Goal: Task Accomplishment & Management: Complete application form

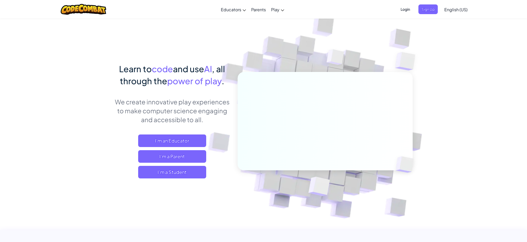
click at [407, 10] on span "Login" at bounding box center [405, 9] width 16 height 10
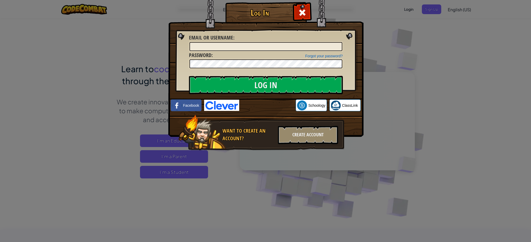
drag, startPoint x: 296, startPoint y: 138, endPoint x: 300, endPoint y: 122, distance: 15.6
click at [299, 126] on div "Want to create an account? Create Account" at bounding box center [261, 133] width 166 height 36
click at [306, 136] on div "Create Account" at bounding box center [308, 135] width 60 height 18
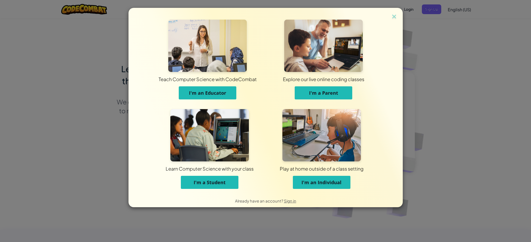
click at [234, 183] on button "I'm a Student" at bounding box center [210, 182] width 58 height 13
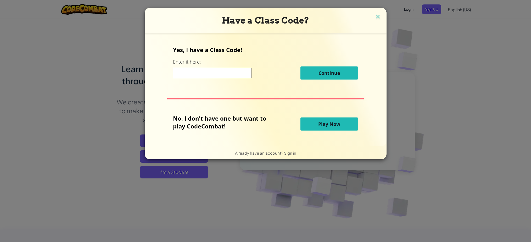
click at [222, 77] on input at bounding box center [212, 73] width 78 height 10
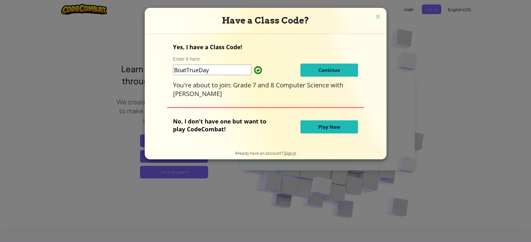
type input "BoatTrueDay"
click at [337, 72] on span "Continue" at bounding box center [329, 70] width 22 height 6
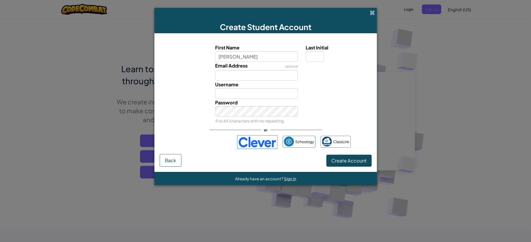
type input "Louis"
click at [250, 126] on div "or" at bounding box center [265, 130] width 112 height 11
click at [353, 162] on span "Create Account" at bounding box center [348, 160] width 35 height 6
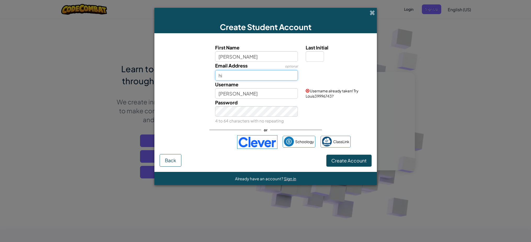
type input "h"
type input "louis.lu-binj@basischina.com"
click at [353, 162] on span "Create Account" at bounding box center [348, 160] width 35 height 6
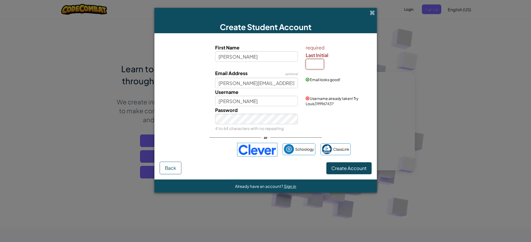
click at [311, 64] on input "Last Initial" at bounding box center [315, 64] width 18 height 10
type input "L"
type input "LouisL"
click at [347, 163] on button "Create Account" at bounding box center [348, 168] width 45 height 12
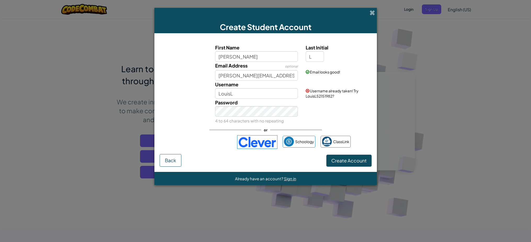
click at [347, 162] on button "Create Account" at bounding box center [348, 161] width 45 height 12
drag, startPoint x: 253, startPoint y: 58, endPoint x: 159, endPoint y: 50, distance: 93.9
click at [160, 50] on div "First Name Louis Last Initial L" at bounding box center [265, 53] width 217 height 18
type input "\"
type input "Louis"
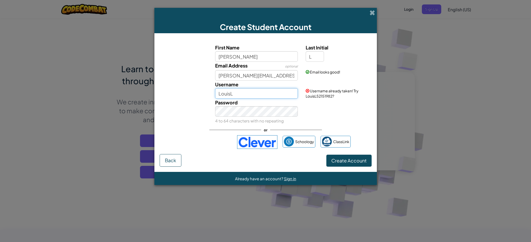
click at [258, 91] on input "LouisL" at bounding box center [256, 93] width 83 height 10
type input "L"
type input "SuspiciousLouis"
click at [361, 159] on button "Create Account" at bounding box center [348, 161] width 45 height 12
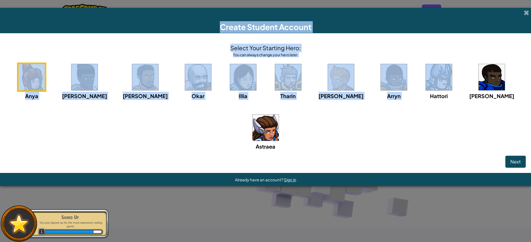
drag, startPoint x: 388, startPoint y: 23, endPoint x: 404, endPoint y: 56, distance: 37.3
click at [404, 56] on div "Create Student Account Select Your Starting Hero: You can always change your he…" at bounding box center [265, 97] width 531 height 178
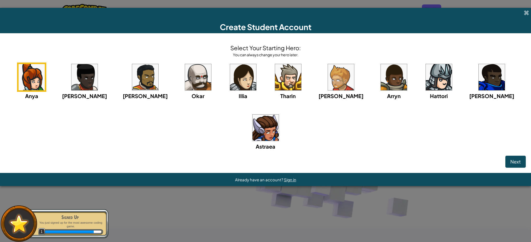
click at [386, 58] on div "Select Your Starting Hero: You can always change your hero later. Anya Ida Alej…" at bounding box center [265, 96] width 520 height 117
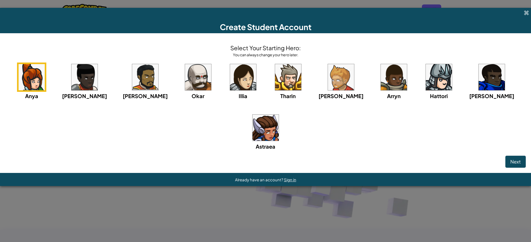
click at [123, 85] on div "Alejandro" at bounding box center [145, 81] width 45 height 37
click at [185, 88] on img at bounding box center [198, 77] width 26 height 26
click at [80, 85] on img at bounding box center [84, 77] width 26 height 26
click at [29, 90] on img at bounding box center [32, 77] width 26 height 26
click at [510, 159] on span "Next" at bounding box center [515, 162] width 10 height 6
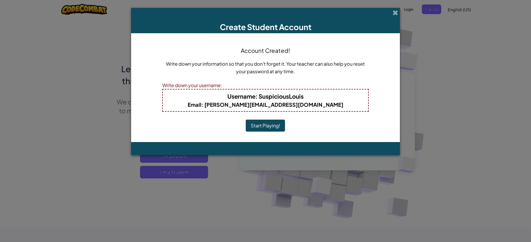
click at [261, 124] on button "Start Playing!" at bounding box center [265, 126] width 39 height 12
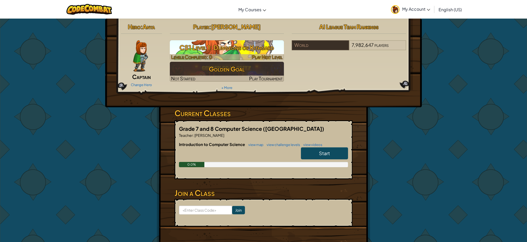
click at [255, 48] on h3 "CS1 Level 1: Dungeons of Kithgard" at bounding box center [227, 48] width 114 height 12
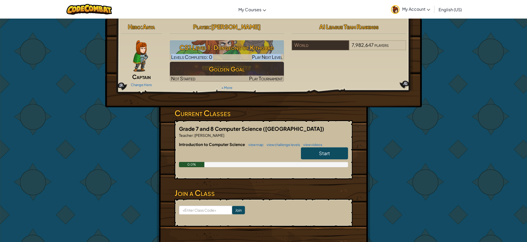
click at [286, 57] on div "Player : [PERSON_NAME] CS1 Level 1: Dungeons of Kithgard Levels Completed: 0 Pl…" at bounding box center [227, 56] width 122 height 70
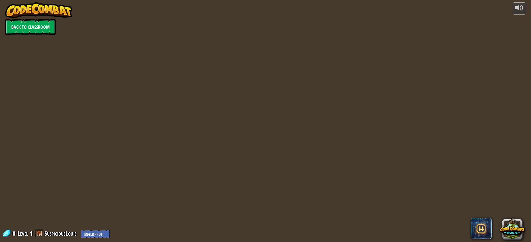
click at [271, 55] on div "powered by Back to Classroom 0 Level 1 SuspiciousLouis English ([GEOGRAPHIC_DAT…" at bounding box center [265, 121] width 531 height 242
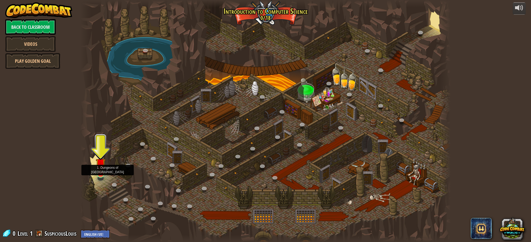
click at [100, 176] on div at bounding box center [100, 173] width 7 height 7
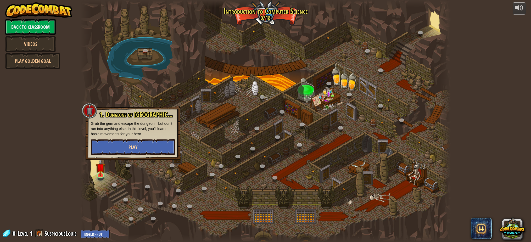
click at [117, 154] on button "Play" at bounding box center [133, 147] width 84 height 16
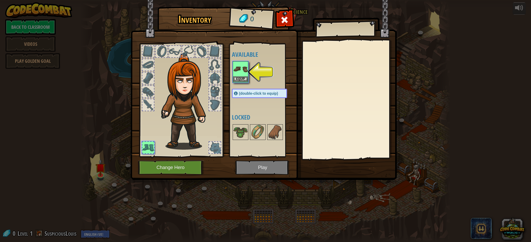
click at [247, 75] on img at bounding box center [240, 69] width 15 height 15
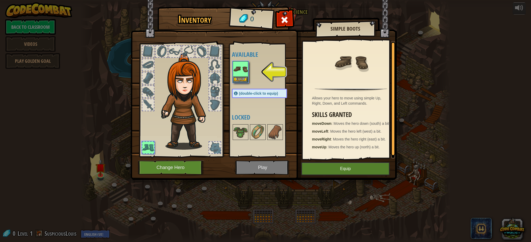
drag, startPoint x: 348, startPoint y: 168, endPoint x: 338, endPoint y: 167, distance: 10.3
click at [348, 168] on button "Equip" at bounding box center [345, 168] width 88 height 13
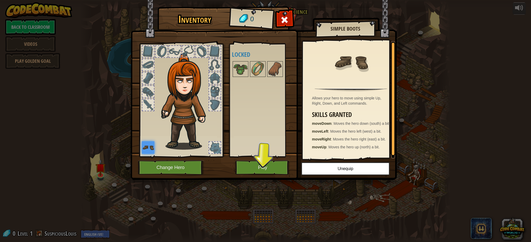
click at [261, 173] on button "Play" at bounding box center [262, 167] width 55 height 14
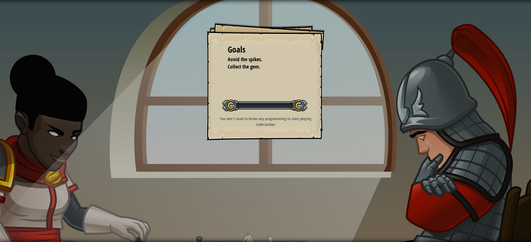
click at [261, 167] on div "Goals Avoid the spikes. Collect the gem. Start Level Error loading from server.…" at bounding box center [265, 121] width 531 height 242
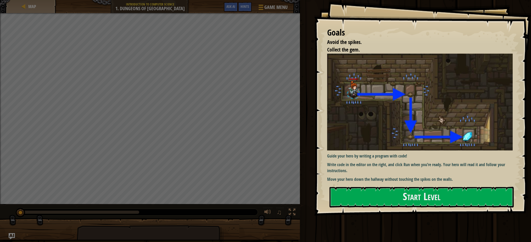
click at [455, 113] on img at bounding box center [421, 102] width 189 height 97
click at [450, 178] on p "Move your hero down the hallway without touching the spikes on the walls." at bounding box center [421, 179] width 189 height 6
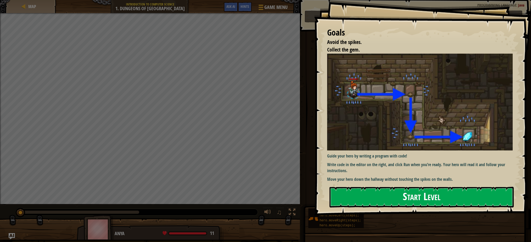
click at [452, 188] on button "Start Level" at bounding box center [421, 197] width 184 height 21
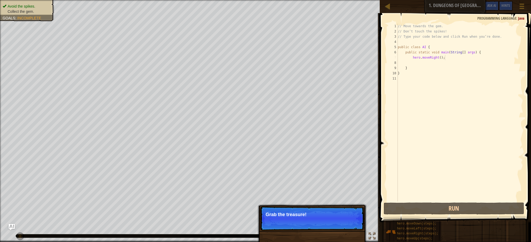
click at [458, 58] on div "// Move towards the gem. // Don’t touch the spikes! // Type your code below and…" at bounding box center [460, 118] width 126 height 188
type textarea "hero.moveRight();"
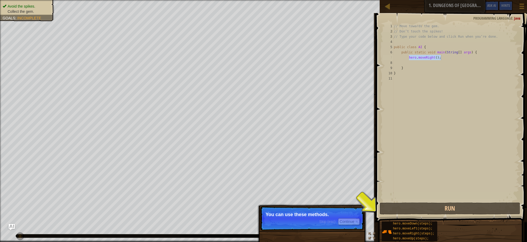
drag, startPoint x: 412, startPoint y: 58, endPoint x: 443, endPoint y: 56, distance: 30.4
click at [443, 56] on div "// Move towards the gem. // Don’t touch the spikes! // Type your code below and…" at bounding box center [456, 118] width 126 height 188
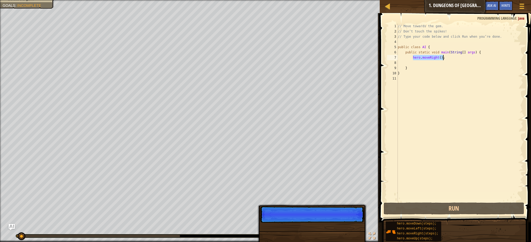
click at [354, 220] on p "Skip (esc) Continue" at bounding box center [312, 214] width 104 height 16
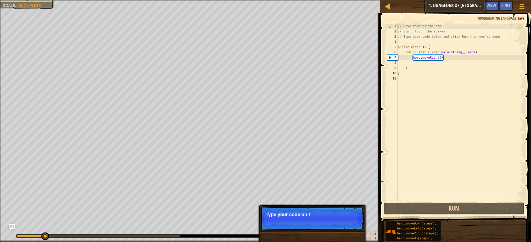
drag, startPoint x: 309, startPoint y: 218, endPoint x: 319, endPoint y: 218, distance: 9.4
click at [309, 217] on p "Skip (esc) Continue Type your code on t" at bounding box center [312, 218] width 104 height 24
click at [318, 216] on p "Type your code on the right." at bounding box center [311, 214] width 93 height 5
click at [317, 216] on p "Type your code on the right." at bounding box center [311, 214] width 93 height 5
drag, startPoint x: 316, startPoint y: 223, endPoint x: 315, endPoint y: 226, distance: 3.1
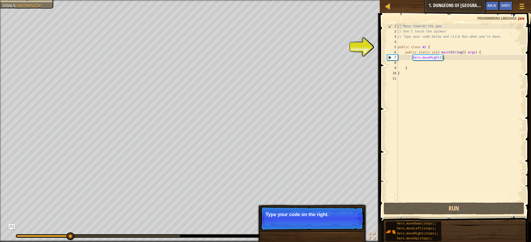
click at [315, 226] on p "Skip (esc) Continue Type your code on the right." at bounding box center [312, 218] width 104 height 24
click at [316, 229] on p "Skip (esc) Continue Type your code on the right." at bounding box center [312, 218] width 104 height 24
drag, startPoint x: 319, startPoint y: 222, endPoint x: 343, endPoint y: 222, distance: 23.8
click at [323, 220] on p "Skip (esc) Continue Type your code on the right." at bounding box center [312, 218] width 104 height 24
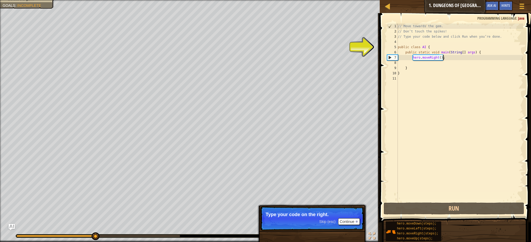
drag, startPoint x: 345, startPoint y: 222, endPoint x: 356, endPoint y: 226, distance: 12.2
click at [345, 222] on button "Continue" at bounding box center [349, 221] width 22 height 7
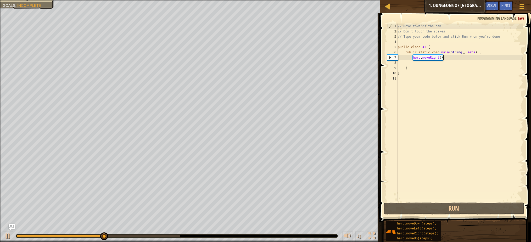
click at [356, 225] on div "Avoid the spikes. Collect the gem. Goals : Incomplete ♫ Anya 11 x: 18 y: 18 No …" at bounding box center [265, 121] width 531 height 242
drag, startPoint x: 382, startPoint y: 205, endPoint x: 423, endPoint y: 137, distance: 79.4
click at [385, 196] on div "hero.moveRight(); 1 2 3 4 5 6 7 8 9 10 11 // Move towards the gem. // Don’t tou…" at bounding box center [454, 128] width 153 height 224
click at [477, 63] on div "// Move towards the gem. // Don’t touch the spikes! // Type your code below and…" at bounding box center [460, 118] width 126 height 188
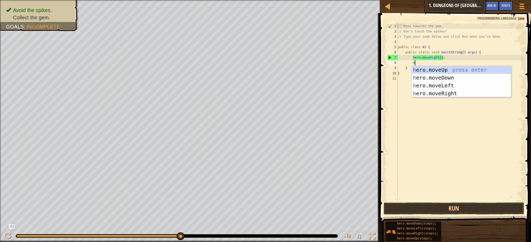
scroll to position [2, 2]
type textarea "hero"
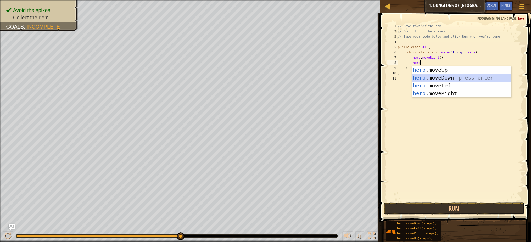
click at [474, 79] on div "hero .moveUp press enter hero .moveDown press enter hero .moveLeft press enter …" at bounding box center [461, 89] width 99 height 47
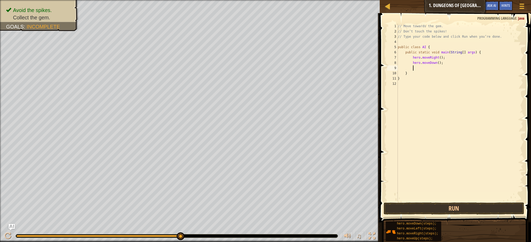
click at [449, 66] on div "// Move towards the gem. // Don’t touch the spikes! // Type your code below and…" at bounding box center [460, 118] width 126 height 188
click at [450, 67] on div "// Move towards the gem. // Don’t touch the spikes! // Type your code below and…" at bounding box center [460, 118] width 126 height 188
drag, startPoint x: 450, startPoint y: 64, endPoint x: 466, endPoint y: 58, distance: 17.1
click at [452, 63] on div "// Move towards the gem. // Don’t touch the spikes! // Type your code below and…" at bounding box center [460, 118] width 126 height 188
click at [436, 71] on div "// Move towards the gem. // Don’t touch the spikes! // Type your code below and…" at bounding box center [460, 118] width 126 height 188
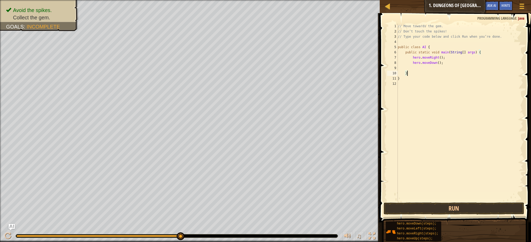
scroll to position [2, 1]
click at [428, 64] on div "// Move towards the gem. // Don’t touch the spikes! // Type your code below and…" at bounding box center [460, 118] width 126 height 188
type textarea "hero.moveDown();"
click at [431, 69] on div "// Move towards the gem. // Don’t touch the spikes! // Type your code below and…" at bounding box center [460, 118] width 126 height 188
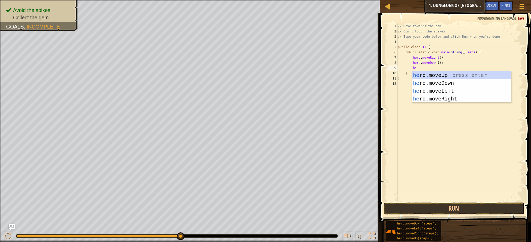
type textarea "her"
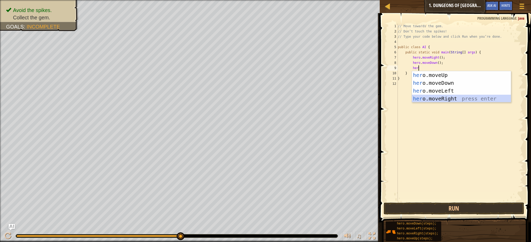
click at [452, 99] on div "her o.moveUp press enter her o.moveDown press enter her o.moveLeft press enter …" at bounding box center [461, 94] width 99 height 47
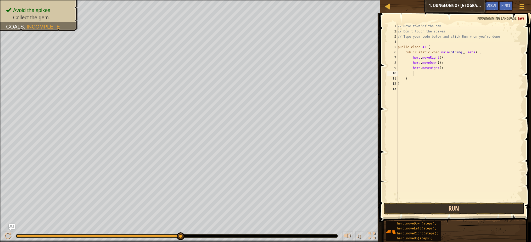
click at [487, 211] on button "Run" at bounding box center [453, 208] width 140 height 12
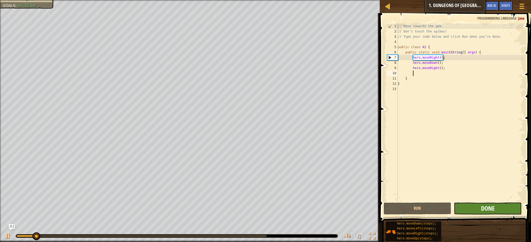
click at [486, 208] on span "Done" at bounding box center [488, 208] width 14 height 8
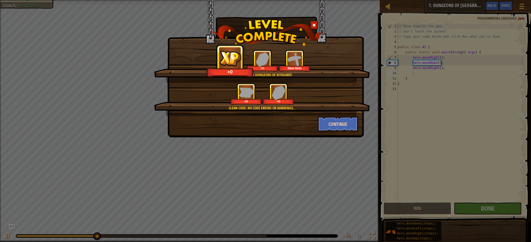
click at [345, 123] on button "Continue" at bounding box center [338, 124] width 41 height 16
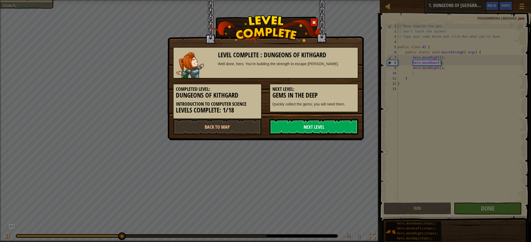
click at [346, 125] on link "Next Level" at bounding box center [313, 127] width 89 height 16
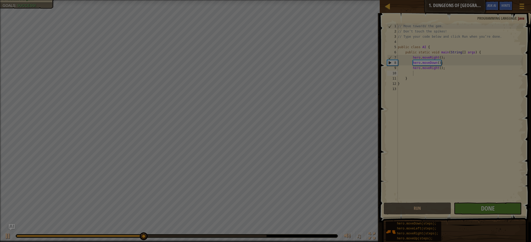
click at [347, 1] on body "Map Introduction to Computer Science 1. Dungeons of Kithgard Game Menu Done Hin…" at bounding box center [265, 0] width 531 height 1
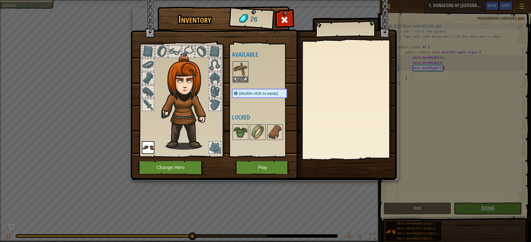
click at [241, 80] on button "Equip" at bounding box center [240, 78] width 15 height 5
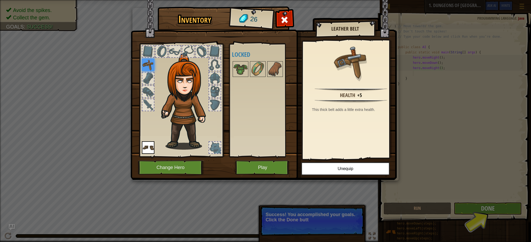
click at [275, 163] on button "Play" at bounding box center [262, 167] width 55 height 14
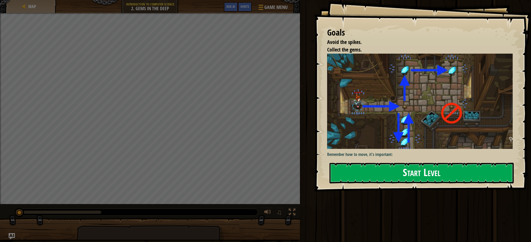
click at [488, 166] on button "Start Level" at bounding box center [421, 173] width 184 height 21
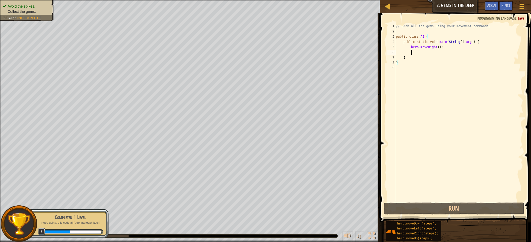
click at [452, 53] on div "// Grab all the gems using your movement commands. public class AI { public sta…" at bounding box center [459, 118] width 128 height 188
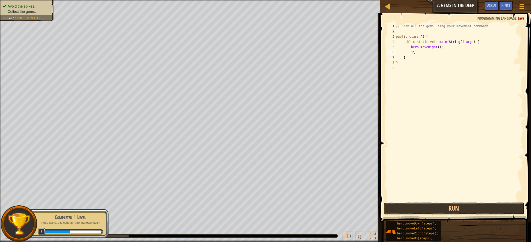
type textarea "j"
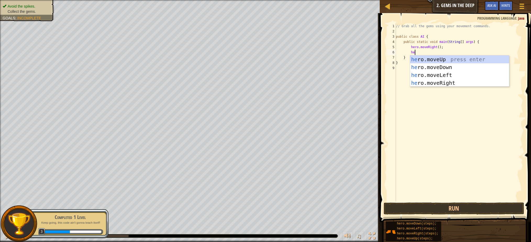
scroll to position [2, 2]
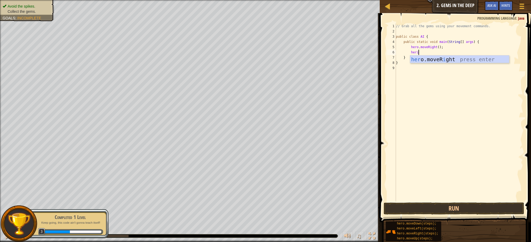
type textarea "her"
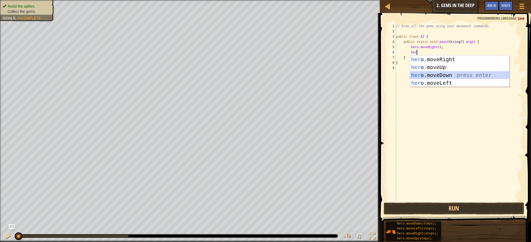
click at [473, 76] on div "her o.moveRight press enter her o.moveUp press enter her o.moveDown press enter…" at bounding box center [459, 78] width 99 height 47
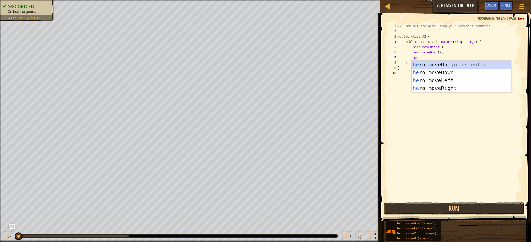
type textarea "hero"
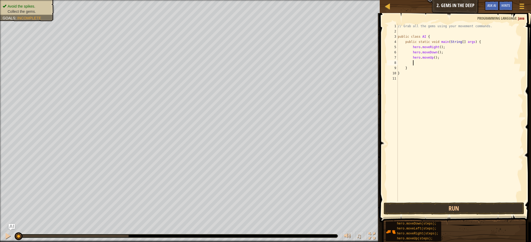
click at [436, 59] on div "// Grab all the gems using your movement commands. public class AI { public sta…" at bounding box center [460, 118] width 127 height 188
click at [451, 56] on div "// Grab all the gems using your movement commands. public class AI { public sta…" at bounding box center [460, 118] width 127 height 188
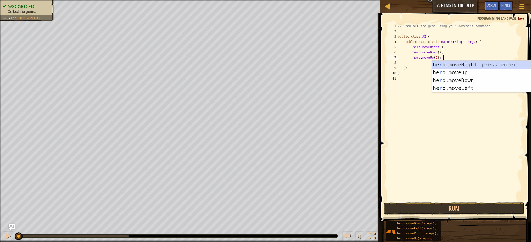
type textarea "hero.moveUp(2);"
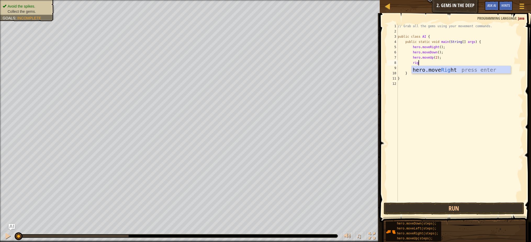
scroll to position [2, 2]
type textarea "r"
type textarea "righ"
click at [460, 208] on button "Run" at bounding box center [453, 208] width 140 height 12
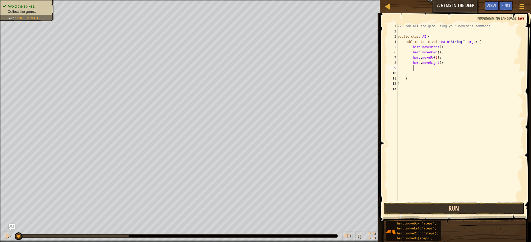
click at [464, 212] on button "Run" at bounding box center [453, 208] width 140 height 12
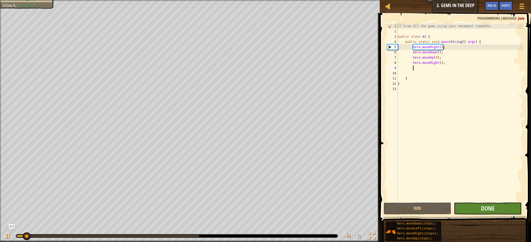
click at [469, 211] on button "Done" at bounding box center [488, 208] width 68 height 12
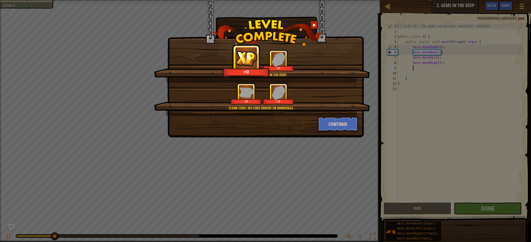
click at [341, 123] on button "Continue" at bounding box center [338, 124] width 41 height 16
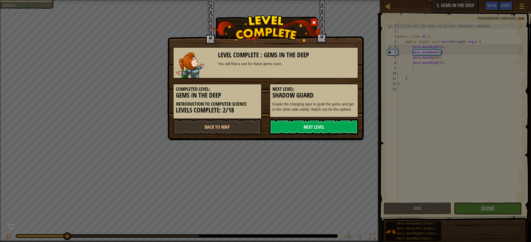
drag, startPoint x: 351, startPoint y: 131, endPoint x: 349, endPoint y: 127, distance: 4.5
click at [351, 131] on link "Next Level" at bounding box center [313, 127] width 89 height 16
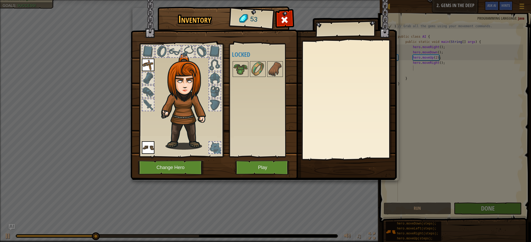
click at [263, 172] on button "Play" at bounding box center [262, 167] width 55 height 14
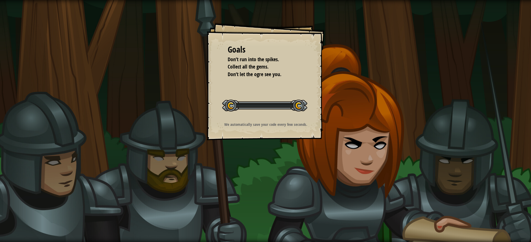
drag, startPoint x: 266, startPoint y: 168, endPoint x: 272, endPoint y: 170, distance: 5.5
click at [266, 168] on div "Goals Don’t run into the spikes. Collect all the gems. Don’t let the ogre see y…" at bounding box center [265, 121] width 531 height 242
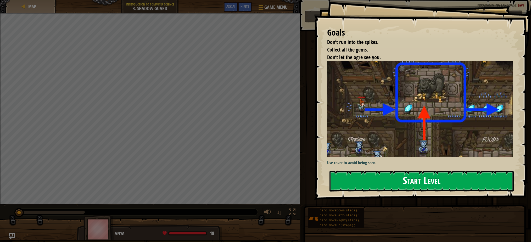
click at [496, 177] on button "Start Level" at bounding box center [421, 181] width 184 height 21
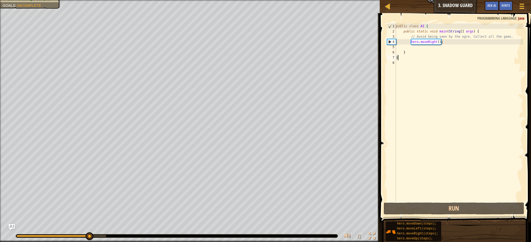
click at [413, 48] on div "public class AI { public static void main ( String [ ] args ) { // Avoid being …" at bounding box center [459, 118] width 128 height 188
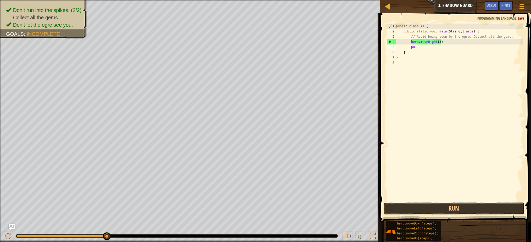
type textarea "p"
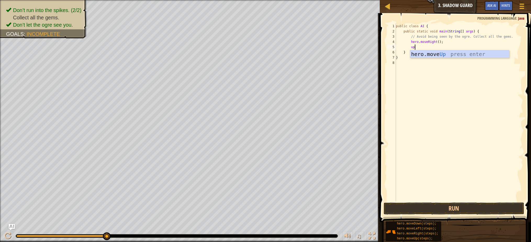
scroll to position [2, 1]
type textarea "u"
type textarea "up"
type textarea "righ"
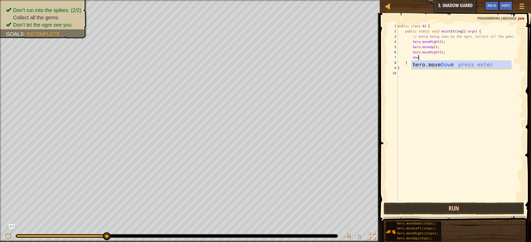
type textarea "down"
type textarea "righ"
click at [468, 213] on button "Run" at bounding box center [453, 208] width 140 height 12
click at [468, 215] on span at bounding box center [455, 110] width 155 height 224
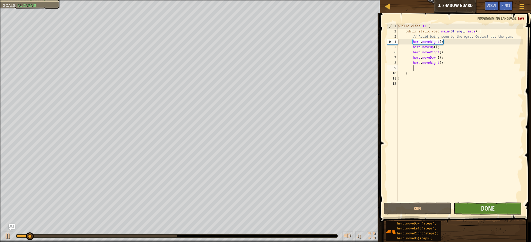
click at [471, 208] on button "Done" at bounding box center [488, 208] width 68 height 12
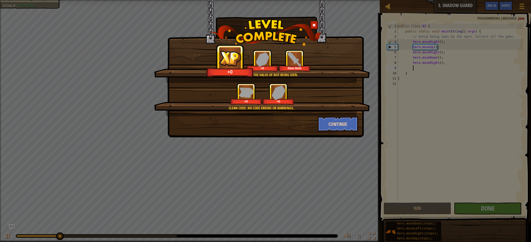
click at [333, 128] on button "Continue" at bounding box center [338, 124] width 41 height 16
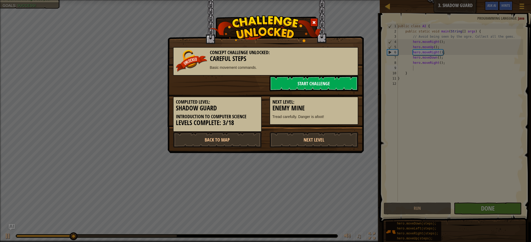
click at [306, 83] on link "Start Challenge" at bounding box center [313, 84] width 89 height 16
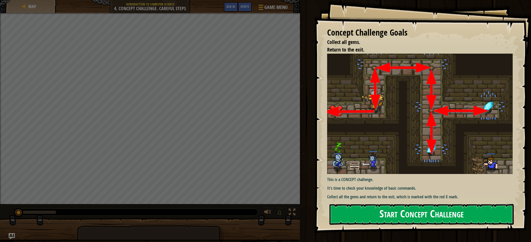
click at [425, 212] on button "Start Concept Challenge" at bounding box center [421, 214] width 184 height 21
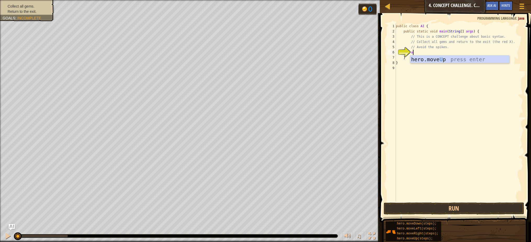
type textarea "up"
type textarea "r"
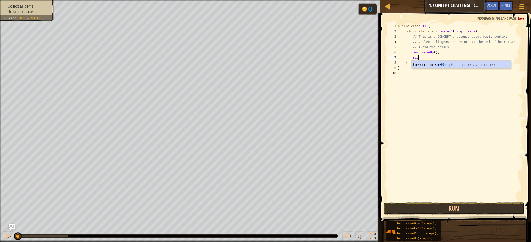
type textarea "righ"
type textarea "down"
click at [438, 63] on div "public class AI { public static void main ( String [ ] args ) { // This is a CO…" at bounding box center [460, 118] width 127 height 188
type textarea "hero.moveDown(2);"
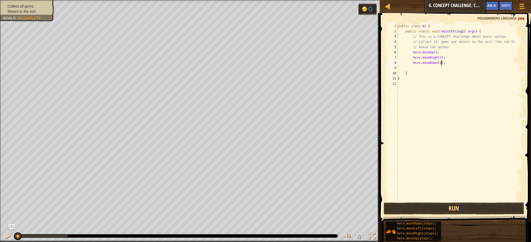
click at [427, 67] on div "public class AI { public static void main ( String [ ] args ) { // This is a CO…" at bounding box center [460, 118] width 127 height 188
type textarea "up"
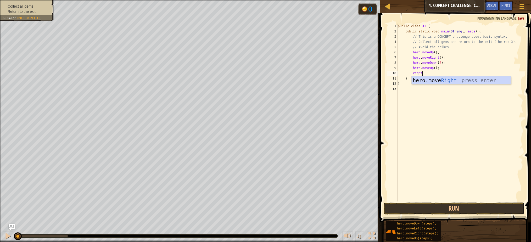
type textarea "right"
type textarea "r"
type textarea "righ"
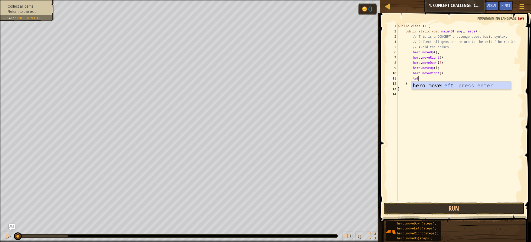
type textarea "left"
type textarea "up"
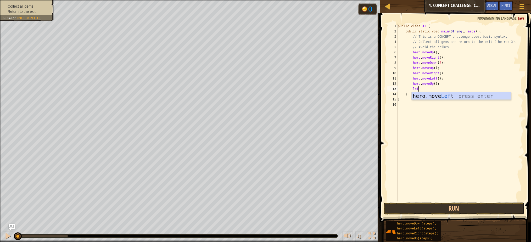
type textarea "left"
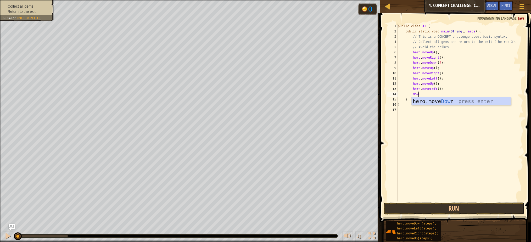
type textarea "down"
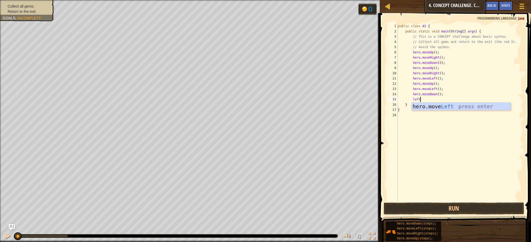
type textarea "left"
type textarea "l"
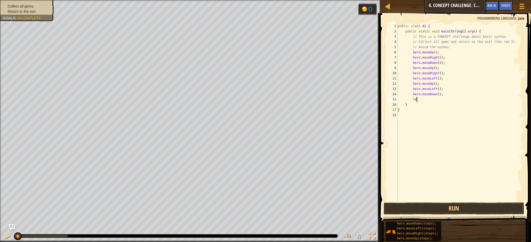
scroll to position [2, 1]
type textarea "left"
click at [499, 211] on button "Run" at bounding box center [453, 208] width 140 height 12
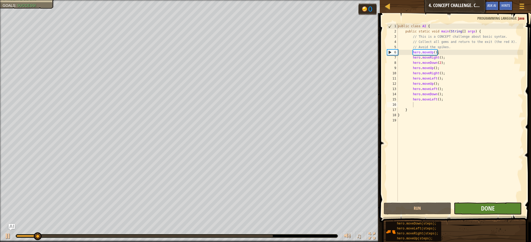
click at [479, 211] on button "Done" at bounding box center [488, 208] width 68 height 12
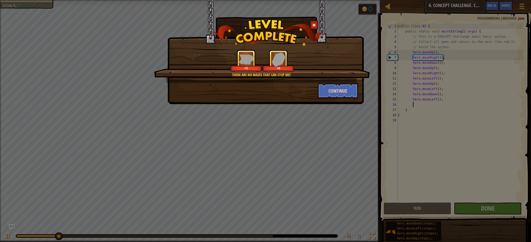
click at [320, 90] on button "Continue" at bounding box center [338, 91] width 41 height 16
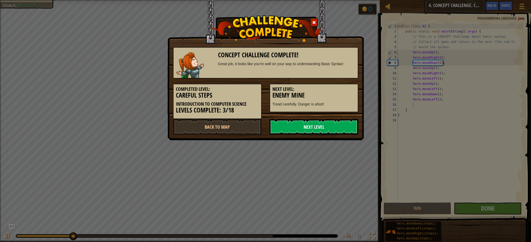
click at [340, 128] on link "Next Level" at bounding box center [313, 127] width 89 height 16
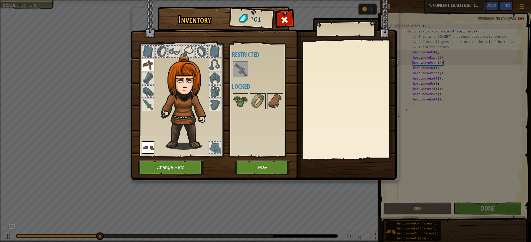
click at [268, 162] on button "Play" at bounding box center [262, 167] width 55 height 14
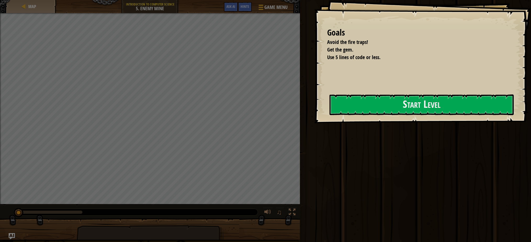
drag, startPoint x: 281, startPoint y: 98, endPoint x: 318, endPoint y: 99, distance: 37.7
click at [314, 101] on div "Goals Avoid the fire traps! Get the gem. Use 5 lines of code or less. Start Lev…" at bounding box center [422, 61] width 217 height 123
click at [368, 100] on button "Start Level" at bounding box center [421, 104] width 184 height 21
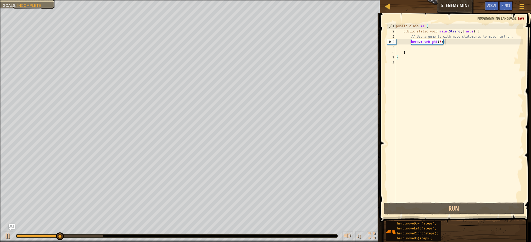
click at [448, 41] on div "public class AI { public static void main ( String [ ] args ) { // Use argument…" at bounding box center [459, 118] width 128 height 188
type textarea "hero.moveRight(3);"
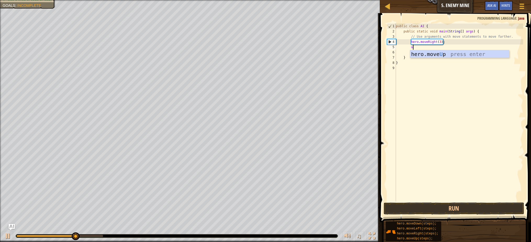
type textarea "up"
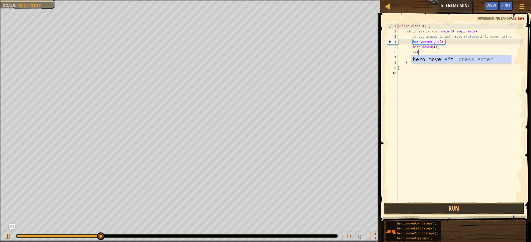
type textarea "left"
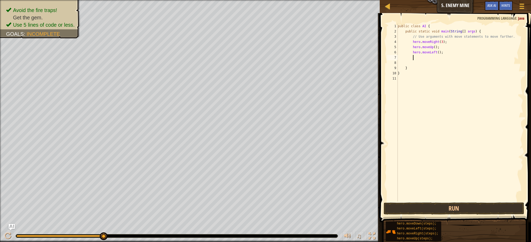
click at [434, 52] on div "public class AI { public static void main ( String [ ] args ) { // Use argument…" at bounding box center [460, 118] width 127 height 188
click at [436, 52] on div "public class AI { public static void main ( String [ ] args ) { // Use argument…" at bounding box center [460, 118] width 127 height 188
click at [437, 52] on div "public class AI { public static void main ( String [ ] args ) { // Use argument…" at bounding box center [460, 118] width 127 height 188
type textarea "hero.moveRight();"
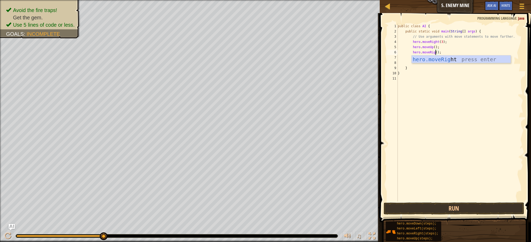
scroll to position [2, 3]
click at [461, 53] on div "public class AI { public static void main ( String [ ] args ) { // Use argument…" at bounding box center [460, 118] width 127 height 188
type textarea "down"
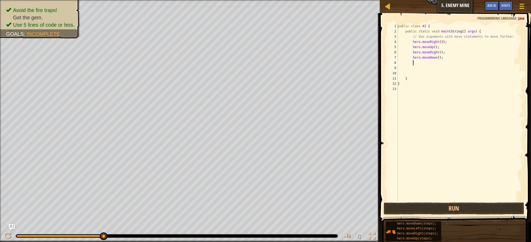
click at [439, 58] on div "public class AI { public static void main ( String [ ] args ) { // Use argument…" at bounding box center [460, 118] width 127 height 188
type textarea "hero.moveDown(3);"
click at [453, 59] on div "public class AI { public static void main ( String [ ] args ) { // Use argument…" at bounding box center [460, 118] width 127 height 188
type textarea "righ"
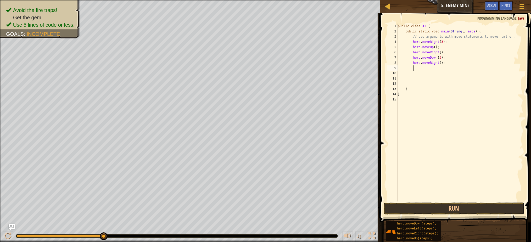
scroll to position [2, 1]
click at [441, 62] on div "public class AI { public static void main ( String [ ] args ) { // Use argument…" at bounding box center [460, 118] width 127 height 188
type textarea "hero.moveRight(2);"
click at [470, 201] on div "public class AI { public static void main ( String [ ] args ) { // Use argument…" at bounding box center [460, 118] width 127 height 188
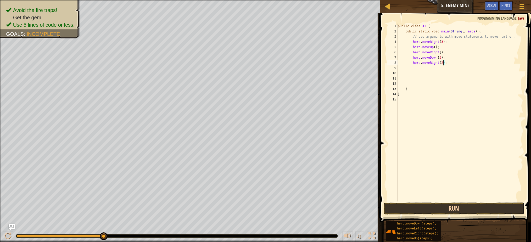
scroll to position [2, 0]
drag, startPoint x: 474, startPoint y: 206, endPoint x: 476, endPoint y: 206, distance: 2.7
click at [474, 206] on button "Run" at bounding box center [453, 208] width 140 height 12
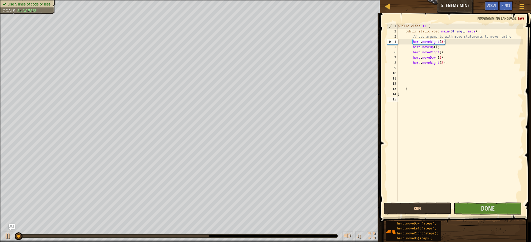
click at [482, 210] on div "Run Submit Done" at bounding box center [453, 208] width 140 height 12
click at [483, 209] on span "Done" at bounding box center [488, 208] width 14 height 8
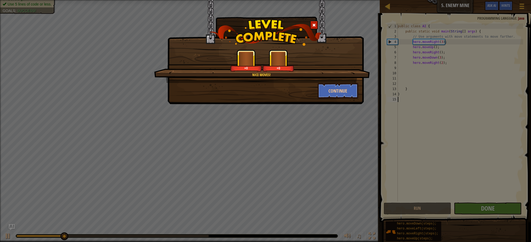
click at [350, 88] on button "Continue" at bounding box center [338, 91] width 41 height 16
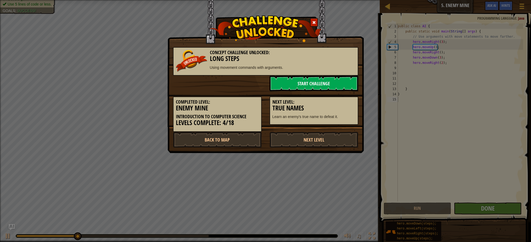
click at [333, 87] on link "Start Challenge" at bounding box center [313, 84] width 89 height 16
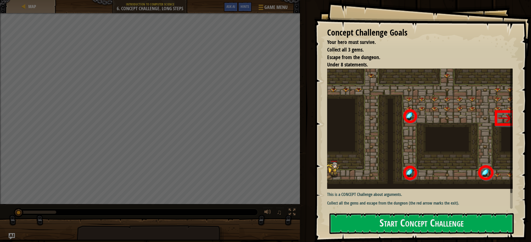
click at [386, 109] on img at bounding box center [421, 129] width 189 height 120
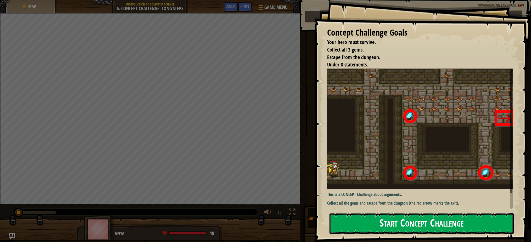
click at [449, 220] on button "Start Concept Challenge" at bounding box center [421, 223] width 184 height 21
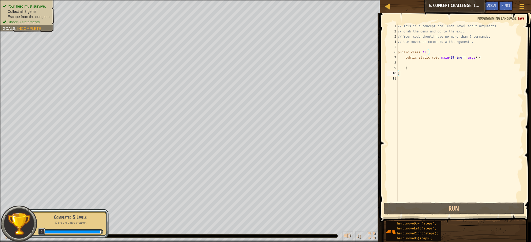
click at [462, 68] on div "// This is a concept challenge level about arguments. // Grab the gems and go t…" at bounding box center [460, 118] width 126 height 188
type textarea "}"
click at [439, 61] on div "// This is a concept challenge level about arguments. // Grab the gems and go t…" at bounding box center [460, 118] width 126 height 188
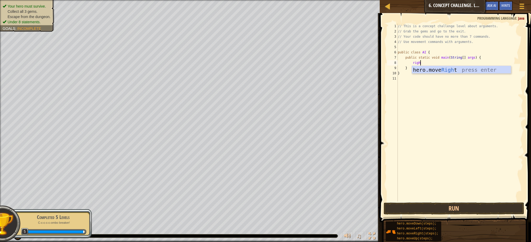
type textarea "right"
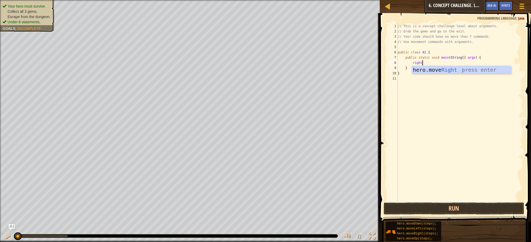
scroll to position [2, 1]
type textarea "uo"
type textarea "\"
type textarea "up"
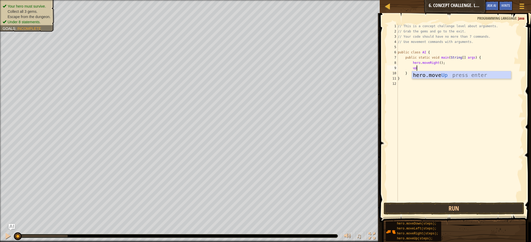
scroll to position [2, 1]
click at [434, 66] on div "// This is a concept challenge level about arguments. // Grab the gems and go t…" at bounding box center [460, 118] width 126 height 188
type textarea "hero.moveUp(3);"
click at [454, 69] on div "// This is a concept challenge level about arguments. // Grab the gems and go t…" at bounding box center [460, 118] width 126 height 188
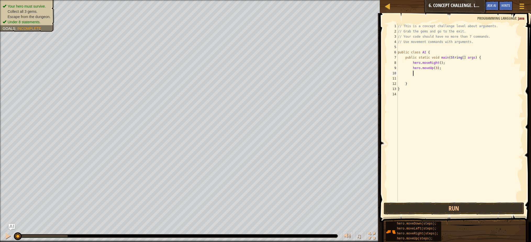
scroll to position [2, 1]
type textarea "right"
click at [441, 74] on div "// This is a concept challenge level about arguments. // Grab the gems and go t…" at bounding box center [460, 118] width 126 height 188
type textarea "hero.moveRight(2);"
click at [457, 81] on div "// This is a concept challenge level about arguments. // Grab the gems and go t…" at bounding box center [460, 118] width 126 height 188
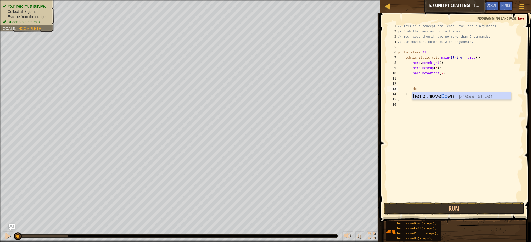
scroll to position [2, 2]
type textarea "d"
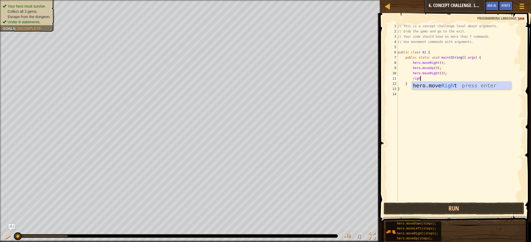
type textarea "right"
click at [441, 77] on div "// This is a concept challenge level about arguments. // Grab the gems and go t…" at bounding box center [460, 118] width 126 height 188
type textarea "hero.moveRight(3);"
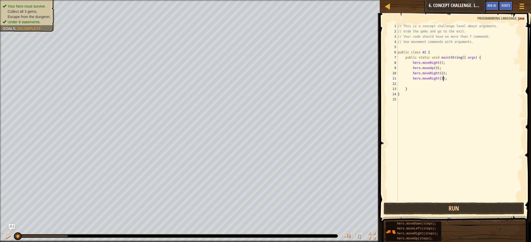
click at [457, 79] on div "// This is a concept challenge level about arguments. // Grab the gems and go t…" at bounding box center [460, 118] width 126 height 188
type textarea "left"
type textarea "up"
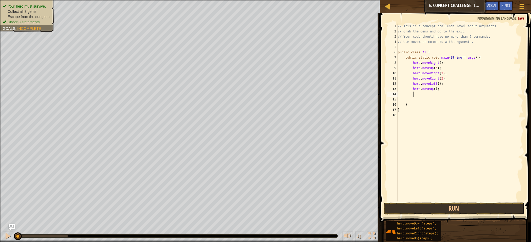
click at [436, 89] on div "// This is a concept challenge level about arguments. // Grab the gems and go t…" at bounding box center [460, 118] width 126 height 188
type textarea "hero.moveUp(2);"
click at [431, 96] on div "// This is a concept challenge level about arguments. // Grab the gems and go t…" at bounding box center [460, 118] width 126 height 188
type textarea "right"
click at [441, 95] on div "// This is a concept challenge level about arguments. // Grab the gems and go t…" at bounding box center [460, 118] width 126 height 188
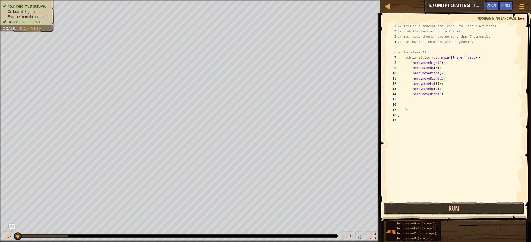
type textarea "hero.moveRight(2);"
click at [438, 201] on div "// This is a concept challenge level about arguments. // Grab the gems and go t…" at bounding box center [460, 118] width 126 height 188
click at [442, 204] on button "Run" at bounding box center [453, 208] width 140 height 12
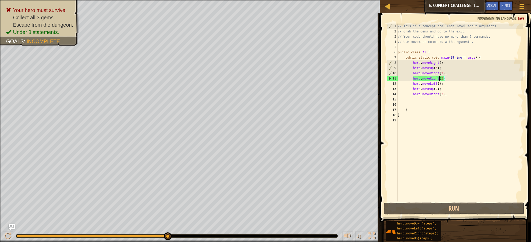
click at [438, 77] on div "// This is a concept challenge level about arguments. // Grab the gems and go t…" at bounding box center [460, 118] width 126 height 188
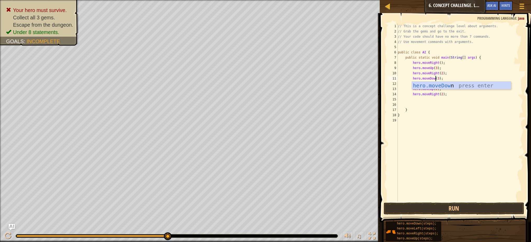
scroll to position [2, 3]
type textarea "hero.moveDown(3);"
click at [480, 213] on button "Run" at bounding box center [453, 208] width 140 height 12
click at [472, 207] on button "Run" at bounding box center [453, 208] width 140 height 12
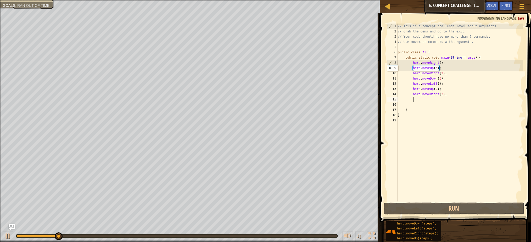
click at [443, 97] on div "// This is a concept challenge level about arguments. // Grab the gems and go t…" at bounding box center [460, 118] width 126 height 188
click at [442, 92] on div "// This is a concept challenge level about arguments. // Grab the gems and go t…" at bounding box center [460, 118] width 126 height 188
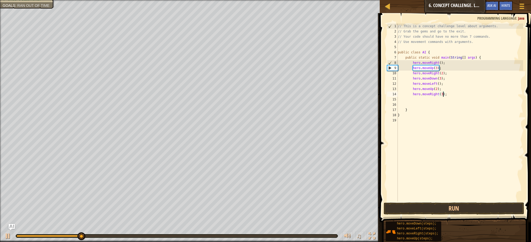
scroll to position [2, 4]
type textarea "hero.moveRight(3);"
click at [454, 207] on button "Run" at bounding box center [453, 208] width 140 height 12
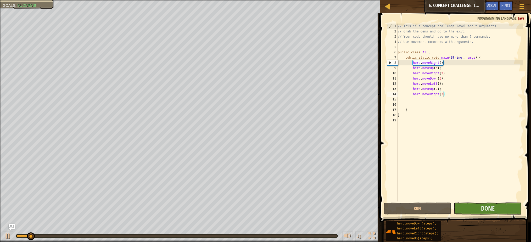
click at [475, 207] on button "Done" at bounding box center [488, 208] width 68 height 12
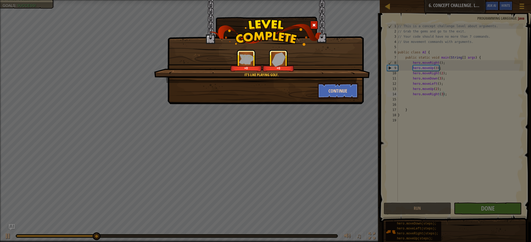
click at [343, 90] on button "Continue" at bounding box center [338, 91] width 41 height 16
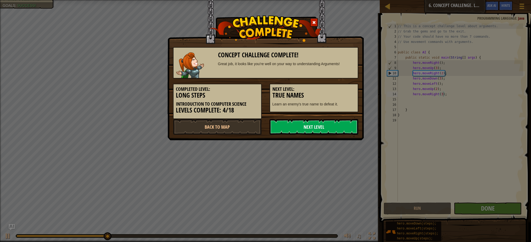
click at [329, 129] on link "Next Level" at bounding box center [313, 127] width 89 height 16
click at [330, 128] on link "Next Level" at bounding box center [313, 127] width 89 height 16
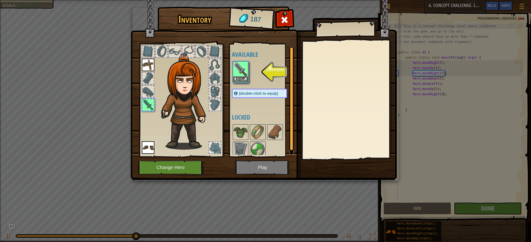
click at [245, 80] on button "Equip" at bounding box center [240, 78] width 15 height 5
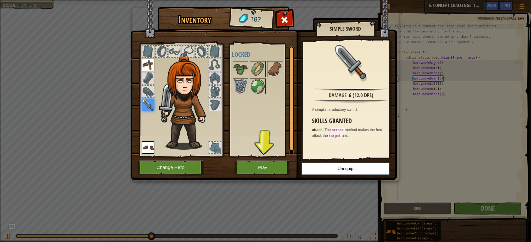
drag, startPoint x: 276, startPoint y: 170, endPoint x: 275, endPoint y: 165, distance: 5.6
click at [275, 165] on button "Play" at bounding box center [262, 167] width 55 height 14
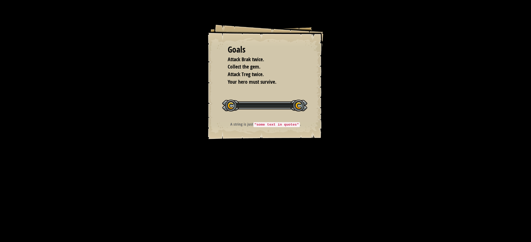
click at [275, 165] on div "Goals Attack Brak twice. Collect the gem. Attack Treg twice. Your hero must sur…" at bounding box center [265, 121] width 531 height 242
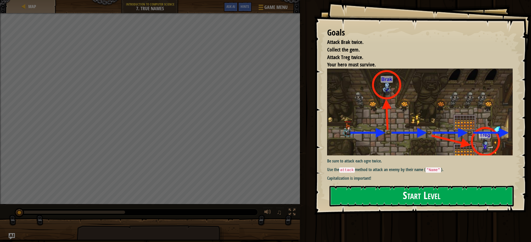
click at [378, 198] on button "Start Level" at bounding box center [421, 196] width 184 height 21
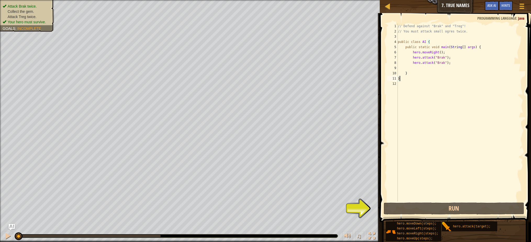
click at [461, 62] on div "// Defend against "Brak" and "Treg"! // You must attack small ogres twice. publ…" at bounding box center [460, 118] width 126 height 188
type textarea "hero.attack("Brak");"
click at [462, 68] on div "// Defend against "Brak" and "Treg"! // You must attack small ogres twice. publ…" at bounding box center [460, 118] width 126 height 188
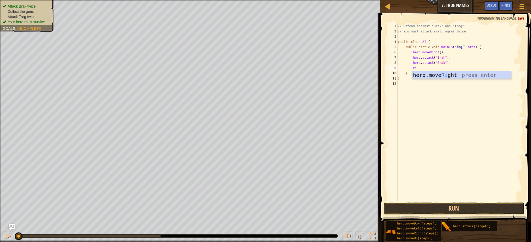
type textarea "righ"
click at [465, 76] on div "// Defend against "Brak" and "Treg"! // You must attack small ogres twice. publ…" at bounding box center [460, 118] width 126 height 188
click at [465, 75] on div "// Defend against "Brak" and "Treg"! // You must attack small ogres twice. publ…" at bounding box center [460, 118] width 126 height 188
type textarea "hero.attack("Treg");"
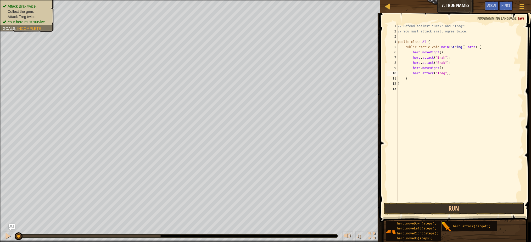
click at [465, 75] on div "// Defend against "Brak" and "Treg"! // You must attack small ogres twice. publ…" at bounding box center [460, 118] width 126 height 188
type textarea "hero.attack("Treg");"
drag, startPoint x: 480, startPoint y: 203, endPoint x: 482, endPoint y: 206, distance: 2.7
click at [480, 203] on button "Run" at bounding box center [453, 208] width 140 height 12
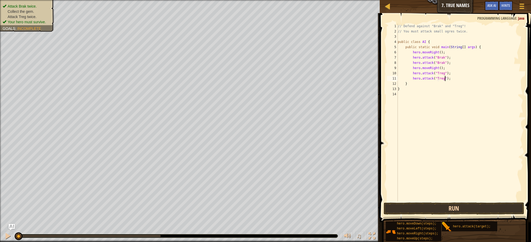
click at [490, 205] on button "Run" at bounding box center [453, 208] width 140 height 12
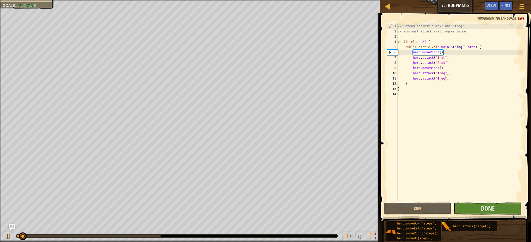
click at [497, 208] on button "Done" at bounding box center [488, 208] width 68 height 12
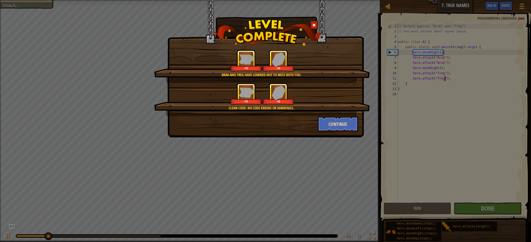
drag, startPoint x: 345, startPoint y: 125, endPoint x: 346, endPoint y: 121, distance: 3.8
click at [346, 121] on button "Continue" at bounding box center [338, 124] width 41 height 16
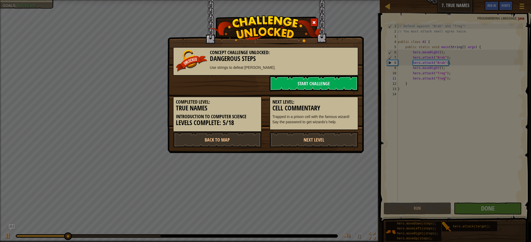
click at [320, 67] on p "Use strings to defeat [PERSON_NAME]." at bounding box center [265, 67] width 179 height 5
drag, startPoint x: 342, startPoint y: 94, endPoint x: 335, endPoint y: 89, distance: 8.5
click at [341, 92] on div "Next Level: Cell Commentary Trapped in a prison cell with the famous wizard! Sa…" at bounding box center [313, 110] width 97 height 39
click at [333, 88] on link "Start Challenge" at bounding box center [313, 84] width 89 height 16
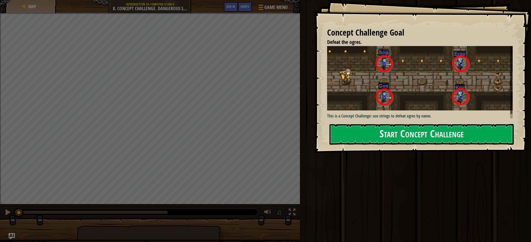
click at [361, 103] on img at bounding box center [421, 78] width 189 height 64
drag, startPoint x: 385, startPoint y: 123, endPoint x: 475, endPoint y: 130, distance: 90.0
click at [475, 126] on button "Start Concept Challenge" at bounding box center [421, 134] width 184 height 21
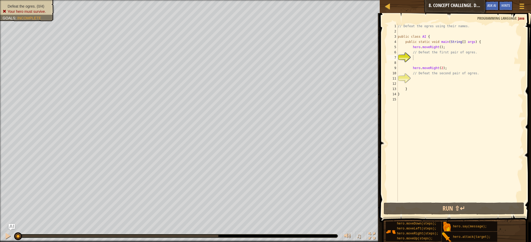
click at [423, 58] on div "// Defeat the ogres using their names. public class AI { public static void mai…" at bounding box center [460, 118] width 126 height 188
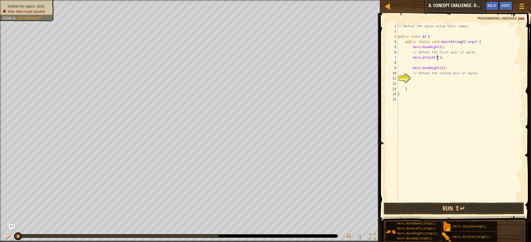
scroll to position [2, 3]
type textarea "hero.attack("Sog");"
click at [455, 56] on div "// Defeat the ogres using their names. public class AI { public static void mai…" at bounding box center [460, 118] width 126 height 188
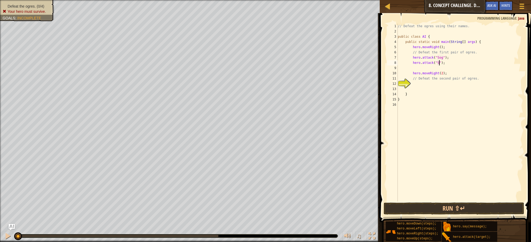
type textarea "hero.attack("Sog");"
click at [417, 66] on div "// Defeat the ogres using their names. public class AI { public static void mai…" at bounding box center [460, 118] width 126 height 188
type textarea "hero.attack("Gos");"
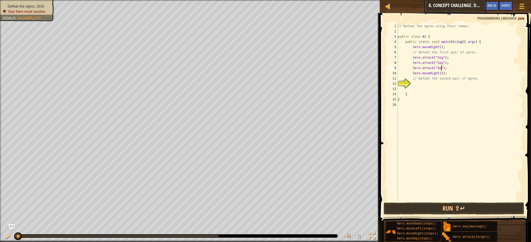
scroll to position [2, 4]
click at [466, 67] on div "// Defeat the ogres using their names. public class AI { public static void mai…" at bounding box center [460, 118] width 126 height 188
type textarea "hero.attack("Gos");"
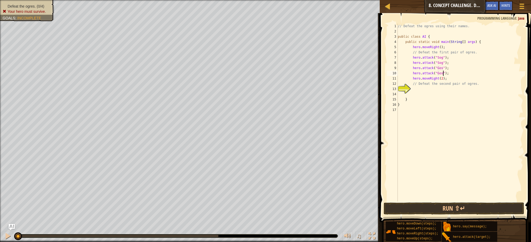
click at [465, 92] on div "// Defeat the ogres using their names. public class AI { public static void mai…" at bounding box center [460, 118] width 126 height 188
click at [452, 89] on div "// Defeat the ogres using their names. public class AI { public static void mai…" at bounding box center [460, 118] width 126 height 188
type textarea "hero.attack("Ergo");"
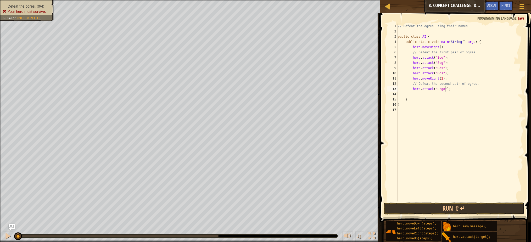
click at [432, 94] on div "// Defeat the ogres using their names. public class AI { public static void mai…" at bounding box center [460, 118] width 126 height 188
click at [448, 100] on div "// Defeat the ogres using their names. public class AI { public static void mai…" at bounding box center [460, 118] width 126 height 188
click at [445, 96] on div "// Defeat the ogres using their names. public class AI { public static void mai…" at bounding box center [460, 118] width 126 height 188
type textarea "hero.attack("Ergo");"
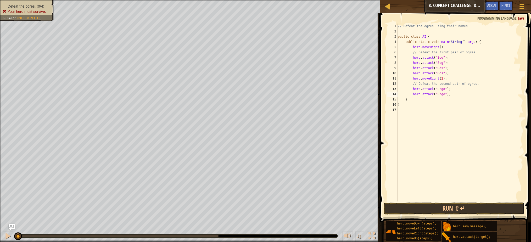
click at [452, 93] on div "// Defeat the ogres using their names. public class AI { public static void mai…" at bounding box center [460, 118] width 126 height 188
click at [438, 102] on div "// Defeat the ogres using their names. public class AI { public static void mai…" at bounding box center [460, 118] width 126 height 188
click at [462, 101] on div "// Defeat the ogres using their names. public class AI { public static void mai…" at bounding box center [460, 118] width 126 height 188
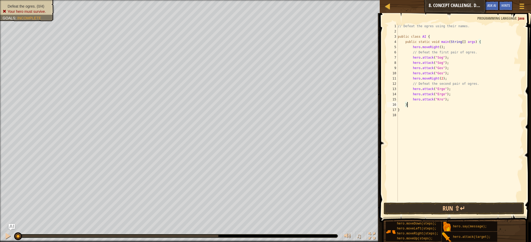
type textarea "hero.attack("Kro");"
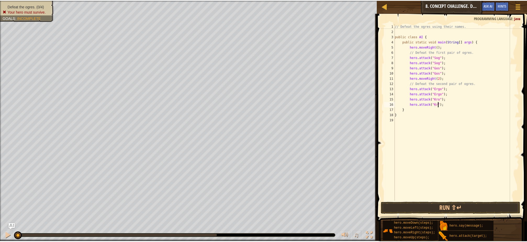
scroll to position [2, 4]
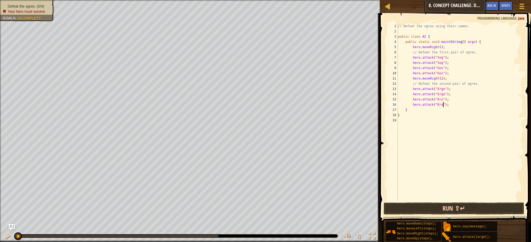
type textarea "hero.attack("Kro");"
drag, startPoint x: 443, startPoint y: 208, endPoint x: 443, endPoint y: 211, distance: 3.1
click at [443, 208] on button "Run ⇧↵" at bounding box center [453, 208] width 140 height 12
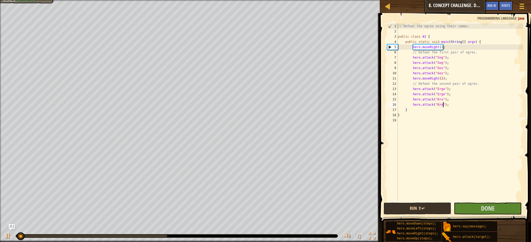
click at [499, 205] on button "Done" at bounding box center [488, 208] width 68 height 12
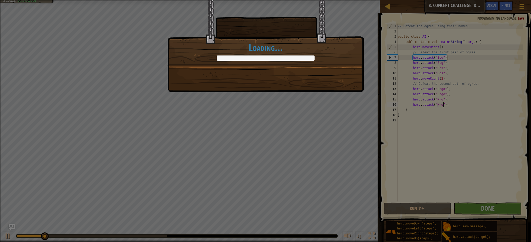
click at [340, 83] on div "Ogres are not masters of camouflage. +0 +0 Continue Loading..." at bounding box center [265, 46] width 196 height 92
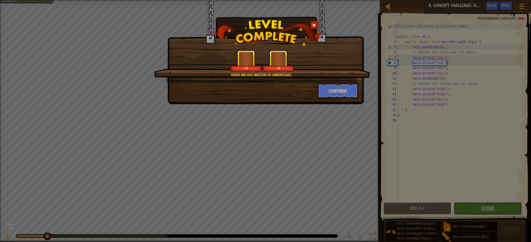
click at [340, 83] on button "Continue" at bounding box center [338, 91] width 41 height 16
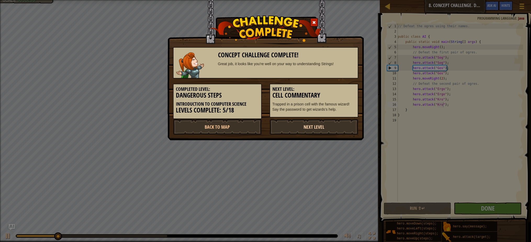
click at [337, 129] on link "Next Level" at bounding box center [313, 127] width 89 height 16
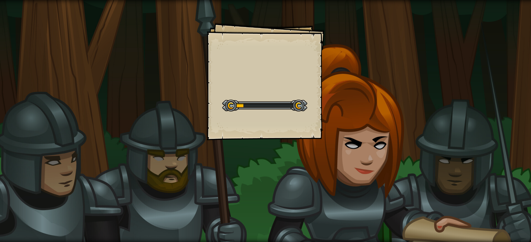
click at [337, 128] on div "Goals Start Level Error loading from server. Try refreshing the page. You'll ne…" at bounding box center [265, 121] width 531 height 242
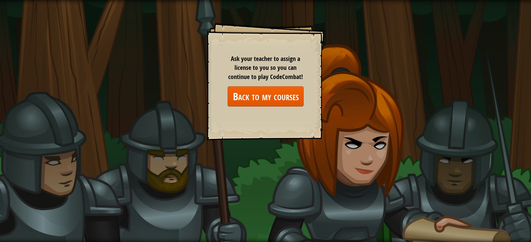
click at [275, 100] on link "Back to my courses" at bounding box center [266, 96] width 76 height 20
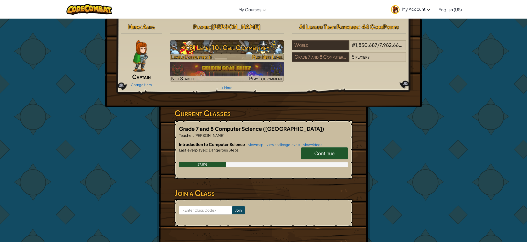
click at [256, 48] on h3 "CS1 Level 10: Cell Commentary" at bounding box center [227, 48] width 114 height 12
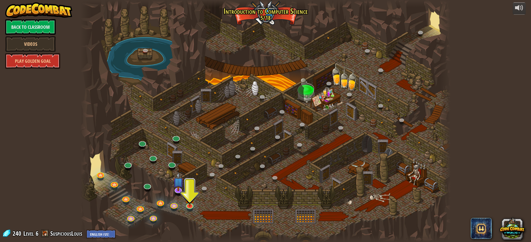
click at [199, 203] on div at bounding box center [265, 121] width 370 height 242
click at [197, 205] on div at bounding box center [265, 121] width 370 height 242
click at [190, 206] on link at bounding box center [189, 204] width 10 height 10
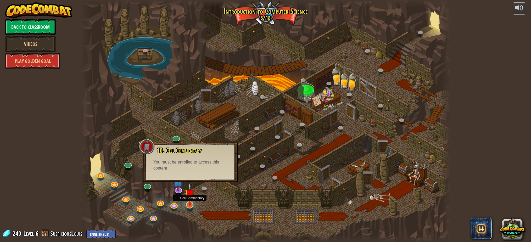
click at [190, 194] on img at bounding box center [190, 194] width 10 height 23
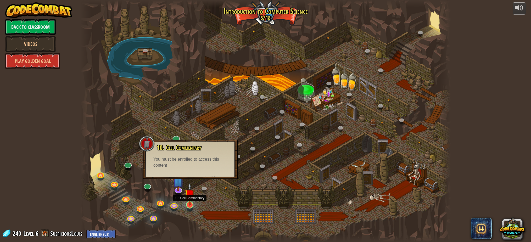
click at [190, 196] on img at bounding box center [190, 194] width 10 height 23
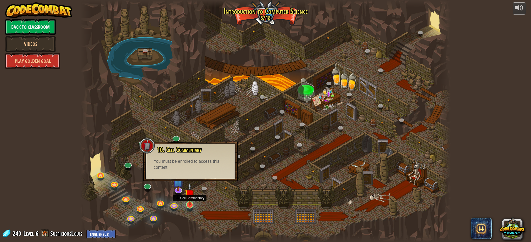
click at [190, 201] on img at bounding box center [190, 194] width 10 height 23
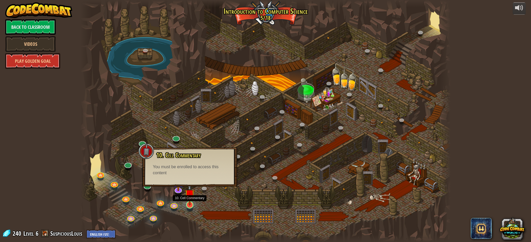
click at [189, 203] on img at bounding box center [190, 194] width 10 height 23
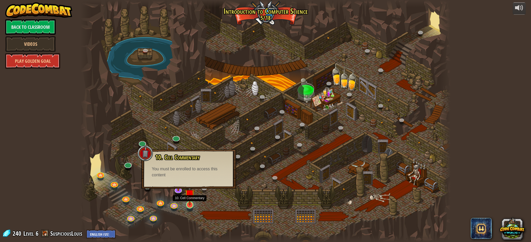
click at [189, 203] on img at bounding box center [190, 194] width 10 height 23
click at [189, 205] on img at bounding box center [190, 194] width 10 height 23
click at [188, 205] on img at bounding box center [190, 194] width 10 height 23
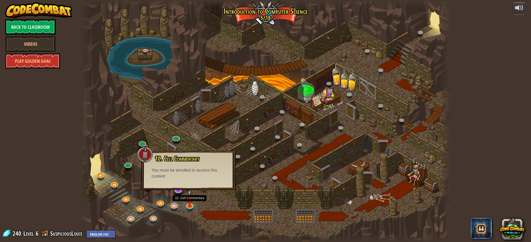
click at [196, 201] on div at bounding box center [265, 121] width 370 height 242
click at [183, 206] on div at bounding box center [265, 121] width 370 height 242
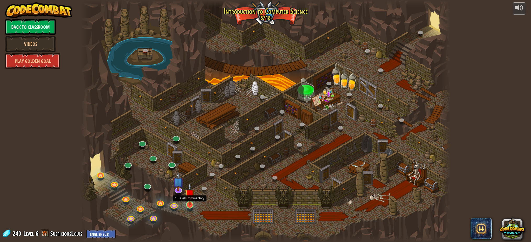
click at [188, 205] on img at bounding box center [190, 194] width 10 height 23
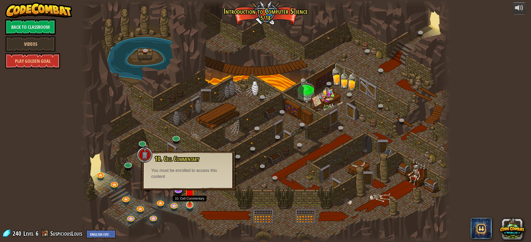
click at [194, 204] on img at bounding box center [190, 194] width 10 height 23
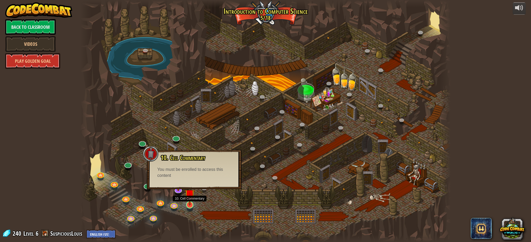
click at [193, 205] on img at bounding box center [190, 194] width 10 height 23
click at [191, 206] on link at bounding box center [189, 204] width 10 height 10
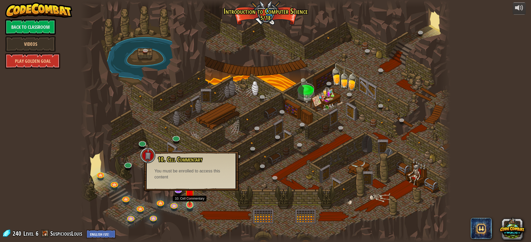
click at [191, 206] on link at bounding box center [189, 204] width 10 height 10
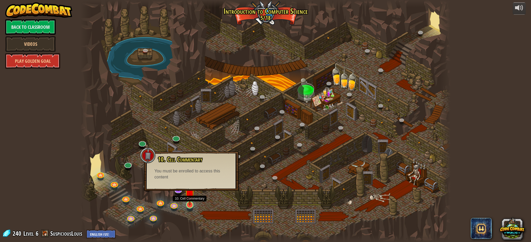
click at [191, 206] on link at bounding box center [189, 204] width 10 height 10
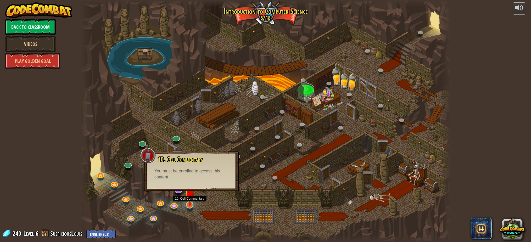
click at [191, 206] on link at bounding box center [189, 204] width 10 height 10
click at [188, 215] on div at bounding box center [265, 121] width 370 height 242
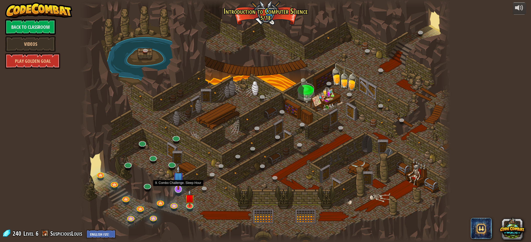
click at [180, 191] on link at bounding box center [177, 188] width 10 height 10
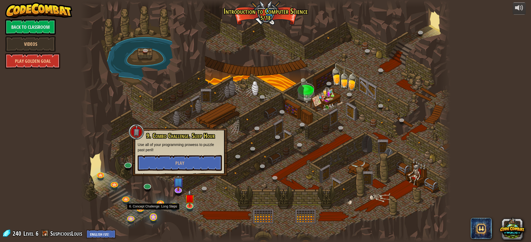
click at [155, 220] on link at bounding box center [153, 216] width 10 height 10
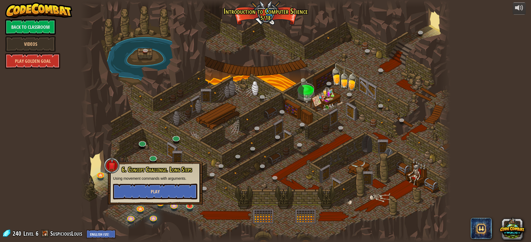
click at [172, 192] on button "Play" at bounding box center [155, 192] width 84 height 16
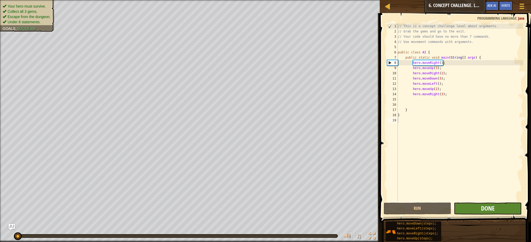
click at [489, 210] on span "Done" at bounding box center [488, 208] width 14 height 8
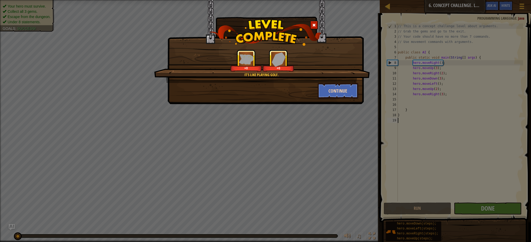
click at [335, 90] on button "Continue" at bounding box center [338, 91] width 41 height 16
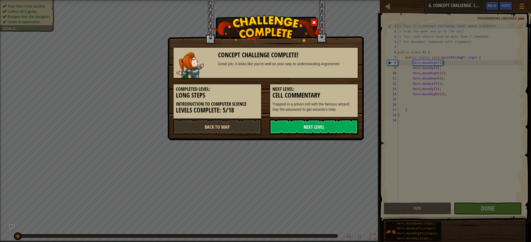
click at [335, 125] on link "Next Level" at bounding box center [313, 127] width 89 height 16
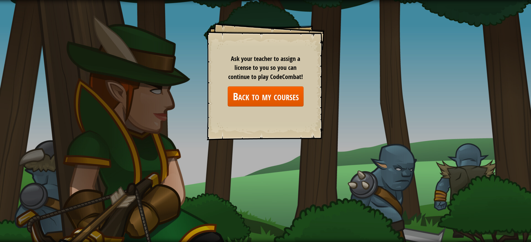
drag, startPoint x: 257, startPoint y: 133, endPoint x: 251, endPoint y: 130, distance: 6.8
click at [256, 132] on div "Goals Start Level Error loading from server. Try refreshing the page. You'll ne…" at bounding box center [266, 81] width 118 height 118
click at [247, 99] on link "Back to my courses" at bounding box center [266, 96] width 76 height 20
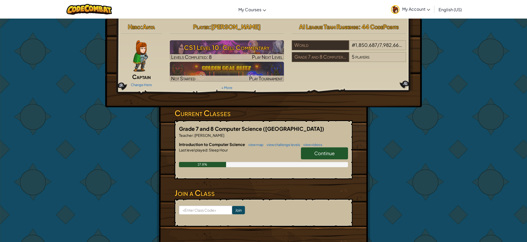
click at [330, 153] on span "Continue" at bounding box center [324, 153] width 20 height 6
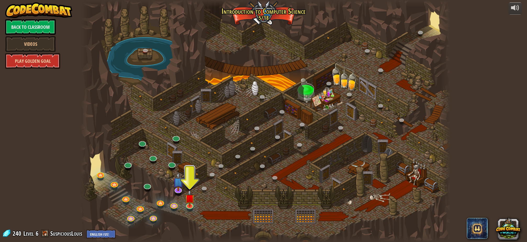
click at [31, 58] on link "Play Golden Goal" at bounding box center [32, 61] width 55 height 16
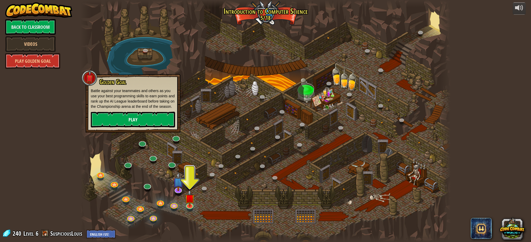
click at [156, 127] on link "Play" at bounding box center [133, 120] width 84 height 16
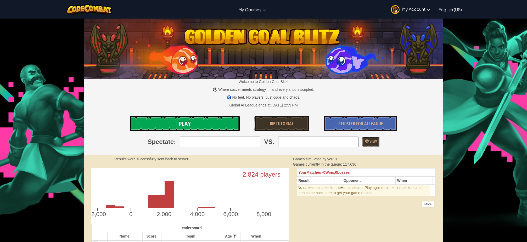
click at [216, 123] on link "Play" at bounding box center [185, 124] width 110 height 16
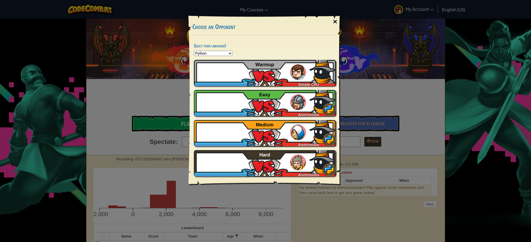
click at [334, 23] on div "×" at bounding box center [335, 21] width 12 height 15
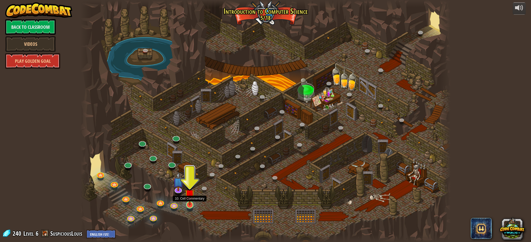
click at [187, 203] on img at bounding box center [190, 194] width 10 height 23
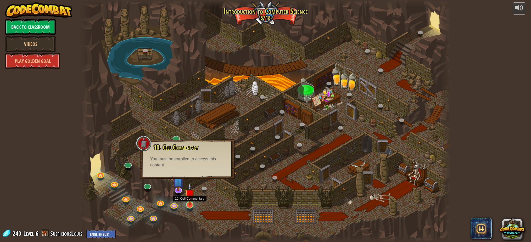
click at [192, 206] on link at bounding box center [189, 204] width 10 height 10
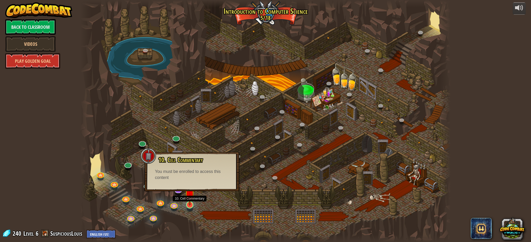
click at [190, 204] on img at bounding box center [190, 194] width 10 height 23
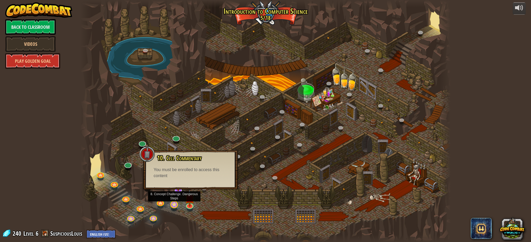
click at [179, 205] on link at bounding box center [173, 204] width 10 height 10
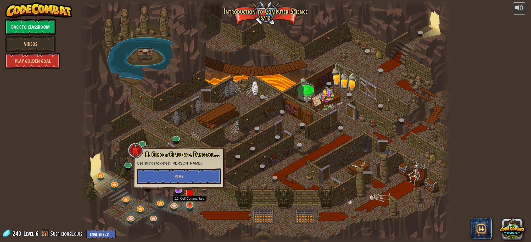
click at [190, 205] on img at bounding box center [190, 194] width 10 height 23
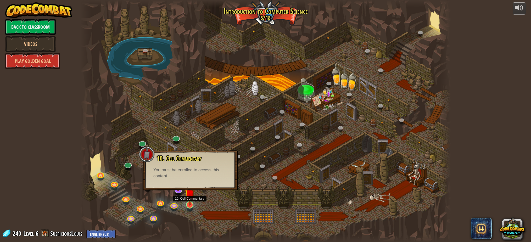
click at [190, 205] on img at bounding box center [190, 194] width 10 height 23
click at [191, 206] on div at bounding box center [189, 204] width 7 height 7
click at [188, 209] on div "25. Kithgard Gates (Locked) Escape the Kithgard dungeons, and don't let the gua…" at bounding box center [265, 121] width 370 height 242
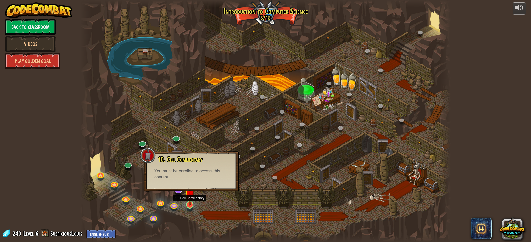
click at [189, 209] on div "25. Kithgard Gates (Locked) Escape the Kithgard dungeons, and don't let the gua…" at bounding box center [265, 121] width 370 height 242
click at [189, 209] on link at bounding box center [189, 204] width 10 height 10
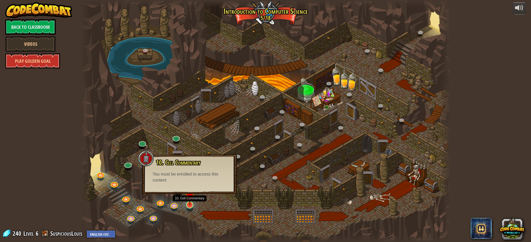
click at [189, 209] on link at bounding box center [189, 204] width 10 height 10
click at [190, 209] on link at bounding box center [189, 204] width 10 height 10
click at [190, 208] on link at bounding box center [189, 204] width 10 height 10
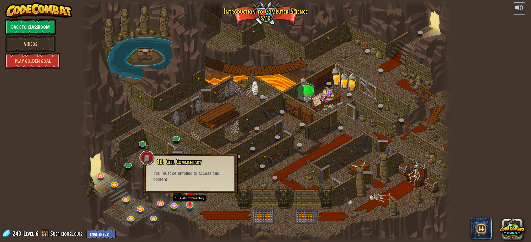
click at [190, 208] on link at bounding box center [189, 204] width 10 height 10
click at [191, 207] on link at bounding box center [189, 204] width 10 height 10
drag, startPoint x: 191, startPoint y: 207, endPoint x: 196, endPoint y: 205, distance: 5.3
click at [193, 206] on div at bounding box center [189, 205] width 7 height 5
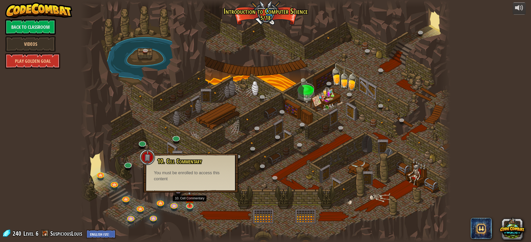
click at [196, 204] on div at bounding box center [265, 121] width 370 height 242
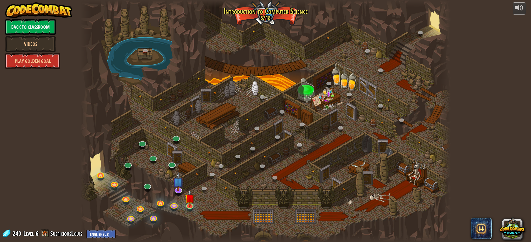
click at [196, 204] on div at bounding box center [265, 121] width 370 height 242
click at [177, 207] on link at bounding box center [173, 204] width 10 height 10
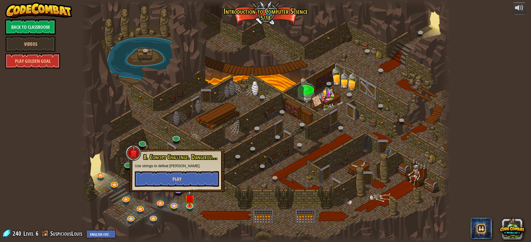
click at [191, 183] on button "Play" at bounding box center [177, 179] width 84 height 16
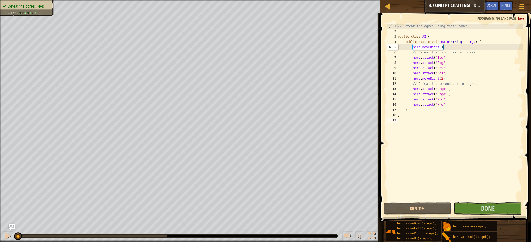
click at [476, 187] on div "// Defeat the ogres using their names. public class AI { public static void mai…" at bounding box center [460, 118] width 126 height 188
click at [480, 210] on button "Done" at bounding box center [488, 208] width 68 height 12
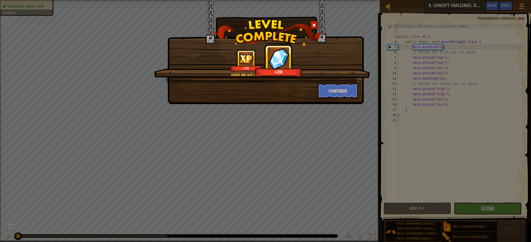
click at [345, 97] on button "Continue" at bounding box center [338, 91] width 41 height 16
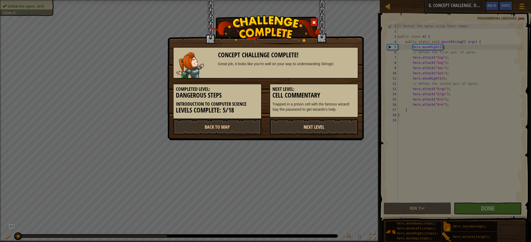
click at [332, 124] on link "Next Level" at bounding box center [313, 127] width 89 height 16
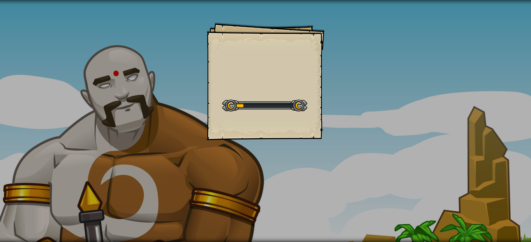
click at [331, 122] on div "Goals Start Level Error loading from server. Try refreshing the page. You'll ne…" at bounding box center [265, 121] width 531 height 242
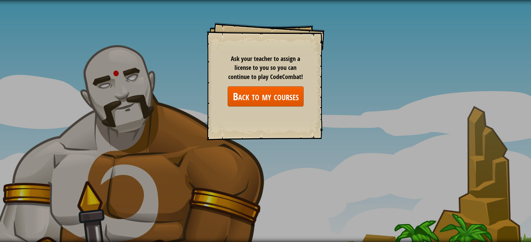
click at [282, 100] on link "Back to my courses" at bounding box center [266, 96] width 76 height 20
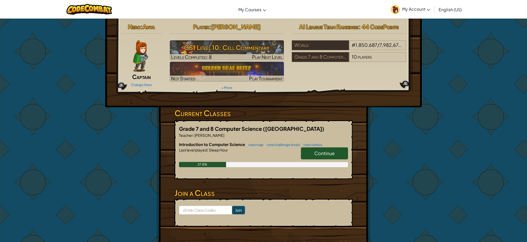
click at [322, 154] on span "Continue" at bounding box center [324, 153] width 20 height 6
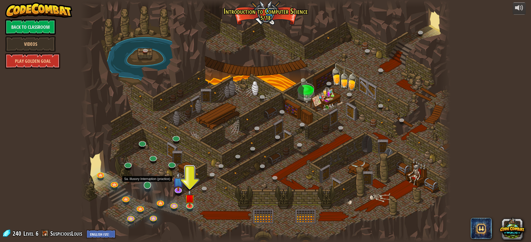
click at [148, 189] on div at bounding box center [147, 189] width 6 height 4
click at [148, 188] on link at bounding box center [147, 184] width 10 height 10
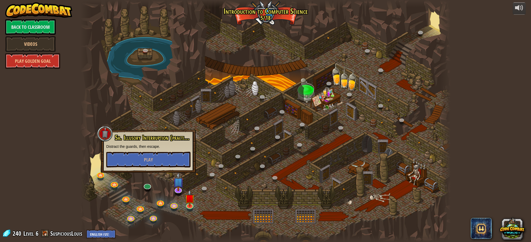
click at [140, 183] on div at bounding box center [265, 121] width 370 height 242
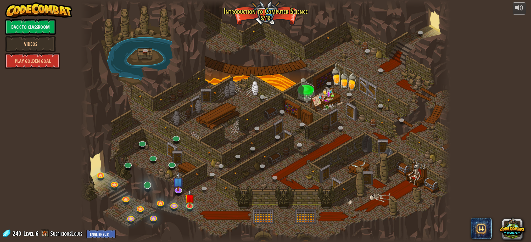
click at [149, 188] on link at bounding box center [147, 184] width 10 height 10
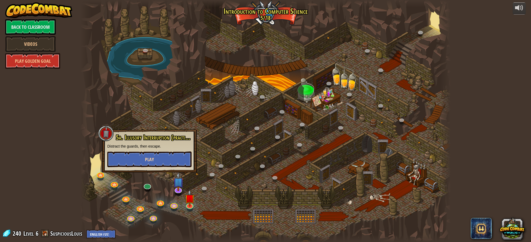
click at [156, 160] on button "Play" at bounding box center [149, 159] width 84 height 16
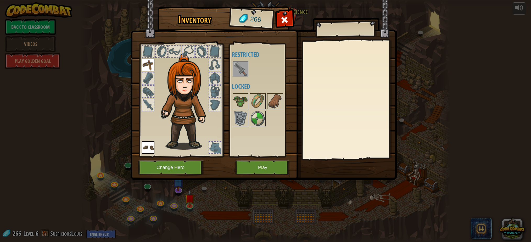
click at [281, 173] on button "Play" at bounding box center [262, 167] width 55 height 14
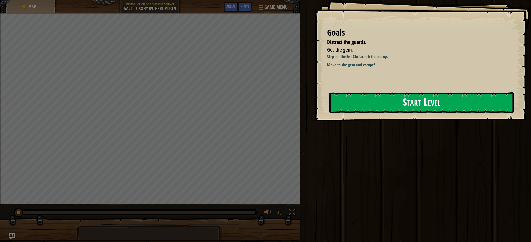
click at [449, 106] on button "Start Level" at bounding box center [421, 102] width 184 height 21
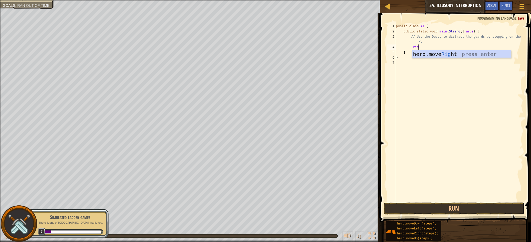
scroll to position [2, 2]
type textarea "right"
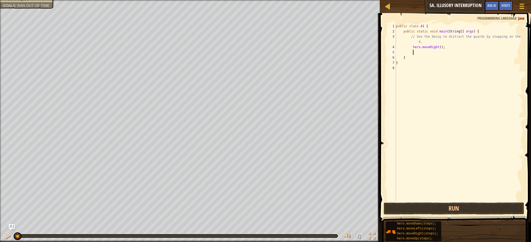
click at [440, 47] on div "public class AI { public static void main ( String [ ] args ) { // Use the Deco…" at bounding box center [459, 118] width 128 height 188
type textarea "hero.moveRight(4);"
click at [463, 45] on div "public class AI { public static void main ( String [ ] args ) { // Use the Deco…" at bounding box center [459, 118] width 128 height 188
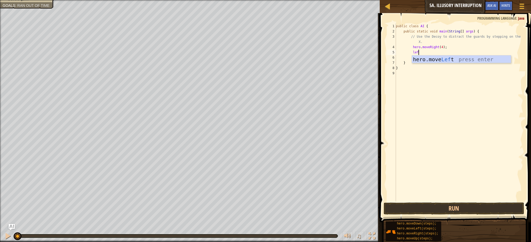
type textarea "left"
click at [443, 52] on div "public class AI { public static void main ( String [ ] args ) { // Use the Deco…" at bounding box center [460, 118] width 127 height 188
click at [442, 53] on div "public class AI { public static void main ( String [ ] args ) { // Use the Deco…" at bounding box center [460, 118] width 127 height 188
type textarea "hero.moveLeft(3);"
click at [460, 56] on div "public class AI { public static void main ( String [ ] args ) { // Use the Deco…" at bounding box center [460, 118] width 127 height 188
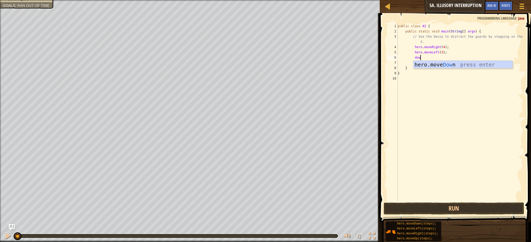
type textarea "down"
click at [438, 58] on div "public class AI { public static void main ( String [ ] args ) { // Use the Deco…" at bounding box center [460, 118] width 127 height 188
click at [442, 56] on div "public class AI { public static void main ( String [ ] args ) { // Use the Deco…" at bounding box center [460, 118] width 127 height 188
click at [441, 58] on div "public class AI { public static void main ( String [ ] args ) { // Use the Deco…" at bounding box center [460, 118] width 127 height 188
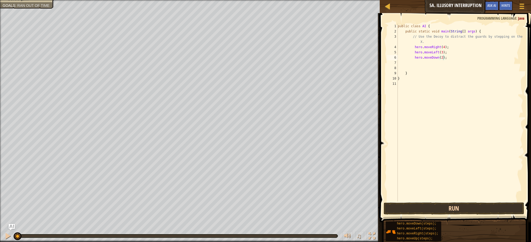
click at [463, 205] on button "Run" at bounding box center [453, 208] width 140 height 12
click at [465, 207] on button "Run" at bounding box center [453, 208] width 140 height 12
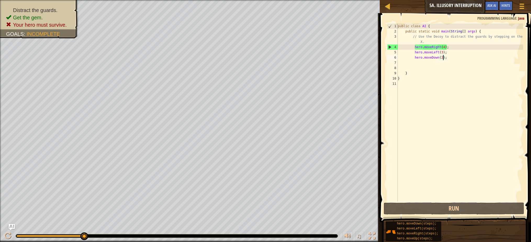
click at [445, 48] on div "public class AI { public static void main ( String [ ] args ) { // Use the Deco…" at bounding box center [460, 118] width 127 height 188
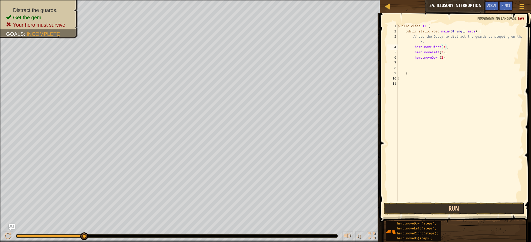
click at [432, 207] on button "Run" at bounding box center [453, 208] width 140 height 12
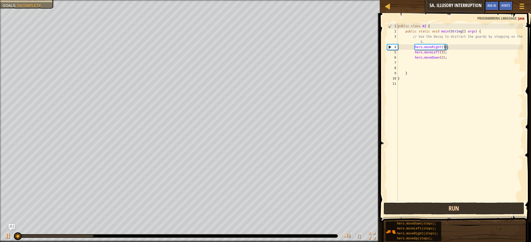
click at [434, 205] on button "Run" at bounding box center [453, 208] width 140 height 12
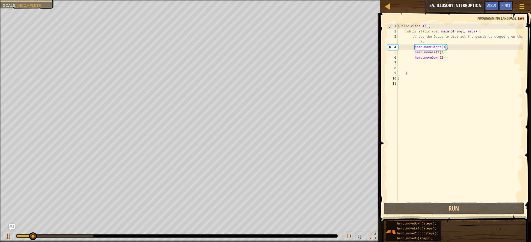
click at [443, 53] on div "public class AI { public static void main ( String [ ] args ) { // Use the Deco…" at bounding box center [460, 118] width 127 height 188
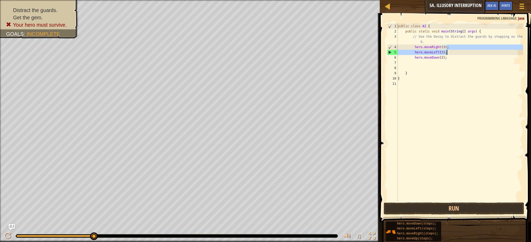
drag, startPoint x: 447, startPoint y: 49, endPoint x: 433, endPoint y: 51, distance: 14.0
click at [433, 51] on div "public class AI { public static void main ( String [ ] args ) { // Use the Deco…" at bounding box center [460, 118] width 127 height 188
drag, startPoint x: 452, startPoint y: 50, endPoint x: 379, endPoint y: 50, distance: 72.5
click at [379, 50] on div "hero.moveRight(3); hero.moveLeft(2); 1 2 3 4 5 6 7 8 9 10 11 public class AI { …" at bounding box center [454, 128] width 153 height 224
type textarea "hero.moveLeft(2);"
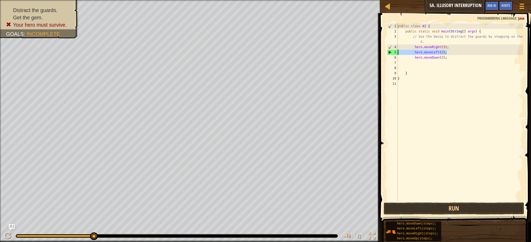
scroll to position [2, 0]
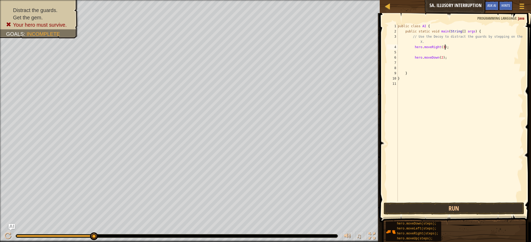
click at [444, 48] on div "public class AI { public static void main ( String [ ] args ) { // Use the Deco…" at bounding box center [460, 118] width 127 height 188
click at [482, 207] on button "Run" at bounding box center [453, 208] width 140 height 12
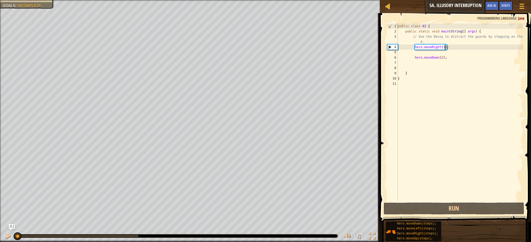
drag, startPoint x: 133, startPoint y: 237, endPoint x: 2, endPoint y: 237, distance: 131.3
click at [2, 237] on div "♫" at bounding box center [190, 235] width 380 height 16
click at [450, 58] on div "public class AI { public static void main ( String [ ] args ) { // Use the Deco…" at bounding box center [460, 118] width 127 height 188
type textarea "hero.moveDown(2);"
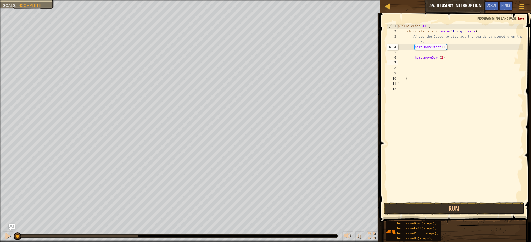
scroll to position [2, 1]
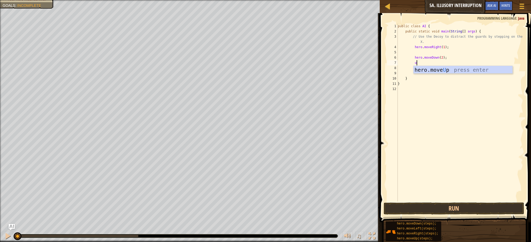
type textarea "up"
click at [437, 63] on div "public class AI { public static void main ( String [ ] args ) { // Use the Deco…" at bounding box center [460, 118] width 127 height 188
type textarea "hero.moveUp(2);"
click at [448, 62] on div "public class AI { public static void main ( String [ ] args ) { // Use the Deco…" at bounding box center [460, 118] width 127 height 188
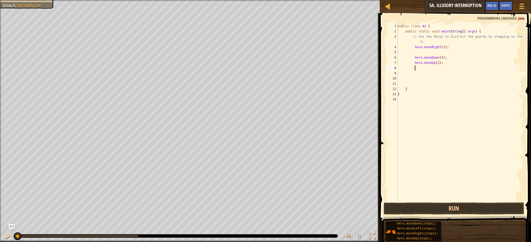
scroll to position [2, 1]
type textarea "right"
click at [443, 70] on div "public class AI { public static void main ( String [ ] args ) { // Use the Deco…" at bounding box center [460, 118] width 127 height 188
type textarea "hero.moveRight(3);"
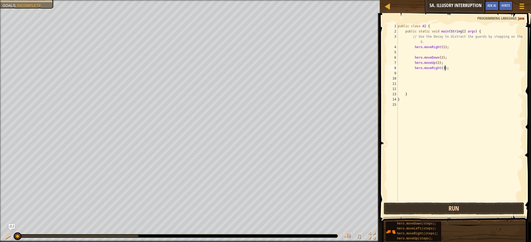
click at [502, 208] on button "Run" at bounding box center [453, 208] width 140 height 12
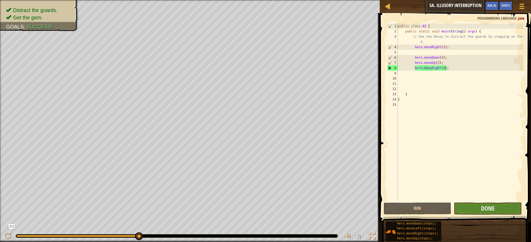
click at [511, 207] on button "Done" at bounding box center [488, 208] width 68 height 12
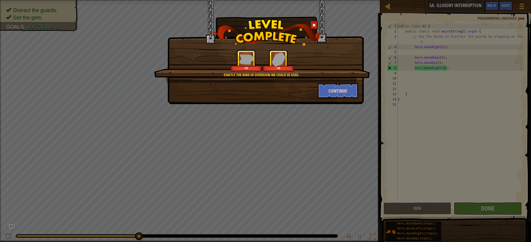
click at [344, 88] on button "Continue" at bounding box center [338, 91] width 41 height 16
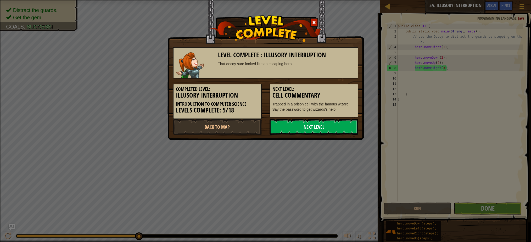
click at [335, 129] on link "Next Level" at bounding box center [313, 127] width 89 height 16
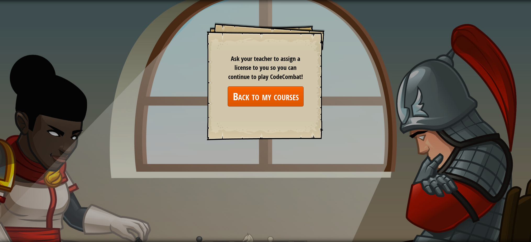
click at [263, 97] on link "Back to my courses" at bounding box center [266, 96] width 76 height 20
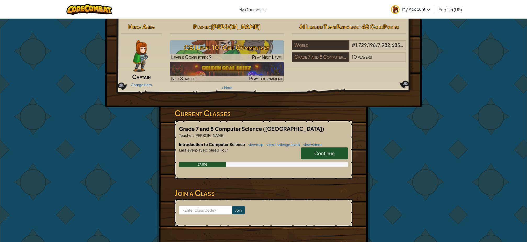
click at [330, 149] on link "Continue" at bounding box center [324, 153] width 47 height 12
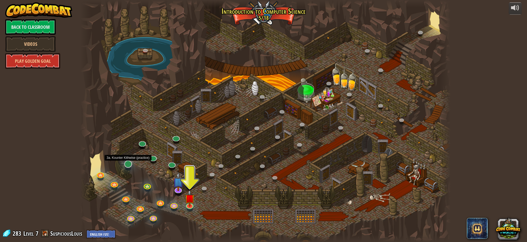
click at [127, 166] on link at bounding box center [127, 163] width 10 height 10
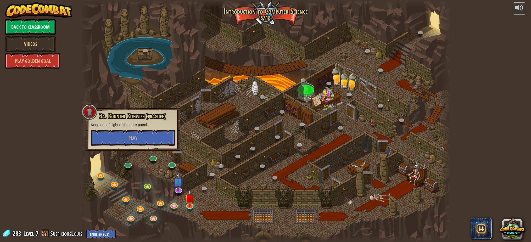
click at [140, 161] on div at bounding box center [265, 121] width 370 height 242
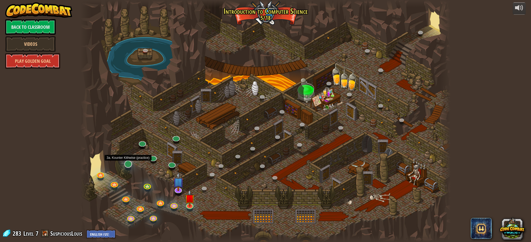
click at [131, 165] on link at bounding box center [127, 163] width 10 height 10
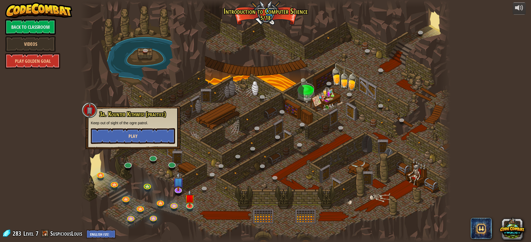
click at [145, 135] on button "Play" at bounding box center [133, 136] width 84 height 16
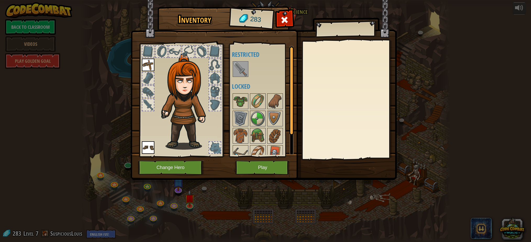
click at [272, 168] on button "Play" at bounding box center [262, 167] width 55 height 14
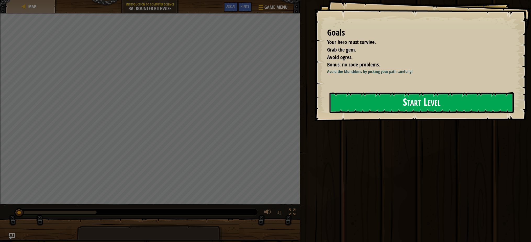
click at [362, 111] on button "Start Level" at bounding box center [421, 102] width 184 height 21
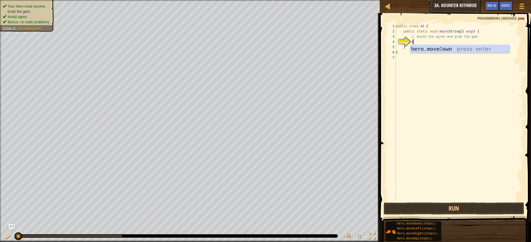
type textarea "dow"
click at [409, 207] on button "Run" at bounding box center [453, 208] width 140 height 12
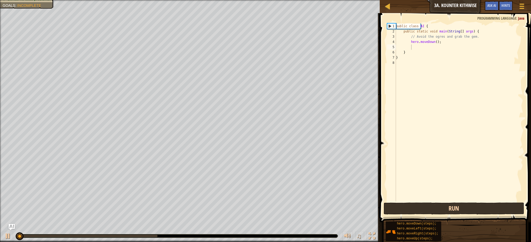
click at [407, 205] on button "Run" at bounding box center [453, 208] width 140 height 12
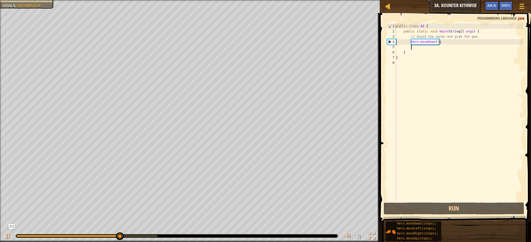
click at [437, 42] on div "public class AI { public static void main ( String [ ] args ) { // Avoid the og…" at bounding box center [459, 118] width 128 height 188
type textarea "hero.moveDown(2);"
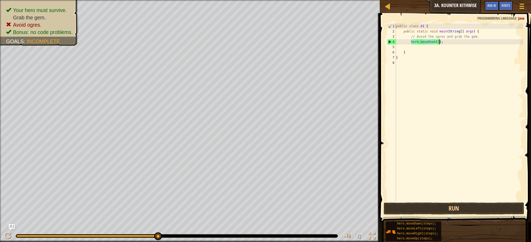
scroll to position [2, 4]
click at [449, 44] on div "public class AI { public static void main ( String [ ] args ) { // Avoid the og…" at bounding box center [459, 118] width 128 height 188
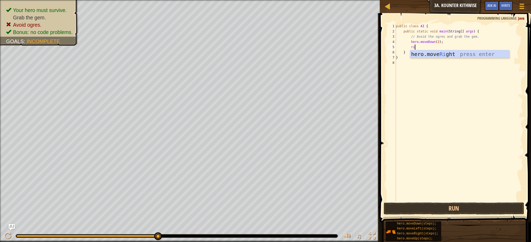
type textarea "righ"
type textarea "up"
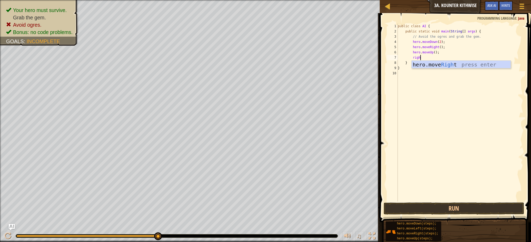
type textarea "right"
click at [440, 206] on button "Run" at bounding box center [453, 208] width 140 height 12
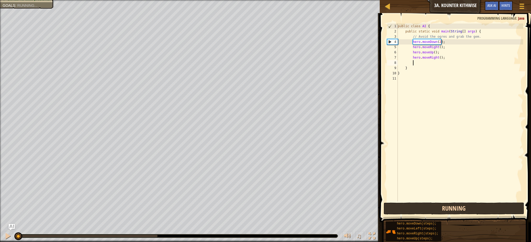
click at [432, 210] on button "Running" at bounding box center [453, 208] width 140 height 12
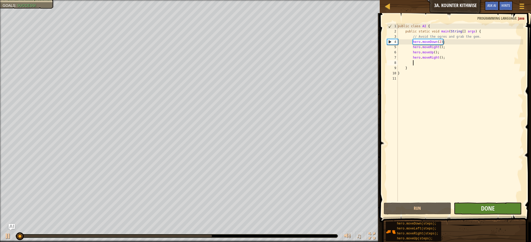
click at [472, 206] on button "Done" at bounding box center [488, 208] width 68 height 12
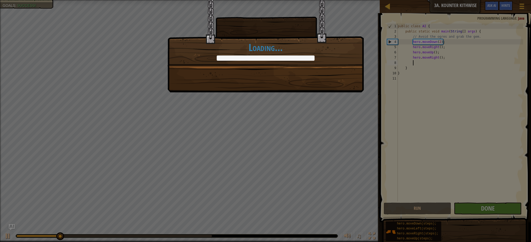
click at [330, 80] on div "Just try spelling counter clockwise correctly. +0 +0 Clean code: no code errors…" at bounding box center [265, 46] width 196 height 92
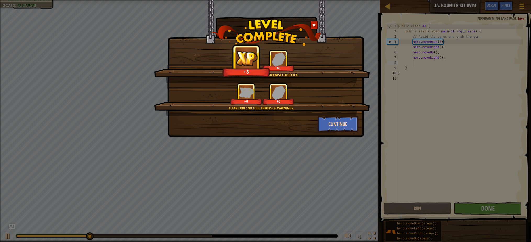
click at [331, 119] on button "Continue" at bounding box center [338, 124] width 41 height 16
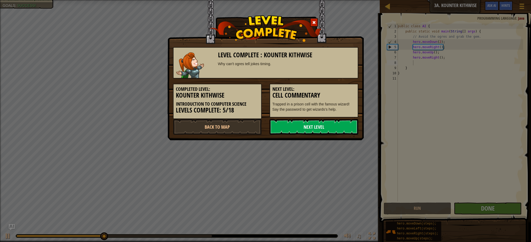
drag, startPoint x: 321, startPoint y: 129, endPoint x: 326, endPoint y: 127, distance: 5.2
click at [322, 129] on link "Next Level" at bounding box center [313, 127] width 89 height 16
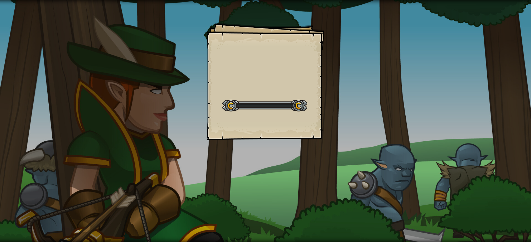
click at [329, 124] on div "Goals Start Level Error loading from server. Try refreshing the page. You'll ne…" at bounding box center [265, 121] width 531 height 242
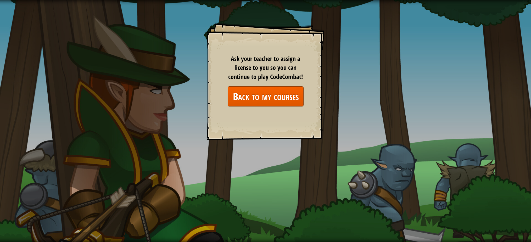
click at [280, 103] on link "Back to my courses" at bounding box center [266, 96] width 76 height 20
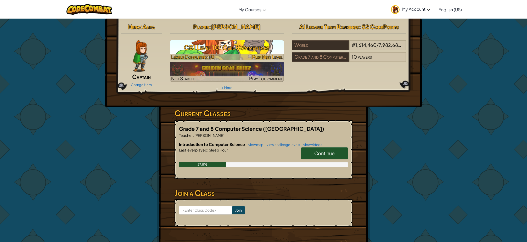
click at [245, 46] on h3 "CS1 Level 10: Cell Commentary" at bounding box center [227, 48] width 114 height 12
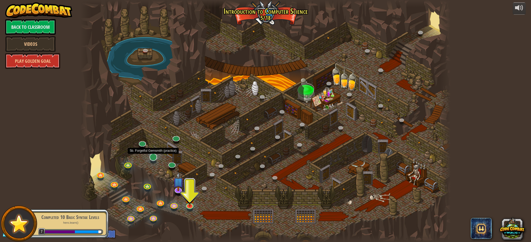
click at [153, 160] on link at bounding box center [152, 156] width 10 height 10
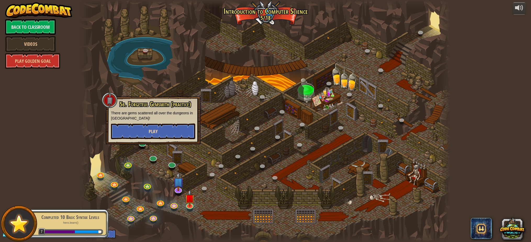
click at [175, 126] on button "Play" at bounding box center [153, 131] width 84 height 16
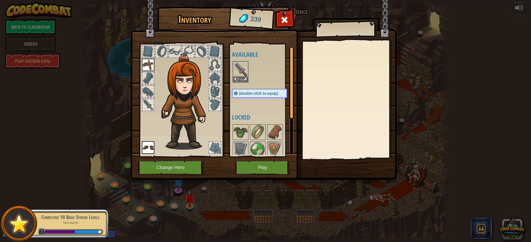
click at [235, 79] on button "Equip" at bounding box center [240, 78] width 15 height 5
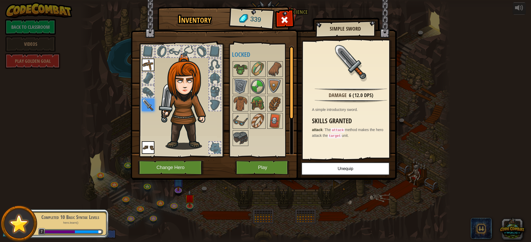
click at [263, 169] on button "Play" at bounding box center [262, 167] width 55 height 14
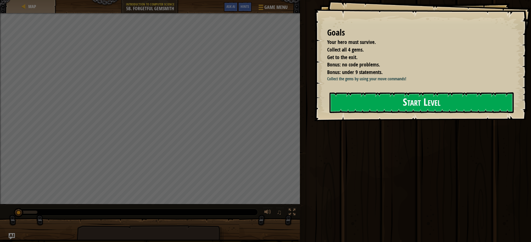
click at [406, 113] on button "Start Level" at bounding box center [421, 102] width 184 height 21
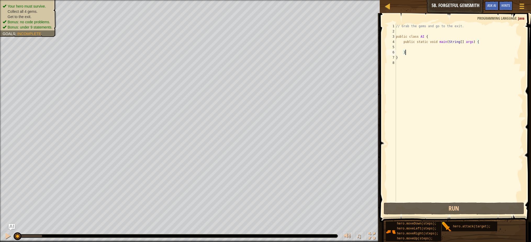
click at [448, 54] on div "// Grab the gems and go to the exit. public class AI { public static void main …" at bounding box center [459, 118] width 128 height 188
type textarea "}"
click at [447, 48] on div "// Grab the gems and go to the exit. public class AI { public static void main …" at bounding box center [459, 118] width 128 height 188
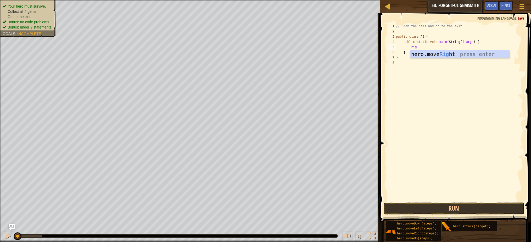
type textarea "righ"
type textarea "down"
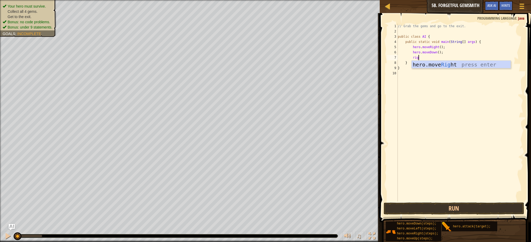
type textarea "right"
click at [440, 58] on div "// Grab the gems and go to the exit. public class AI { public static void main …" at bounding box center [460, 118] width 127 height 188
type textarea "hero.moveRight(2);"
click at [472, 56] on div "// Grab the gems and go to the exit. public class AI { public static void main …" at bounding box center [460, 118] width 127 height 188
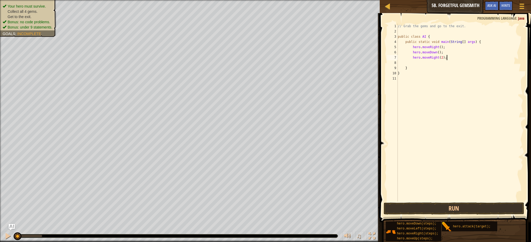
scroll to position [2, 1]
type textarea "up"
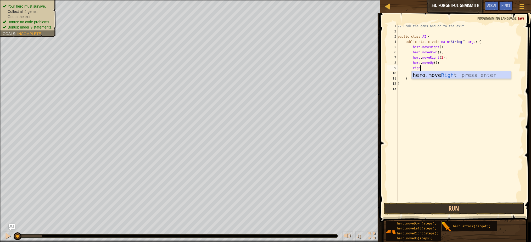
type textarea "right"
click at [440, 68] on div "// Grab the gems and go to the exit. public class AI { public static void main …" at bounding box center [460, 118] width 127 height 188
click at [442, 68] on div "// Grab the gems and go to the exit. public class AI { public static void main …" at bounding box center [460, 118] width 127 height 188
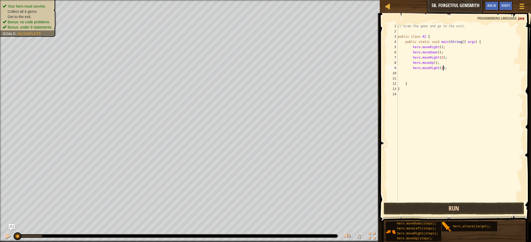
type textarea "hero.moveRight(2);"
click at [418, 214] on button "Run" at bounding box center [453, 208] width 140 height 12
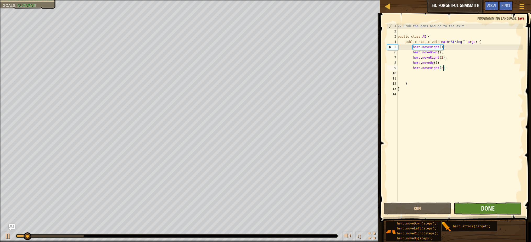
click at [474, 209] on button "Done" at bounding box center [488, 208] width 68 height 12
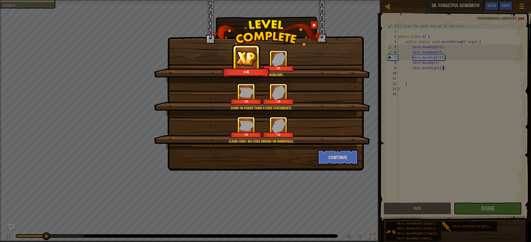
click at [340, 152] on button "Continue" at bounding box center [338, 157] width 41 height 16
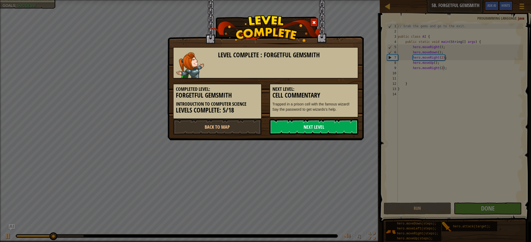
click at [330, 127] on link "Next Level" at bounding box center [313, 127] width 89 height 16
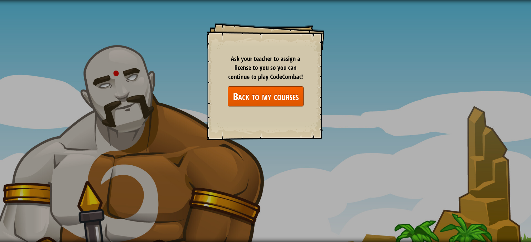
click at [261, 96] on link "Back to my courses" at bounding box center [266, 96] width 76 height 20
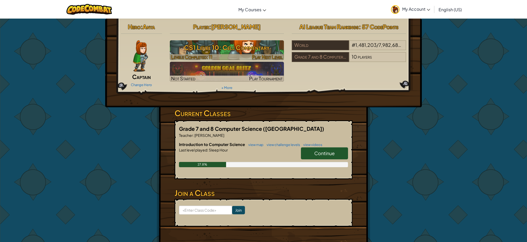
click at [235, 54] on img at bounding box center [227, 50] width 114 height 20
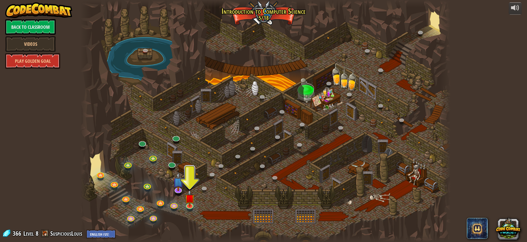
click at [149, 143] on div at bounding box center [265, 121] width 370 height 242
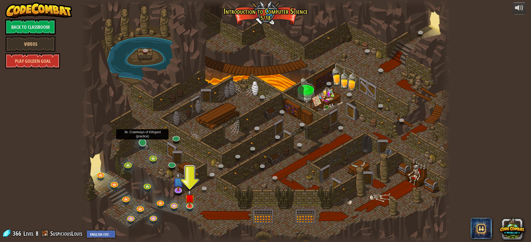
click at [142, 145] on link at bounding box center [142, 142] width 10 height 10
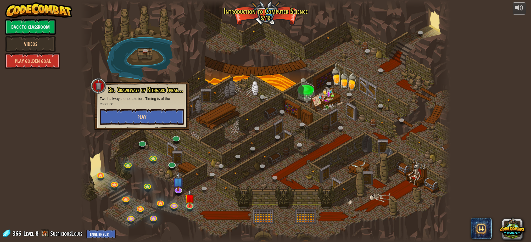
click at [160, 115] on button "Play" at bounding box center [142, 117] width 84 height 16
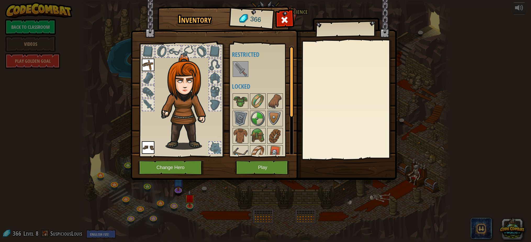
click at [244, 170] on button "Play" at bounding box center [262, 167] width 55 height 14
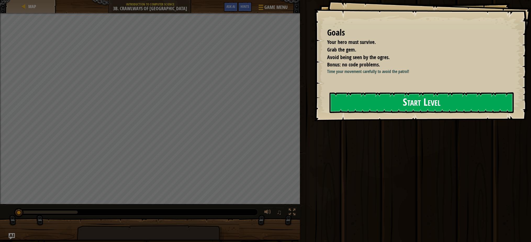
click at [363, 113] on button "Start Level" at bounding box center [421, 102] width 184 height 21
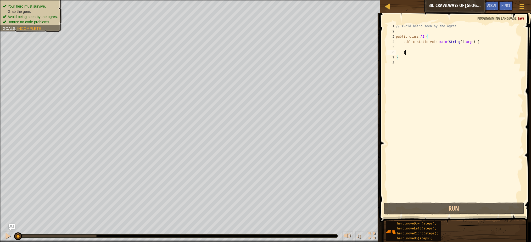
click at [447, 50] on div "// Avoid being seen by the ogres. public class AI { public static void main ( S…" at bounding box center [459, 118] width 128 height 188
type textarea "}"
click at [447, 49] on div "// Avoid being seen by the ogres. public class AI { public static void main ( S…" at bounding box center [459, 118] width 128 height 188
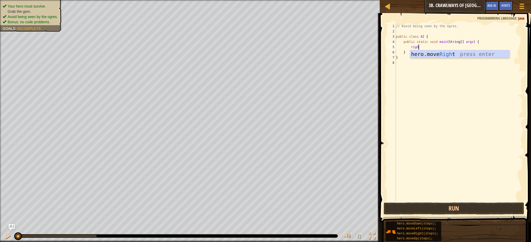
type textarea "right"
click at [437, 46] on div "// Avoid being seen by the ogres. public class AI { public static void main ( S…" at bounding box center [459, 118] width 128 height 188
click at [459, 211] on button "Run" at bounding box center [453, 208] width 140 height 12
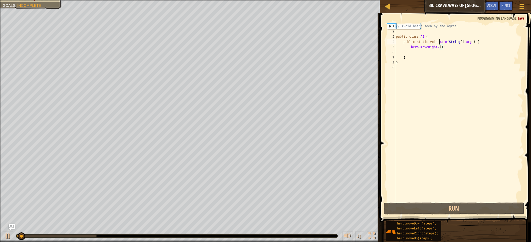
click at [439, 43] on div "// Avoid being seen by the ogres. public class AI { public static void main ( S…" at bounding box center [459, 118] width 128 height 188
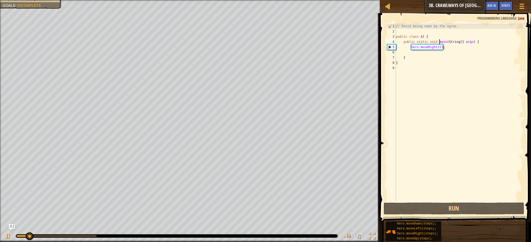
click at [439, 47] on div "// Avoid being seen by the ogres. public class AI { public static void main ( S…" at bounding box center [459, 118] width 128 height 188
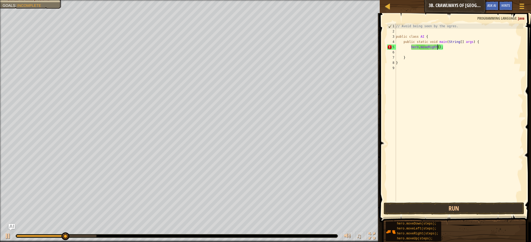
click at [439, 47] on div "// Avoid being seen by the ogres. public class AI { public static void main ( S…" at bounding box center [459, 118] width 128 height 188
type textarea "hero.moveRight(2);"
click at [481, 201] on div "hero.moveRight(2); 1 2 3 4 5 6 7 8 9 // Avoid being seen by the ogres. public c…" at bounding box center [454, 128] width 153 height 224
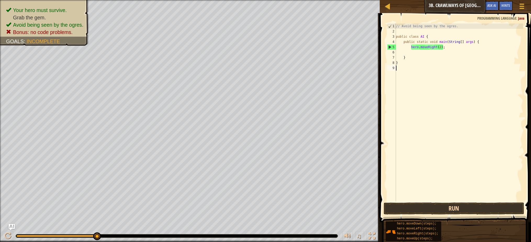
scroll to position [2, 0]
click at [482, 203] on button "Run" at bounding box center [453, 208] width 140 height 12
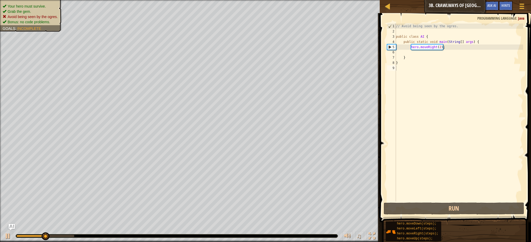
click at [27, 5] on div "Your hero must survive. Grab the gem. Avoid being seen by the ogres. Bonus: no …" at bounding box center [31, 14] width 56 height 21
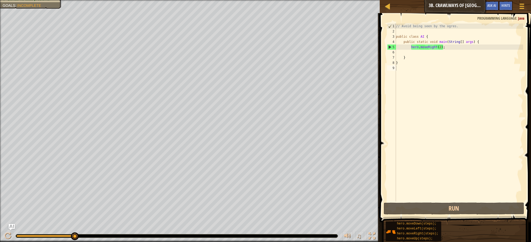
click at [451, 49] on div "// Avoid being seen by the ogres. public class AI { public static void main ( S…" at bounding box center [459, 118] width 128 height 188
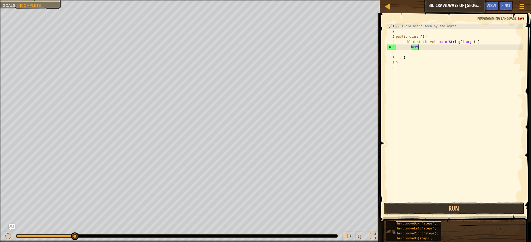
type textarea "h"
click at [439, 217] on div "Hints Videos 1 2 3 4 5 6 7 8 9 // Avoid being seen by the ogres. public class A…" at bounding box center [454, 126] width 153 height 226
click at [435, 210] on button "Run" at bounding box center [453, 208] width 140 height 12
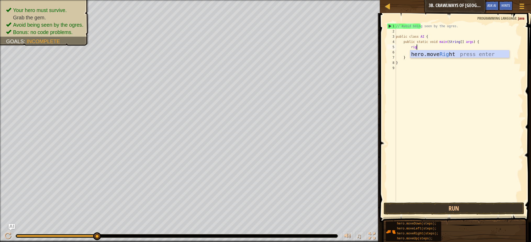
type textarea "righ"
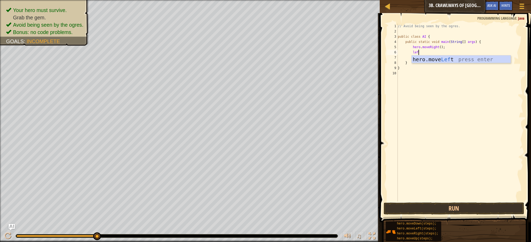
type textarea "left"
click at [408, 212] on button "Run" at bounding box center [453, 208] width 140 height 12
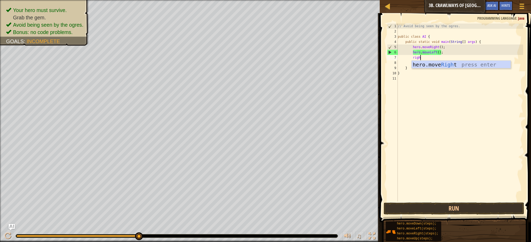
type textarea "right"
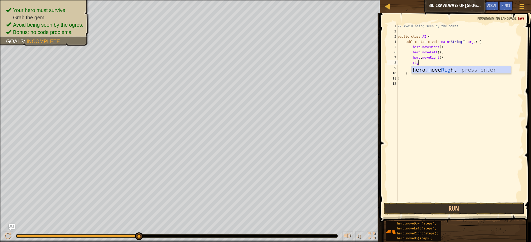
type textarea "right"
click at [431, 206] on button "Run" at bounding box center [453, 208] width 140 height 12
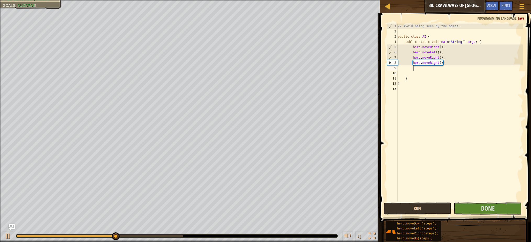
click at [412, 208] on button "Run" at bounding box center [417, 208] width 68 height 12
click at [508, 210] on button "Done" at bounding box center [488, 208] width 68 height 12
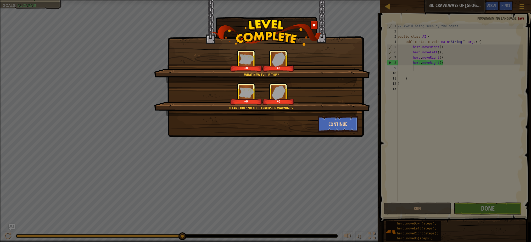
click at [355, 124] on button "Continue" at bounding box center [338, 124] width 41 height 16
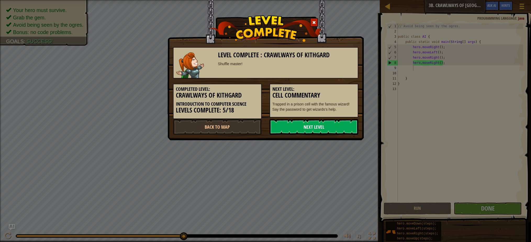
click at [320, 123] on link "Next Level" at bounding box center [313, 127] width 89 height 16
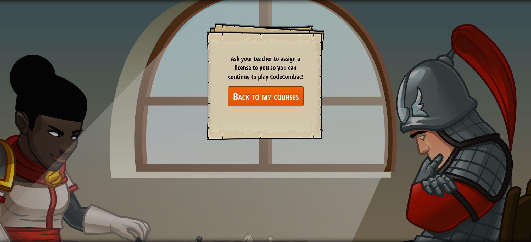
click at [276, 90] on link "Back to my courses" at bounding box center [266, 96] width 76 height 20
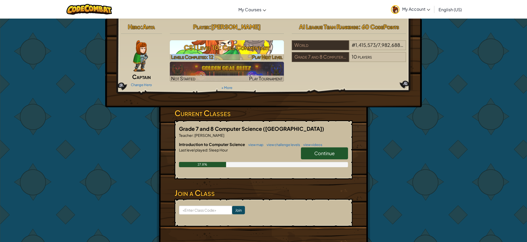
click at [261, 55] on link "CS1 Level 10: Cell Commentary Levels Completed: 12 Play Next Level" at bounding box center [227, 50] width 114 height 20
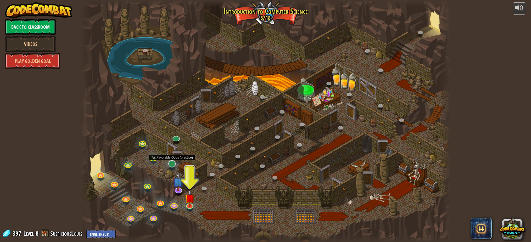
click at [172, 161] on link at bounding box center [171, 163] width 10 height 10
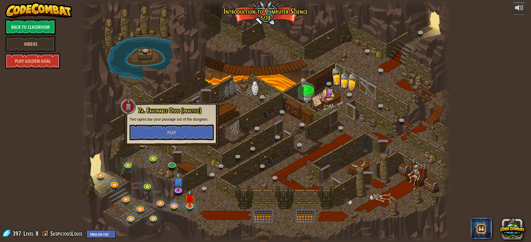
click at [188, 121] on p "Two ogres bar your passage out of the dungeon." at bounding box center [171, 119] width 84 height 5
click at [195, 131] on button "Play" at bounding box center [171, 133] width 84 height 16
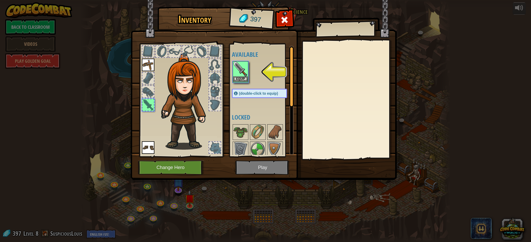
click at [240, 76] on button "Equip" at bounding box center [240, 78] width 15 height 5
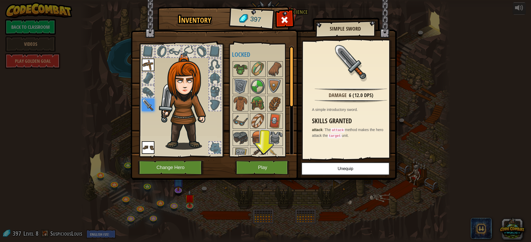
click at [275, 165] on button "Play" at bounding box center [262, 167] width 55 height 14
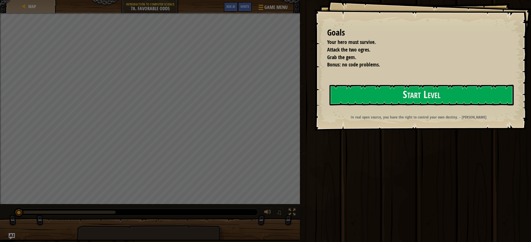
click at [282, 122] on div "Goals Your hero must survive. Attack the two ogres. Grab the gem. Bonus: no cod…" at bounding box center [265, 121] width 531 height 242
click at [349, 101] on button "Start Level" at bounding box center [421, 95] width 184 height 21
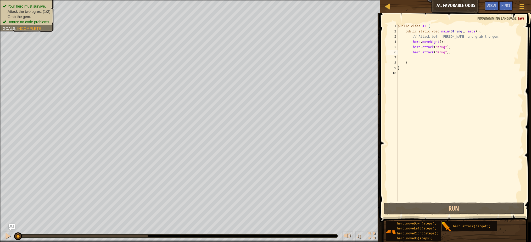
click at [429, 55] on div "public class AI { public static void main ( String [ ] args ) { // Attack both …" at bounding box center [460, 118] width 126 height 188
click at [418, 60] on div "public class AI { public static void main ( String [ ] args ) { // Attack both …" at bounding box center [460, 118] width 126 height 188
type textarea "}"
click at [417, 55] on div "public class AI { public static void main ( String [ ] args ) { // Attack both …" at bounding box center [460, 118] width 126 height 188
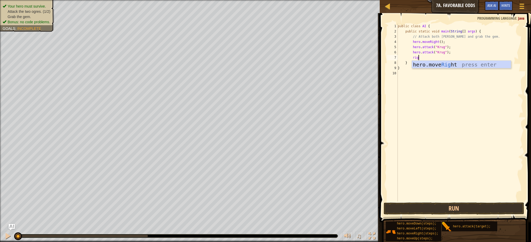
type textarea "right"
type textarea "up"
click at [466, 63] on div "public class AI { public static void main ( String [ ] args ) { // Attack both …" at bounding box center [460, 118] width 126 height 188
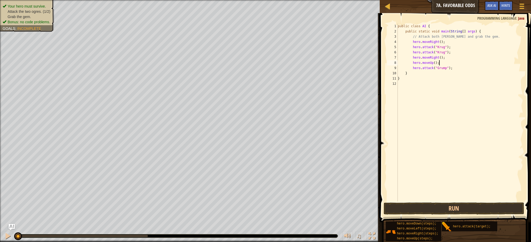
click at [467, 66] on div "public class AI { public static void main ( String [ ] args ) { // Attack both …" at bounding box center [460, 118] width 126 height 188
type textarea "hero.attack("Grump");"
click at [458, 73] on div "public class AI { public static void main ( String [ ] args ) { // Attack both …" at bounding box center [460, 118] width 126 height 188
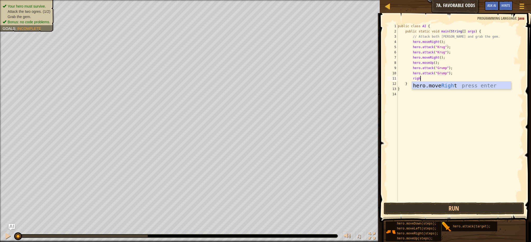
type textarea "right"
click at [441, 78] on div "public class AI { public static void main ( String [ ] args ) { // Attack both …" at bounding box center [460, 118] width 126 height 188
type textarea "hero.moveRight(2);"
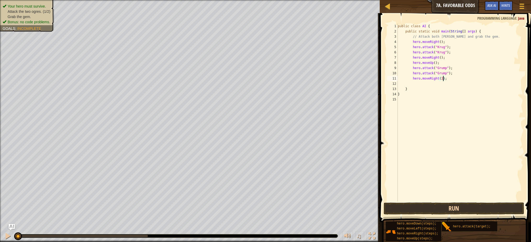
click at [426, 209] on button "Run" at bounding box center [453, 208] width 140 height 12
click at [438, 201] on div "hero.moveRight(2); 1 2 3 4 5 6 7 8 9 10 11 12 13 14 15 public class AI { public…" at bounding box center [454, 128] width 153 height 224
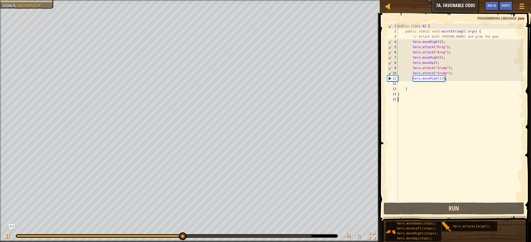
click at [447, 80] on div "public class AI { public static void main ( String [ ] args ) { // Attack both …" at bounding box center [460, 118] width 126 height 188
click at [440, 80] on div "public class AI { public static void main ( String [ ] args ) { // Attack both …" at bounding box center [460, 118] width 126 height 188
click at [439, 79] on div "public class AI { public static void main ( String [ ] args ) { // Attack both …" at bounding box center [460, 118] width 126 height 188
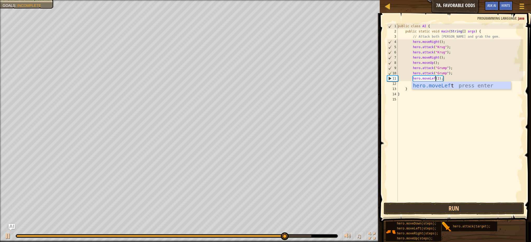
scroll to position [2, 3]
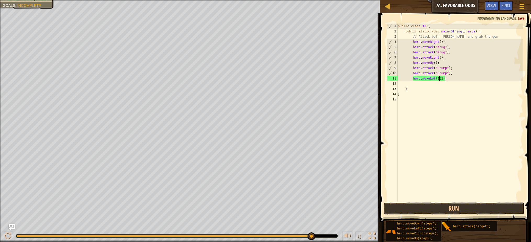
type textarea "hero.moveLeft(2);"
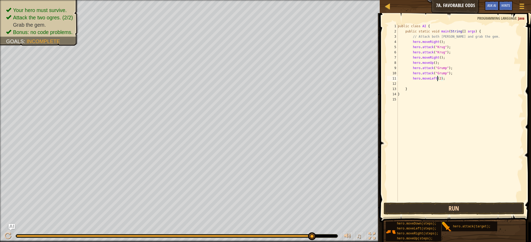
click at [429, 209] on button "Run" at bounding box center [453, 208] width 140 height 12
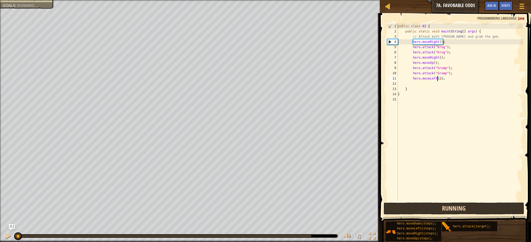
click at [420, 213] on button "Running" at bounding box center [453, 208] width 140 height 12
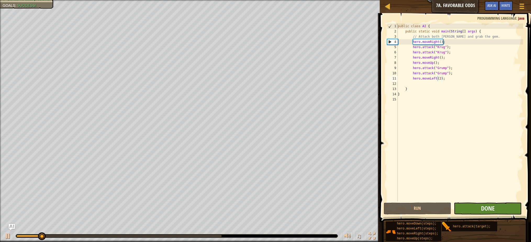
click at [461, 205] on button "Done" at bounding box center [488, 208] width 68 height 12
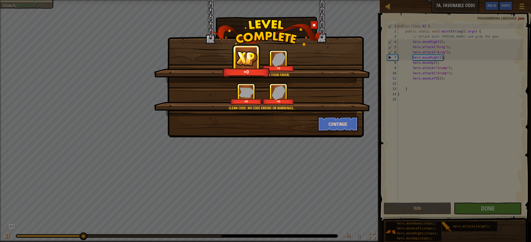
click at [336, 119] on button "Continue" at bounding box center [338, 124] width 41 height 16
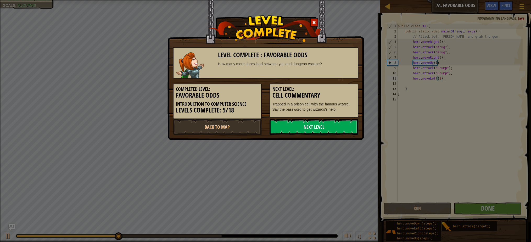
click at [329, 119] on link "Next Level" at bounding box center [313, 127] width 89 height 16
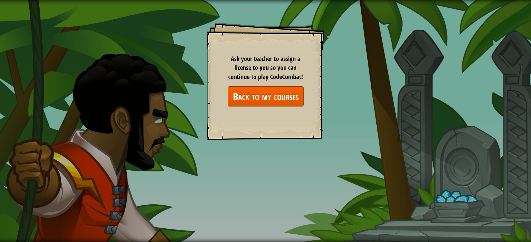
click at [285, 101] on link "Back to my courses" at bounding box center [266, 96] width 76 height 20
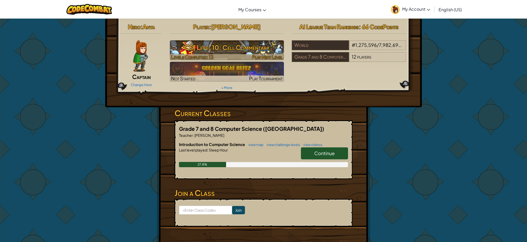
click at [234, 51] on h3 "CS1 Level 10: Cell Commentary" at bounding box center [227, 48] width 114 height 12
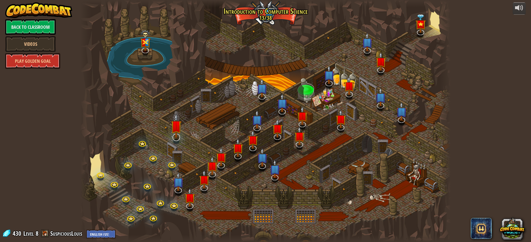
click at [180, 138] on img at bounding box center [176, 125] width 11 height 25
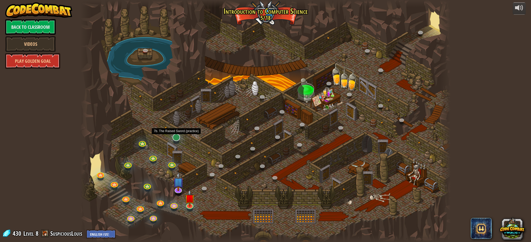
click at [180, 136] on link at bounding box center [175, 137] width 10 height 10
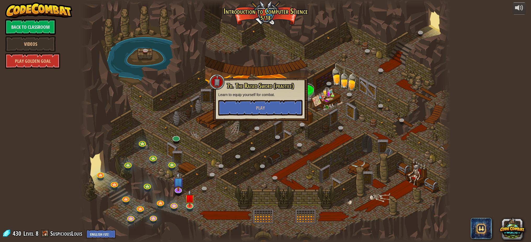
click at [242, 116] on div "7b. The Raised Sword (practice) Learn to equip yourself for combat. Play" at bounding box center [260, 99] width 95 height 43
click at [247, 110] on button "Play" at bounding box center [260, 108] width 84 height 16
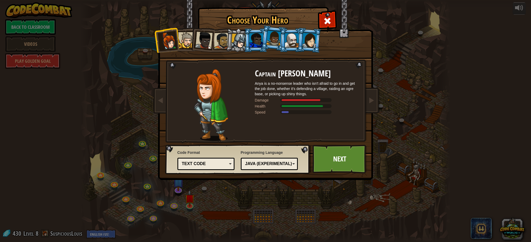
click at [307, 44] on div at bounding box center [309, 40] width 15 height 15
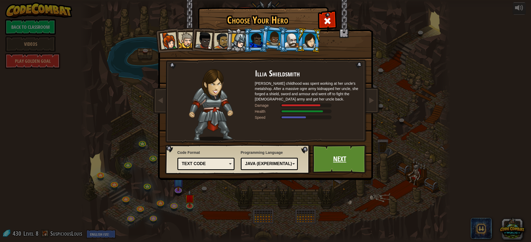
click at [340, 157] on link "Next" at bounding box center [339, 159] width 55 height 29
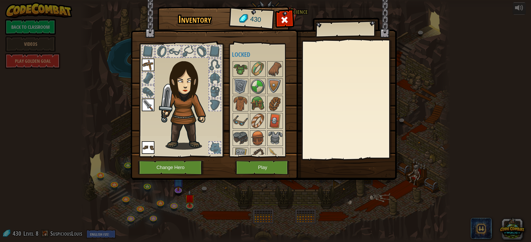
click at [284, 168] on button "Play" at bounding box center [262, 167] width 55 height 14
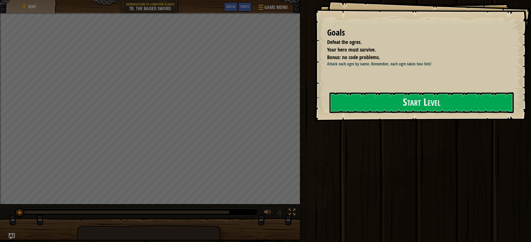
click at [372, 115] on div "Goals Defeat the ogres. Your hero must survive. Bonus: no code problems. Attack…" at bounding box center [422, 60] width 217 height 121
click at [372, 108] on button "Start Level" at bounding box center [421, 102] width 184 height 21
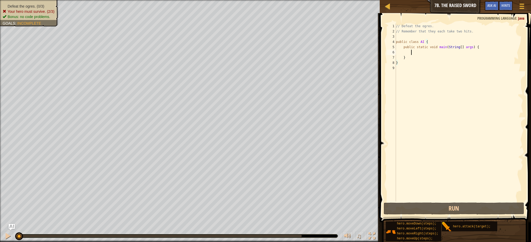
click at [430, 50] on div "// Defeat the ogres. // Remember that they each take two hits. public class AI …" at bounding box center [459, 118] width 128 height 188
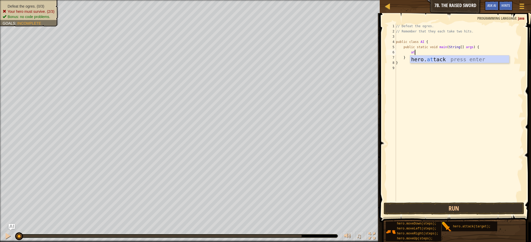
scroll to position [2, 1]
type textarea "hero.attack("Rig");"
type textarea "hero.attack("Gurt");"
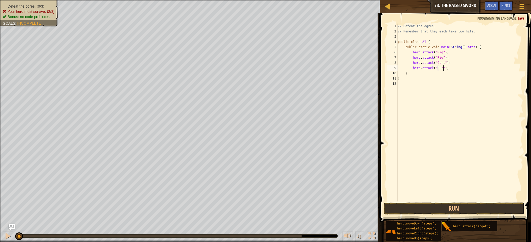
type textarea "hero.attack("Gurt");"
type textarea "hero.attack("Ack");"
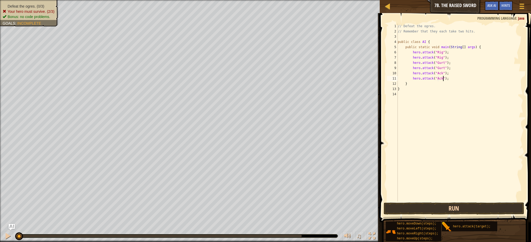
click at [408, 211] on button "Run" at bounding box center [453, 208] width 140 height 12
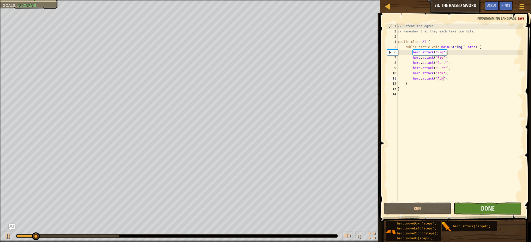
click at [504, 202] on button "Done" at bounding box center [488, 208] width 68 height 12
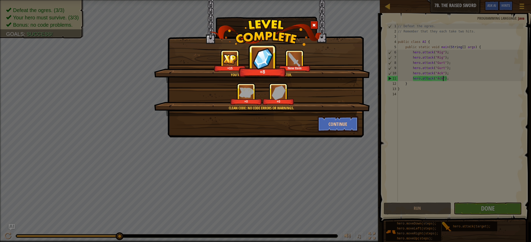
click at [306, 27] on img at bounding box center [265, 32] width 112 height 26
click at [309, 27] on img at bounding box center [265, 32] width 112 height 26
click at [311, 26] on div at bounding box center [314, 25] width 8 height 9
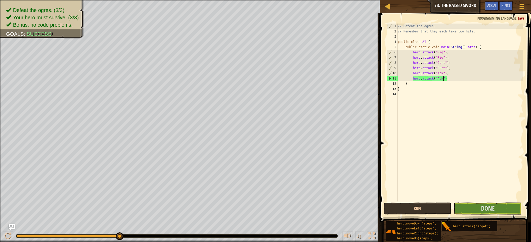
click at [423, 207] on button "Run" at bounding box center [417, 208] width 68 height 12
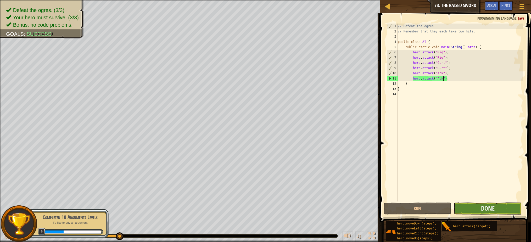
click at [472, 210] on button "Done" at bounding box center [488, 208] width 68 height 12
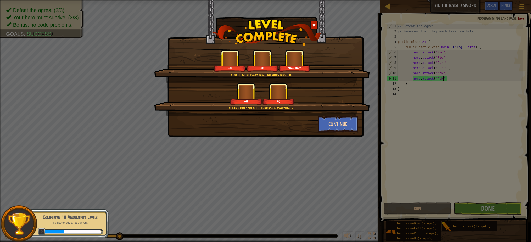
click at [336, 125] on button "Continue" at bounding box center [338, 124] width 41 height 16
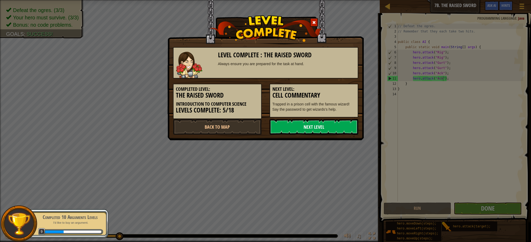
click at [347, 126] on link "Next Level" at bounding box center [313, 127] width 89 height 16
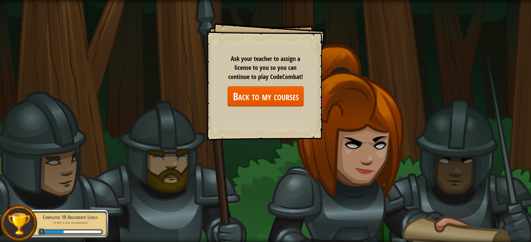
click at [289, 99] on link "Back to my courses" at bounding box center [266, 96] width 76 height 20
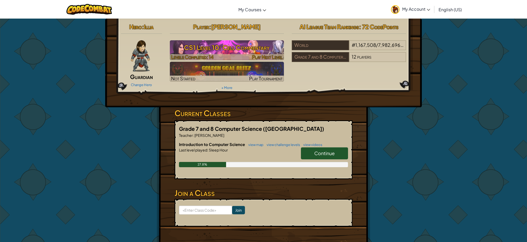
click at [245, 54] on img at bounding box center [227, 50] width 114 height 20
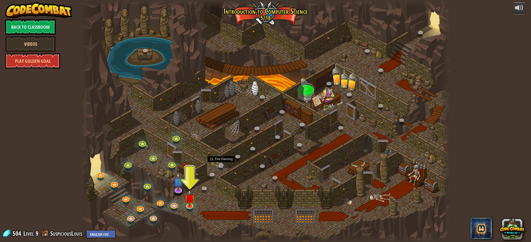
click at [223, 163] on link at bounding box center [221, 166] width 10 height 10
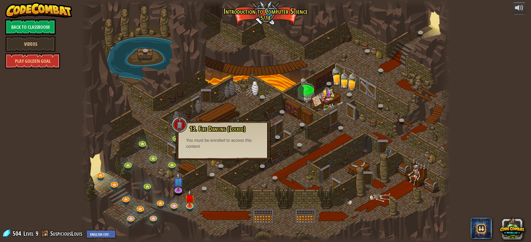
click at [173, 150] on div at bounding box center [265, 121] width 370 height 242
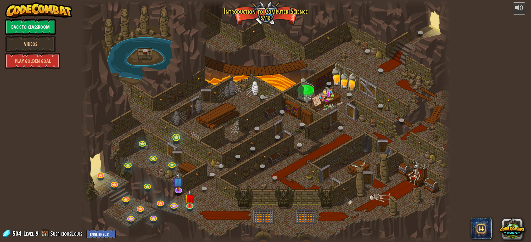
click at [176, 139] on link at bounding box center [176, 137] width 10 height 10
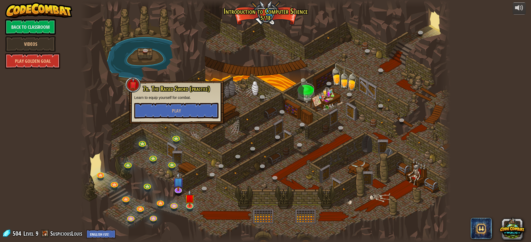
click at [228, 127] on div at bounding box center [265, 121] width 370 height 242
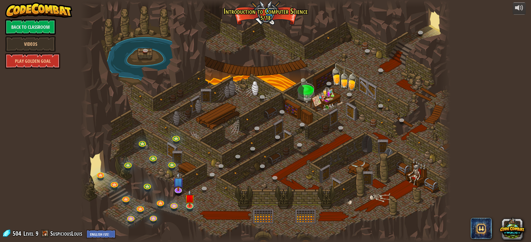
drag, startPoint x: 219, startPoint y: 185, endPoint x: 240, endPoint y: 163, distance: 30.1
click at [237, 165] on div at bounding box center [265, 121] width 370 height 242
click at [197, 202] on div at bounding box center [265, 121] width 370 height 242
click at [181, 191] on div at bounding box center [177, 188] width 7 height 7
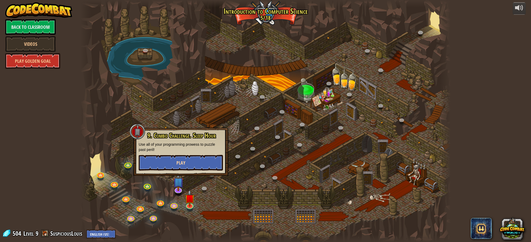
click at [185, 167] on button "Play" at bounding box center [181, 163] width 84 height 16
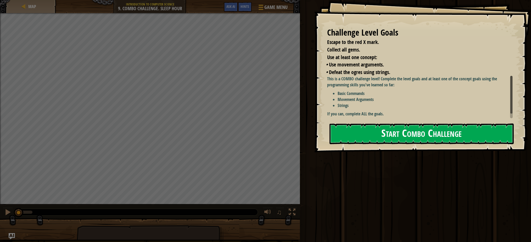
click at [411, 123] on button "Start Combo Challenge" at bounding box center [421, 133] width 184 height 21
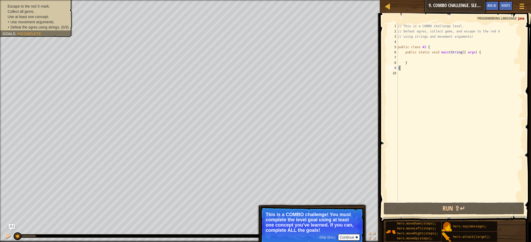
click at [442, 63] on div "// This is a COMBO challenge level. // Defeat ogres, collect gems, and escape t…" at bounding box center [460, 118] width 126 height 188
type textarea "}"
click at [438, 61] on div "// This is a COMBO challenge level. // Defeat ogres, collect gems, and escape t…" at bounding box center [460, 118] width 126 height 188
click at [430, 56] on div "// This is a COMBO challenge level. // Defeat ogres, collect gems, and escape t…" at bounding box center [460, 118] width 126 height 188
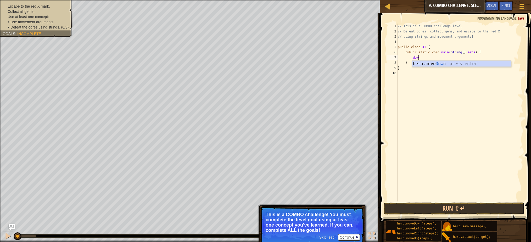
type textarea "down"
type textarea "up"
type textarea "hero.moveUp(2);"
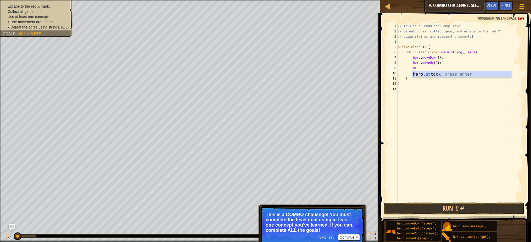
scroll to position [2, 1]
drag, startPoint x: 26, startPoint y: 11, endPoint x: 39, endPoint y: 20, distance: 16.0
click at [38, 19] on div "Escape to the red X mark. Collect all gems. Use at least one concept: • Use mov…" at bounding box center [36, 17] width 67 height 26
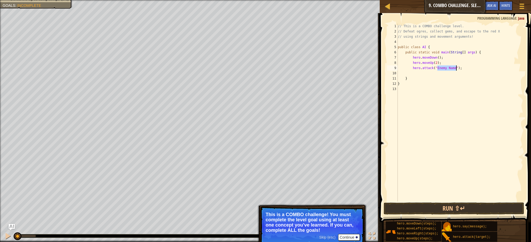
click at [456, 70] on div "// This is a COMBO challenge level. // Defeat ogres, collect gems, and escape t…" at bounding box center [460, 118] width 126 height 188
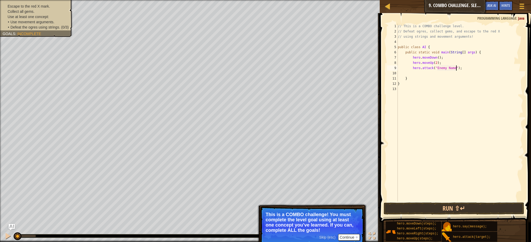
click at [40, 6] on div "Escape to the red X mark. Collect all gems. Use at least one concept: • Use mov…" at bounding box center [36, 17] width 67 height 26
click at [39, 4] on div "Escape to the red X mark. Collect all gems. Use at least one concept: • Use mov…" at bounding box center [36, 17] width 67 height 26
click at [46, 19] on ul "• Use movement arguments. • Defeat the ogres using strings. (0/3)" at bounding box center [39, 24] width 62 height 10
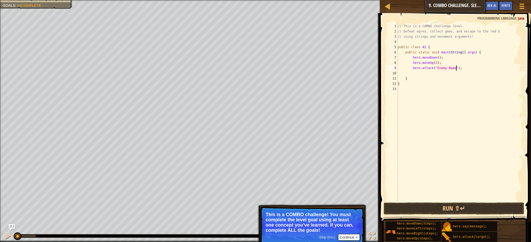
click at [456, 66] on div "// This is a COMBO challenge level. // Defeat ogres, collect gems, and escape t…" at bounding box center [460, 118] width 126 height 188
type textarea "hero.attack("Rexxar");"
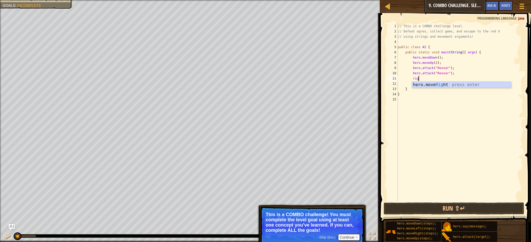
type textarea "right"
type textarea "B"
type textarea "hero.attack("[PERSON_NAME]");"
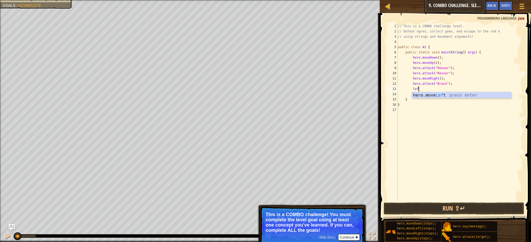
scroll to position [2, 2]
type textarea "left"
type textarea "down"
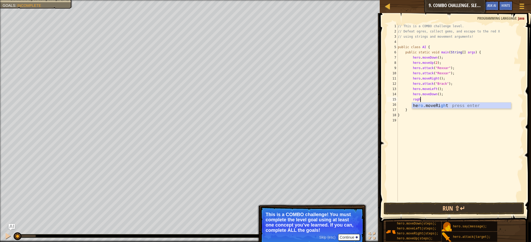
type textarea "roght"
click at [440, 97] on div "// This is a COMBO challenge level. // Defeat ogres, collect gems, and escape t…" at bounding box center [460, 118] width 126 height 188
type textarea "hero.moveRight(2);"
click at [454, 100] on div "// This is a COMBO challenge level. // Defeat ogres, collect gems, and escape t…" at bounding box center [460, 118] width 126 height 188
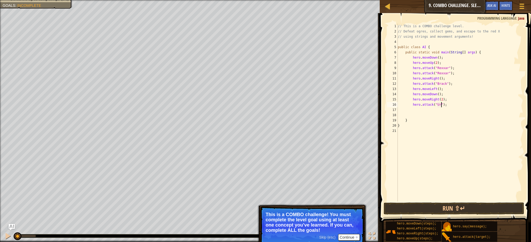
type textarea "hero.attack("Ursa");"
drag, startPoint x: 413, startPoint y: 103, endPoint x: 458, endPoint y: 103, distance: 44.5
click at [458, 103] on div "// This is a COMBO challenge level. // Defeat ogres, collect gems, and escape t…" at bounding box center [460, 118] width 126 height 188
click at [415, 108] on div "// This is a COMBO challenge level. // Defeat ogres, collect gems, and escape t…" at bounding box center [460, 118] width 126 height 188
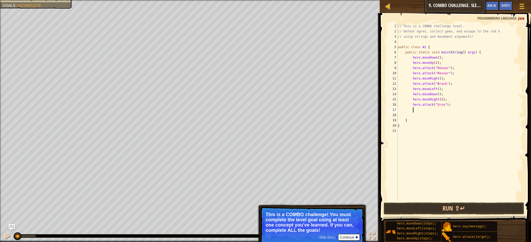
paste textarea "hero.attack("Ursa");"
click at [450, 118] on div "// This is a COMBO challenge level. // Defeat ogres, collect gems, and escape t…" at bounding box center [460, 118] width 126 height 188
type textarea "}"
click at [444, 116] on div "// This is a COMBO challenge level. // Defeat ogres, collect gems, and escape t…" at bounding box center [460, 118] width 126 height 188
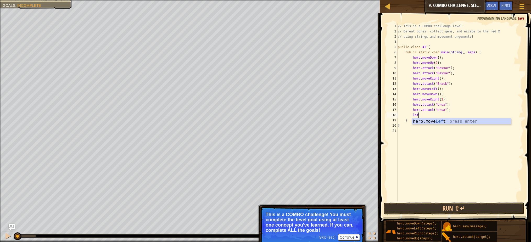
type textarea "left"
click at [438, 117] on div "// This is a COMBO challenge level. // Defeat ogres, collect gems, and escape t…" at bounding box center [460, 118] width 126 height 188
type textarea "hero.moveLeft(2);"
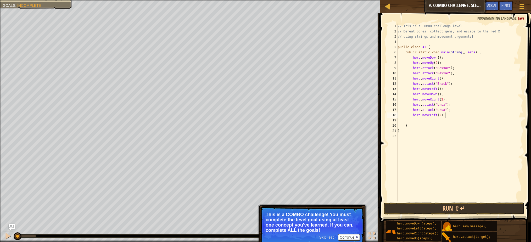
click at [451, 114] on div "// This is a COMBO challenge level. // Defeat ogres, collect gems, and escape t…" at bounding box center [460, 118] width 126 height 188
type textarea "up"
type textarea "right"
click at [440, 126] on div "// This is a COMBO challenge level. // Defeat ogres, collect gems, and escape t…" at bounding box center [460, 118] width 126 height 188
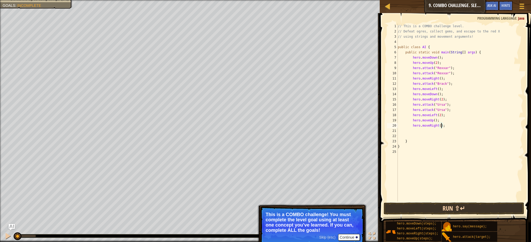
scroll to position [2, 4]
click at [465, 204] on button "Run ⇧↵" at bounding box center [453, 208] width 140 height 12
click at [469, 210] on button "Running" at bounding box center [453, 208] width 140 height 12
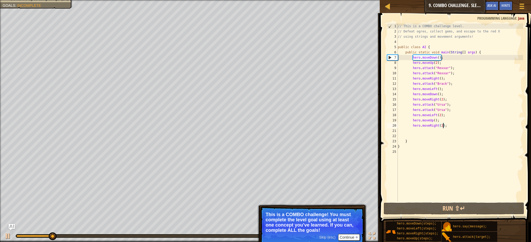
click at [448, 64] on div "// This is a COMBO challenge level. // Defeat ogres, collect gems, and escape t…" at bounding box center [460, 118] width 126 height 188
click at [450, 56] on div "// This is a COMBO challenge level. // Defeat ogres, collect gems, and escape t…" at bounding box center [460, 118] width 126 height 188
type textarea "hero.moveDown();"
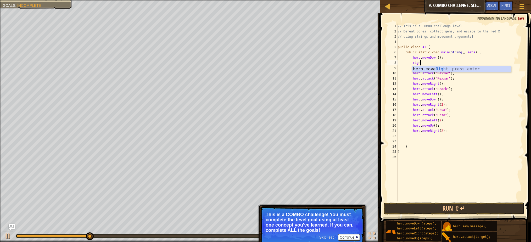
type textarea "right"
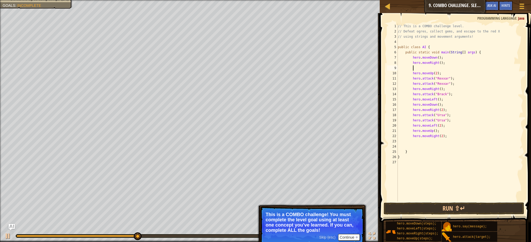
click at [453, 93] on div "// This is a COMBO challenge level. // Defeat ogres, collect gems, and escape t…" at bounding box center [460, 118] width 126 height 188
type textarea "hero.attack("[PERSON_NAME]");"
click at [279, 214] on div "Escape to the red X mark. Collect all gems. Use at least one concept: Use movem…" at bounding box center [265, 121] width 531 height 242
click at [441, 63] on div "// This is a COMBO challenge level. // Defeat ogres, collect gems, and escape t…" at bounding box center [460, 118] width 126 height 188
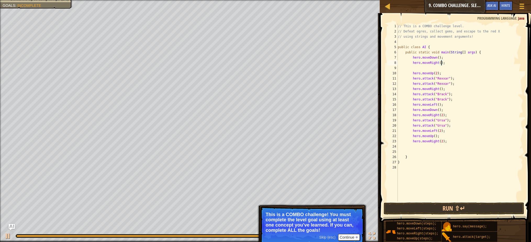
type textarea "hero.moveRight(2);"
click at [418, 66] on div "// This is a COMBO challenge level. // Defeat ogres, collect gems, and escape t…" at bounding box center [460, 118] width 126 height 188
type textarea "lef"
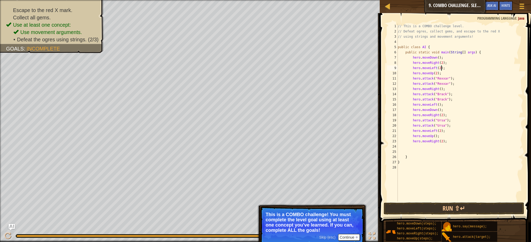
scroll to position [2, 4]
click at [459, 207] on button "Run ⇧↵" at bounding box center [453, 208] width 140 height 12
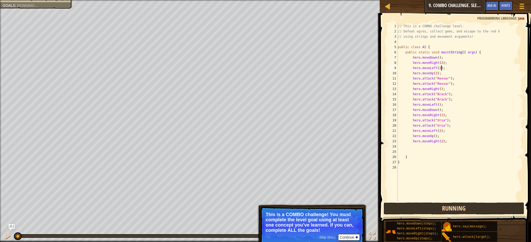
click at [479, 207] on button "Running" at bounding box center [453, 208] width 140 height 12
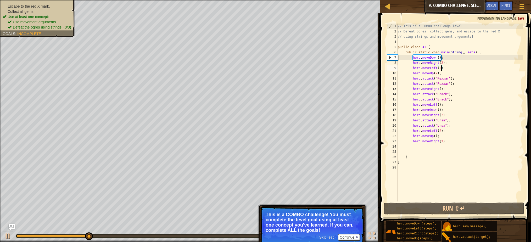
click at [46, 19] on ul "Use movement arguments. Defeat the ogres using strings. (3/3)" at bounding box center [40, 24] width 65 height 10
click at [29, 32] on span "Incomplete" at bounding box center [29, 34] width 24 height 4
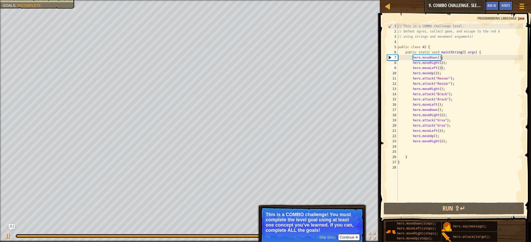
click at [443, 144] on div "// This is a COMBO challenge level. // Defeat ogres, collect gems, and escape t…" at bounding box center [460, 118] width 126 height 188
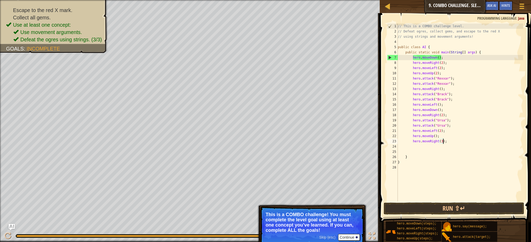
scroll to position [2, 4]
click at [421, 203] on div "hero.moveRight(3); 1 2 3 4 5 6 7 8 9 10 11 12 13 14 15 16 17 18 19 20 21 22 23 …" at bounding box center [454, 128] width 153 height 224
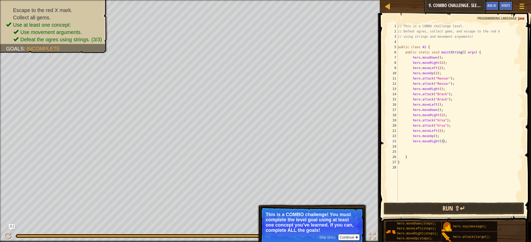
click at [421, 204] on button "Run ⇧↵" at bounding box center [453, 208] width 140 height 12
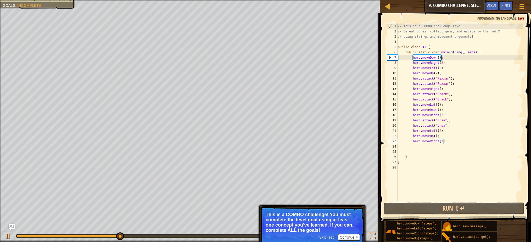
click at [37, 0] on div at bounding box center [190, 0] width 380 height 1
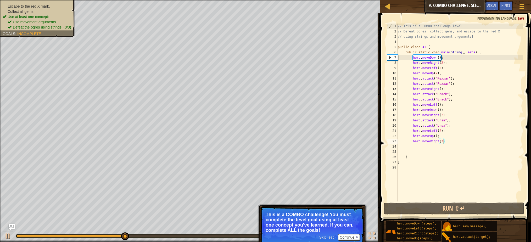
click at [42, 19] on ul "Use movement arguments. Defeat the ogres using strings. (3/3)" at bounding box center [40, 24] width 65 height 10
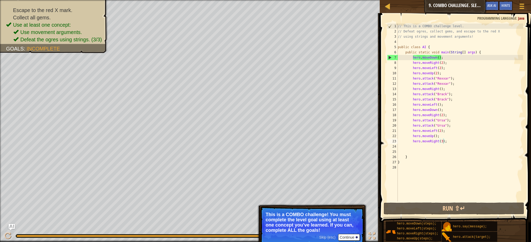
click at [347, 239] on button "Continue" at bounding box center [349, 237] width 22 height 7
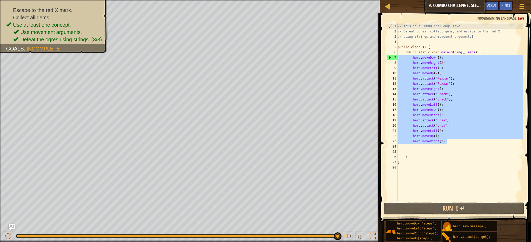
drag, startPoint x: 456, startPoint y: 143, endPoint x: 385, endPoint y: 58, distance: 110.7
click at [385, 58] on div "hero.moveRight(3); 1 2 3 4 5 6 7 8 9 10 11 12 13 14 15 16 17 18 19 20 21 22 23 …" at bounding box center [454, 128] width 153 height 224
type textarea "hero.moveDown(); hero.moveRight(2);"
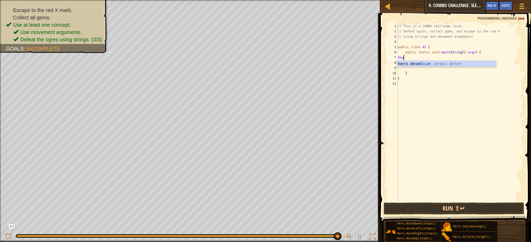
scroll to position [2, 0]
type textarea "down"
click at [398, 58] on div "7" at bounding box center [392, 57] width 11 height 5
click at [489, 50] on div "// This is a COMBO challenge level. // Defeat ogres, collect gems, and escape t…" at bounding box center [460, 118] width 126 height 188
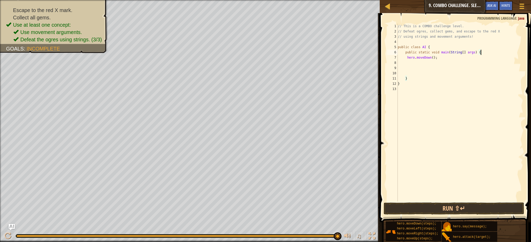
type textarea "public static void main(String[] args) {"
click at [408, 63] on div "// This is a COMBO challenge level. // Defeat ogres, collect gems, and escape t…" at bounding box center [460, 118] width 126 height 188
type textarea "hero.moveDown();"
click at [450, 58] on div "// This is a COMBO challenge level. // Defeat ogres, collect gems, and escape t…" at bounding box center [460, 118] width 126 height 188
type textarea "righ"
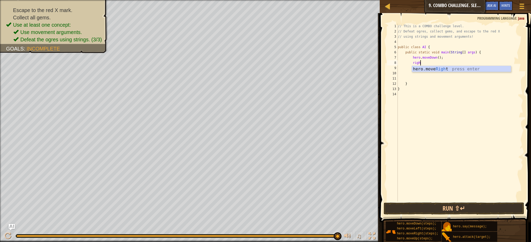
scroll to position [2, 1]
click at [440, 64] on div "// This is a COMBO challenge level. // Defeat ogres, collect gems, and escape t…" at bounding box center [460, 118] width 126 height 188
click at [441, 63] on div "// This is a COMBO challenge level. // Defeat ogres, collect gems, and escape t…" at bounding box center [460, 118] width 126 height 188
type textarea "hero.moveRight(2);"
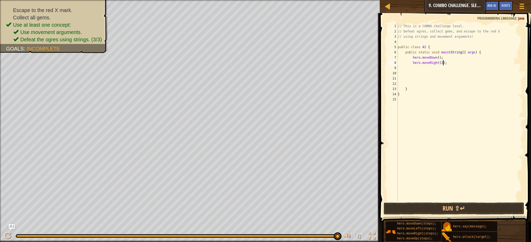
click at [454, 66] on div "// This is a COMBO challenge level. // Defeat ogres, collect gems, and escape t…" at bounding box center [460, 118] width 126 height 188
type textarea "up"
click at [449, 208] on button "Run ⇧↵" at bounding box center [453, 208] width 140 height 12
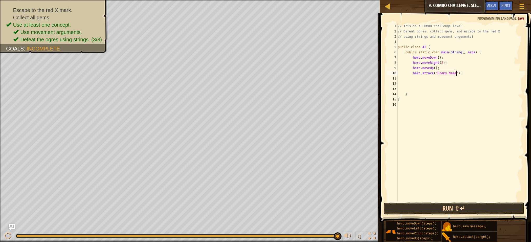
click at [450, 208] on button "Run ⇧↵" at bounding box center [453, 208] width 140 height 12
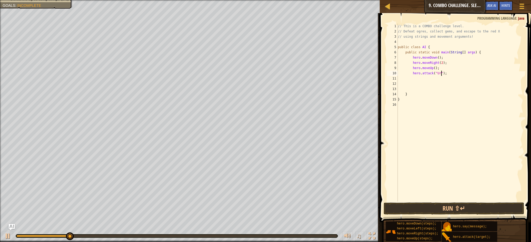
scroll to position [2, 4]
type textarea "hero.attack("Ursa");"
click at [493, 210] on button "Run ⇧↵" at bounding box center [453, 208] width 140 height 12
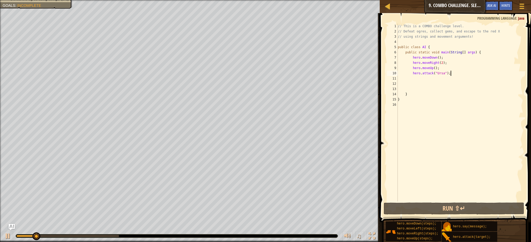
click at [458, 73] on div "// This is a COMBO challenge level. // Defeat ogres, collect gems, and escape t…" at bounding box center [460, 118] width 126 height 188
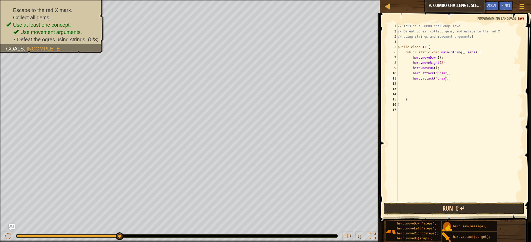
type textarea "hero.attack("Ursa");"
click at [431, 212] on button "Run ⇧↵" at bounding box center [453, 208] width 140 height 12
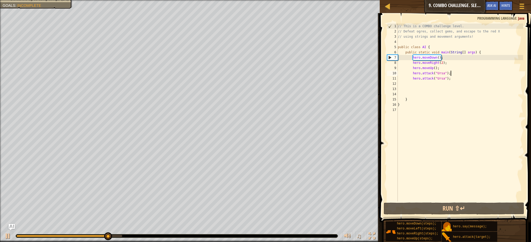
click at [474, 72] on div "// This is a COMBO challenge level. // Defeat ogres, collect gems, and escape t…" at bounding box center [460, 118] width 126 height 188
click at [474, 77] on div "// This is a COMBO challenge level. // Defeat ogres, collect gems, and escape t…" at bounding box center [460, 118] width 126 height 188
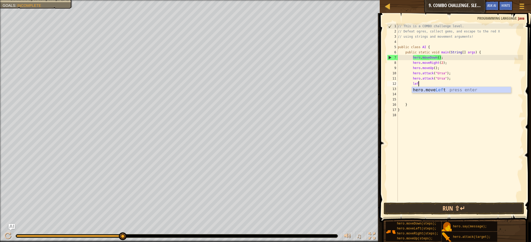
type textarea "left"
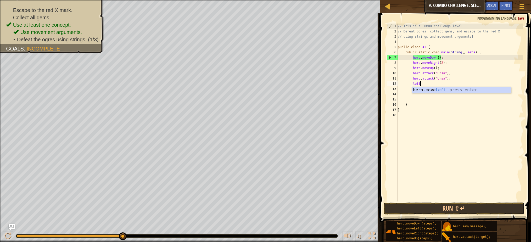
scroll to position [2, 1]
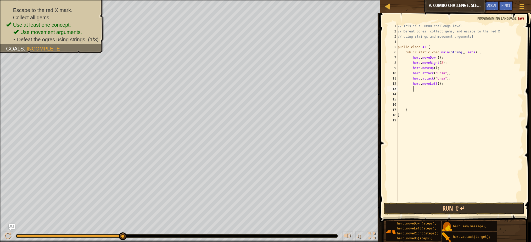
click at [440, 82] on div "// This is a COMBO challenge level. // Defeat ogres, collect gems, and escape t…" at bounding box center [460, 118] width 126 height 188
type textarea "hero.moveLeft(2);"
click at [445, 84] on div "// This is a COMBO challenge level. // Defeat ogres, collect gems, and escape t…" at bounding box center [460, 118] width 126 height 188
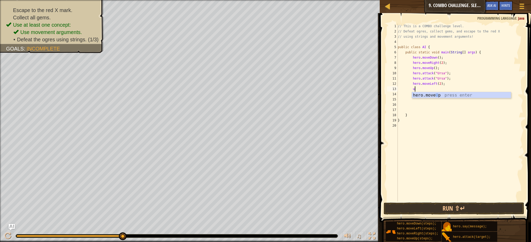
type textarea "up"
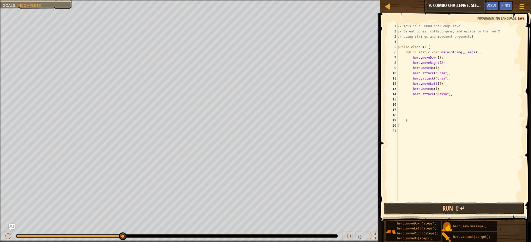
scroll to position [2, 4]
type textarea "hero.attack("Rexxar");"
click at [475, 98] on div "// This is a COMBO challenge level. // Defeat ogres, collect gems, and escape t…" at bounding box center [460, 118] width 126 height 188
type textarea "hero.attack("Rexxar");"
click at [483, 105] on div "// This is a COMBO challenge level. // Defeat ogres, collect gems, and escape t…" at bounding box center [460, 118] width 126 height 188
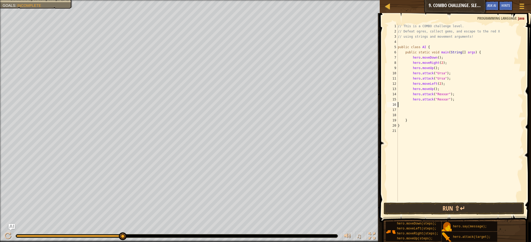
scroll to position [2, 0]
click at [479, 97] on div "// This is a COMBO challenge level. // Defeat ogres, collect gems, and escape t…" at bounding box center [460, 118] width 126 height 188
type textarea "hero.attack("Rexxar");"
type textarea "right"
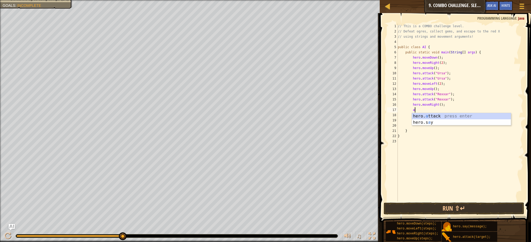
scroll to position [2, 1]
type textarea "hero.attack("[PERSON_NAME]");"
click at [483, 110] on div "// This is a COMBO challenge level. // Defeat ogres, collect gems, and escape t…" at bounding box center [460, 118] width 126 height 188
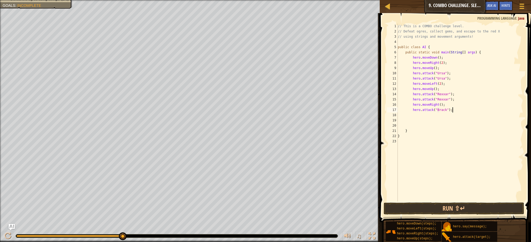
paste textarea "hero.attack("Ursa");"
click at [444, 116] on div "// This is a COMBO challenge level. // Defeat ogres, collect gems, and escape t…" at bounding box center [460, 118] width 126 height 188
type textarea "hero.attack("[PERSON_NAME]");"
click at [461, 114] on div "// This is a COMBO challenge level. // Defeat ogres, collect gems, and escape t…" at bounding box center [460, 118] width 126 height 188
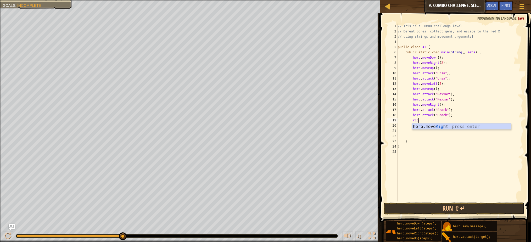
type textarea "right"
click at [441, 120] on div "// This is a COMBO challenge level. // Defeat ogres, collect gems, and escape t…" at bounding box center [460, 118] width 126 height 188
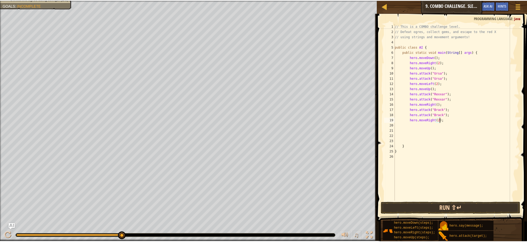
scroll to position [2, 4]
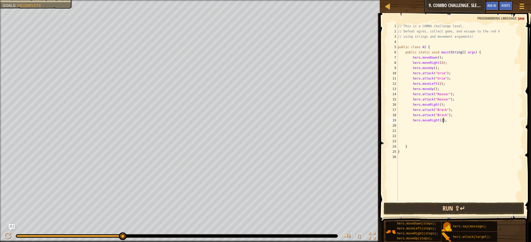
type textarea "hero.moveRight(2);"
click at [477, 206] on button "Run ⇧↵" at bounding box center [453, 208] width 140 height 12
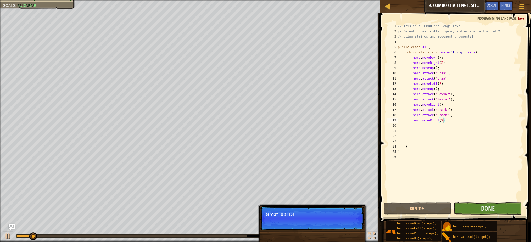
click at [497, 210] on button "Done" at bounding box center [488, 208] width 68 height 12
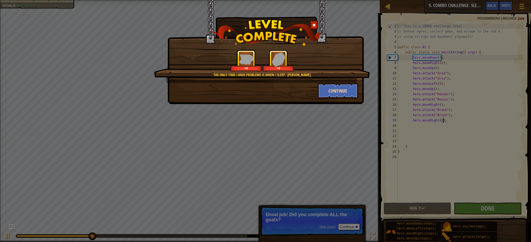
click at [338, 91] on button "Continue" at bounding box center [338, 91] width 41 height 16
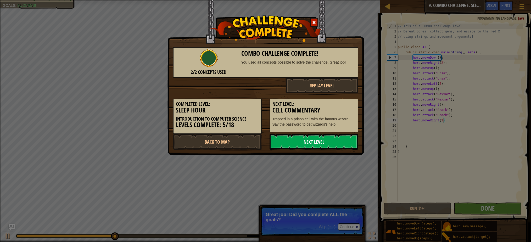
click at [330, 138] on link "Next Level" at bounding box center [313, 142] width 89 height 16
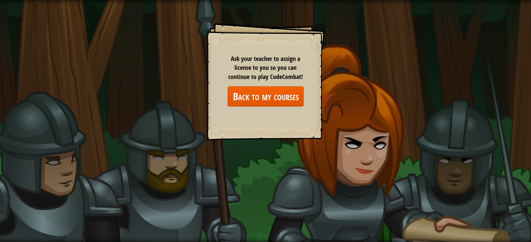
click at [283, 101] on link "Back to my courses" at bounding box center [266, 96] width 76 height 20
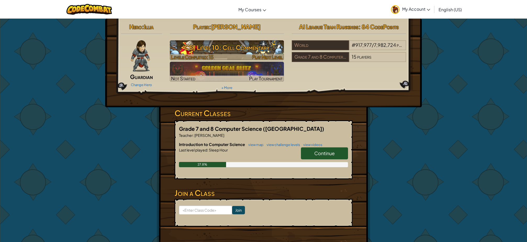
click at [238, 46] on h3 "CS1 Level 10: Cell Commentary" at bounding box center [227, 48] width 114 height 12
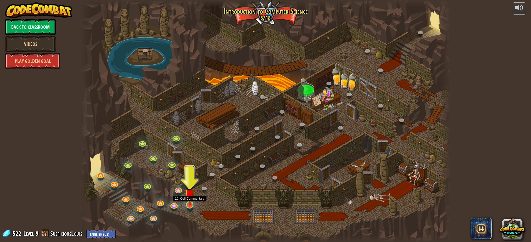
drag, startPoint x: 190, startPoint y: 201, endPoint x: 192, endPoint y: 199, distance: 3.1
click at [190, 202] on img at bounding box center [190, 194] width 10 height 23
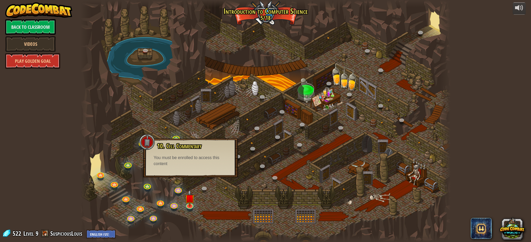
click at [184, 200] on div at bounding box center [265, 121] width 370 height 242
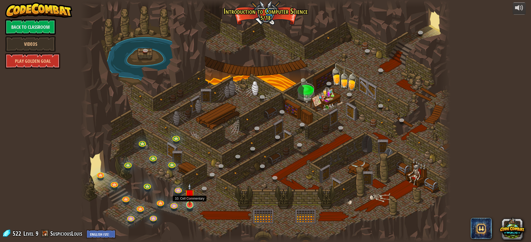
click at [192, 206] on link at bounding box center [189, 204] width 10 height 10
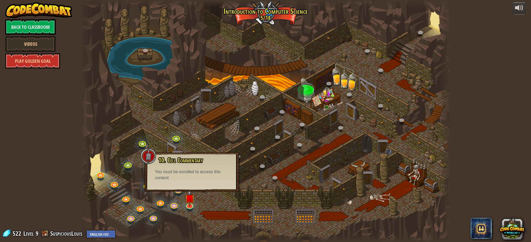
drag, startPoint x: 248, startPoint y: 123, endPoint x: 248, endPoint y: 107, distance: 16.2
click at [249, 117] on div at bounding box center [265, 121] width 370 height 242
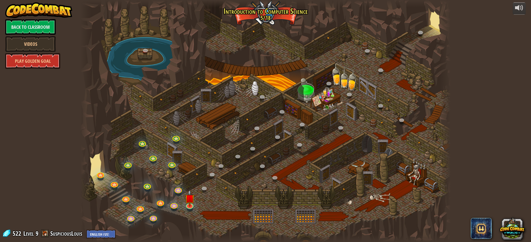
click at [14, 17] on img at bounding box center [38, 10] width 67 height 16
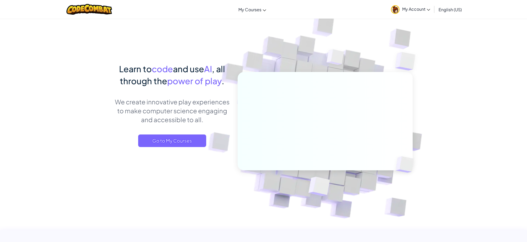
drag, startPoint x: 37, startPoint y: 29, endPoint x: 431, endPoint y: 9, distance: 394.4
drag, startPoint x: 421, startPoint y: 5, endPoint x: 424, endPoint y: 5, distance: 3.1
click at [421, 5] on link "My Account" at bounding box center [410, 9] width 44 height 16
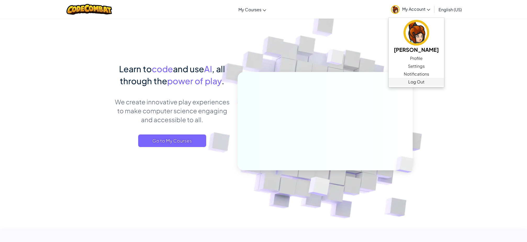
click at [418, 82] on link "Log Out" at bounding box center [415, 82] width 55 height 8
